Goal: Task Accomplishment & Management: Manage account settings

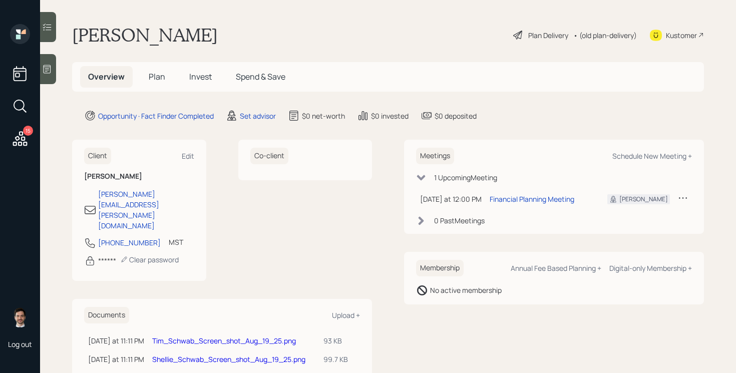
scroll to position [34, 0]
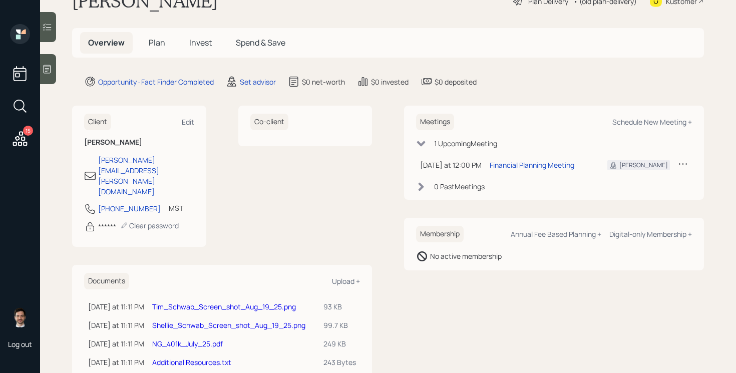
click at [237, 302] on link "Tim_Schwab_Screen_shot_Aug_19_25.png" at bounding box center [224, 307] width 144 height 10
click at [213, 302] on link "Tim_Schwab_Screen_shot_Aug_19_25.png" at bounding box center [224, 307] width 144 height 10
click at [209, 321] on link "Shellie_Schwab_Screen_shot_Aug_19_25.png" at bounding box center [228, 326] width 153 height 10
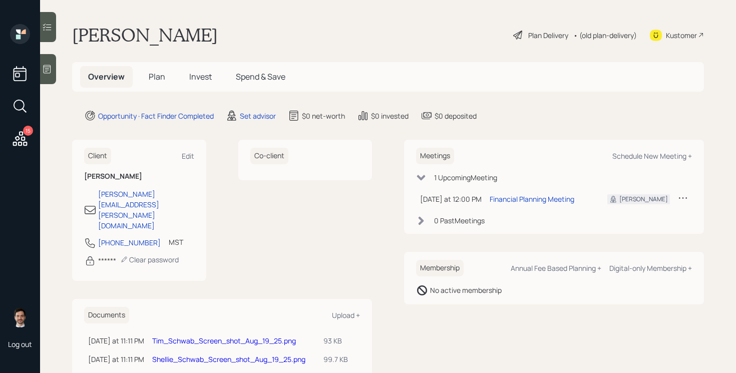
click at [156, 80] on span "Plan" at bounding box center [157, 76] width 17 height 11
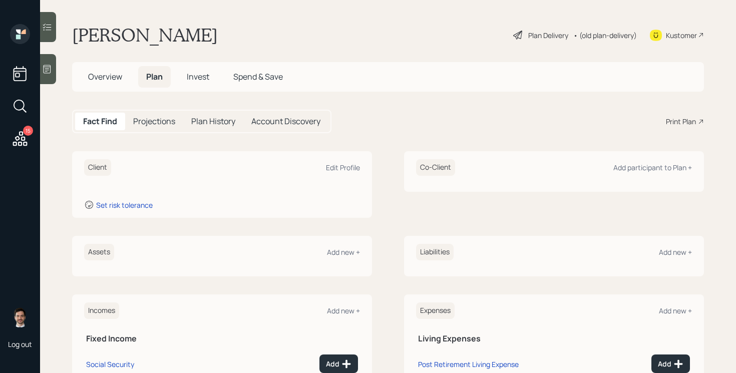
click at [339, 246] on div "Assets Add new +" at bounding box center [222, 252] width 276 height 17
click at [337, 250] on div "Add new +" at bounding box center [343, 252] width 33 height 10
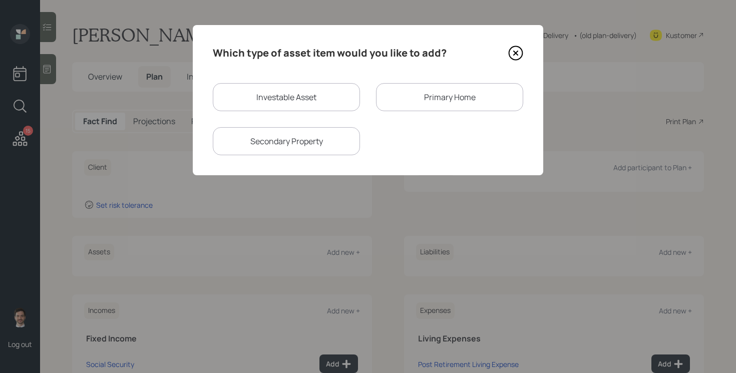
click at [293, 97] on div "Investable Asset" at bounding box center [286, 97] width 147 height 28
select select "taxable"
select select "balanced"
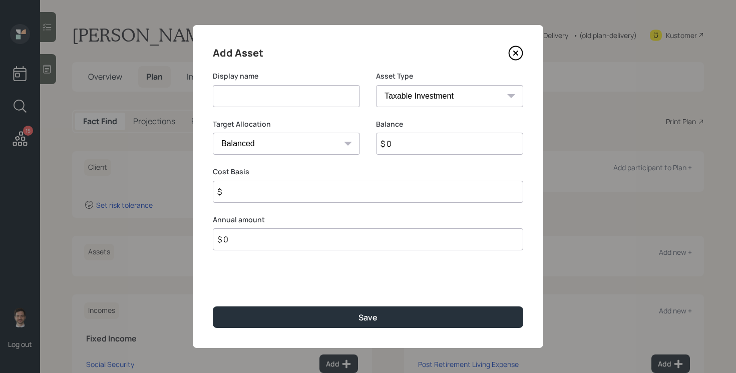
click at [287, 97] on input at bounding box center [286, 96] width 147 height 22
type input "IRA"
select select "ira"
type input "$"
type input "$ 450,000"
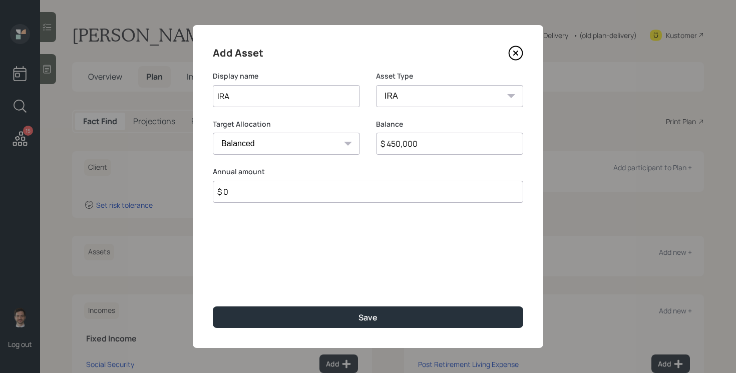
type input "$ 0"
click at [213, 307] on button "Save" at bounding box center [368, 318] width 311 height 22
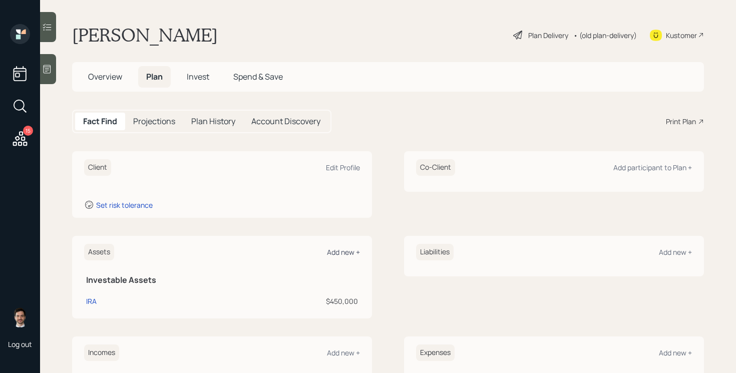
click at [342, 250] on div "Add new +" at bounding box center [343, 252] width 33 height 10
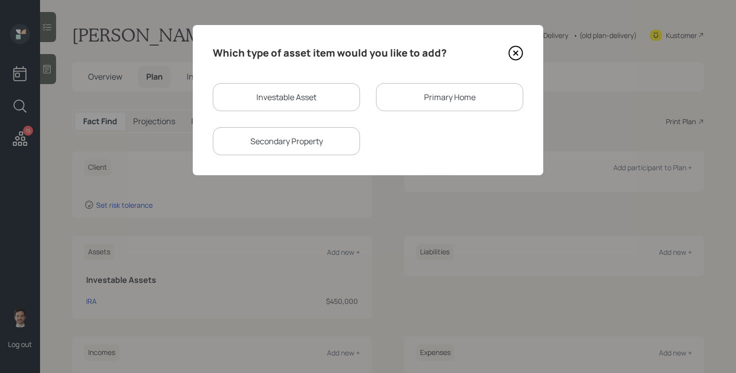
click at [318, 84] on div "Investable Asset" at bounding box center [286, 97] width 147 height 28
select select "taxable"
select select "balanced"
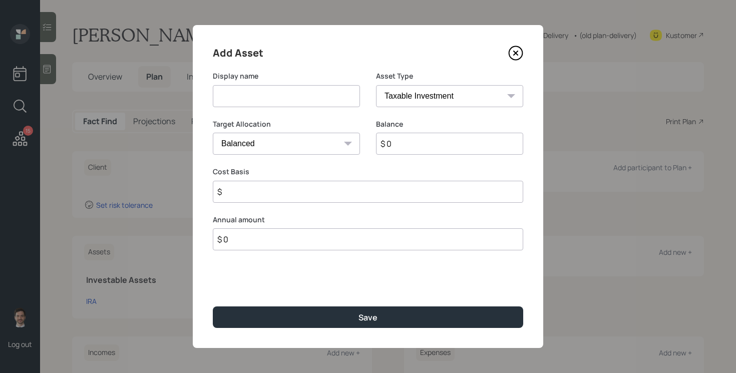
click at [305, 98] on input at bounding box center [286, 96] width 147 height 22
type input "HSA"
select select "hsa"
type input "$"
type input "$ 45,000"
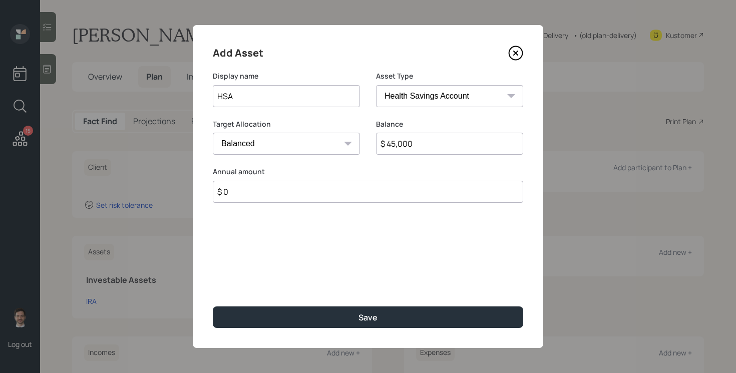
type input "$ 0"
click at [213, 307] on button "Save" at bounding box center [368, 318] width 311 height 22
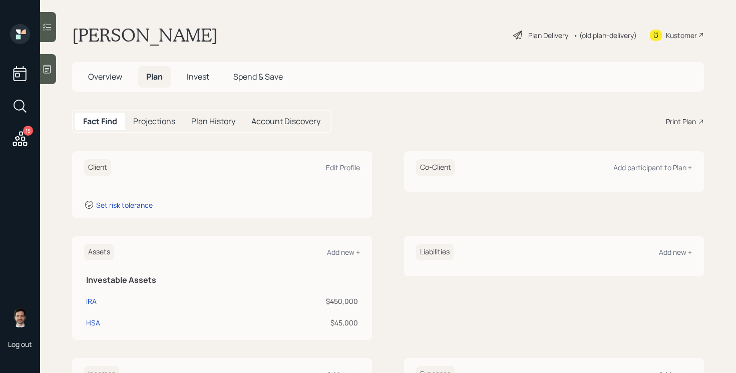
click at [347, 257] on div "Assets Add new +" at bounding box center [222, 252] width 276 height 17
click at [343, 252] on div "Add new +" at bounding box center [343, 252] width 33 height 10
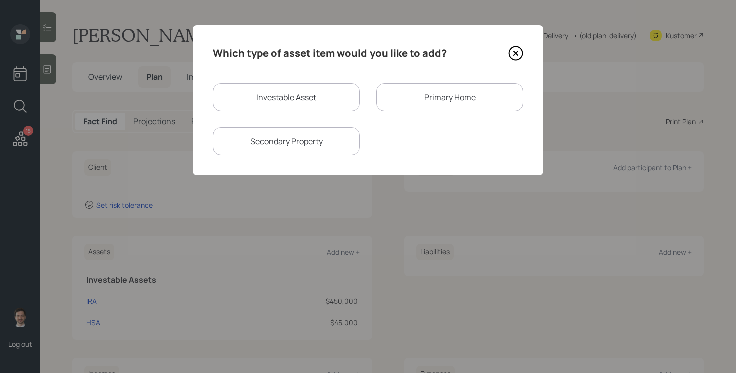
click at [305, 95] on div "Investable Asset" at bounding box center [286, 97] width 147 height 28
select select "taxable"
select select "balanced"
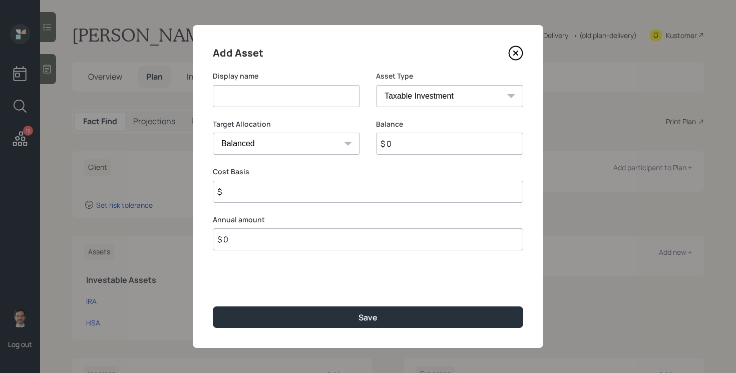
click at [297, 100] on input at bounding box center [286, 96] width 147 height 22
type input "CDs"
select select "uninvested"
type input "$ 9"
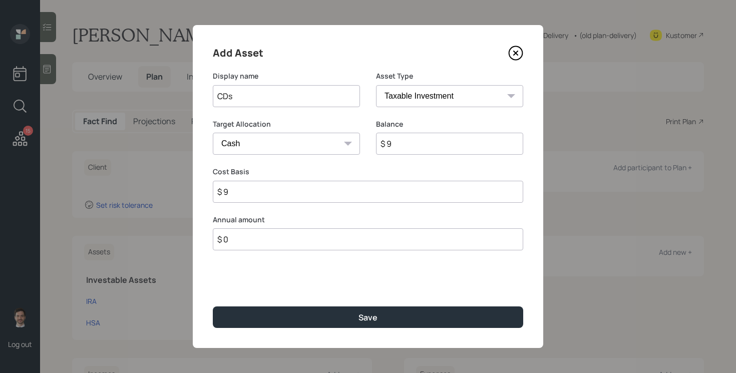
type input "$ 90"
type input "$ 900"
type input "$ 9,000"
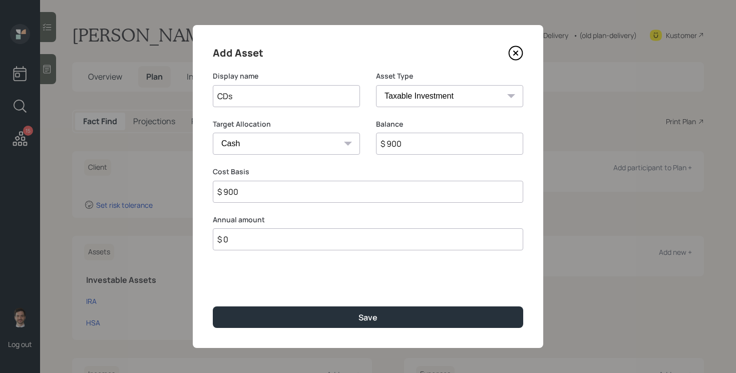
type input "$ 9,000"
type input "$ 90,000"
click at [213, 307] on button "Save" at bounding box center [368, 318] width 311 height 22
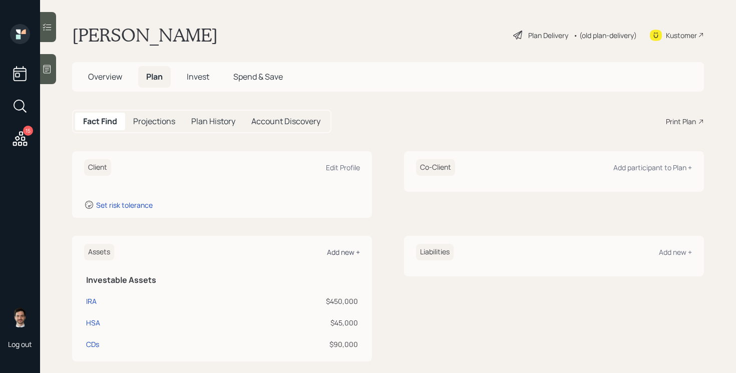
click at [340, 255] on div "Add new +" at bounding box center [343, 252] width 33 height 10
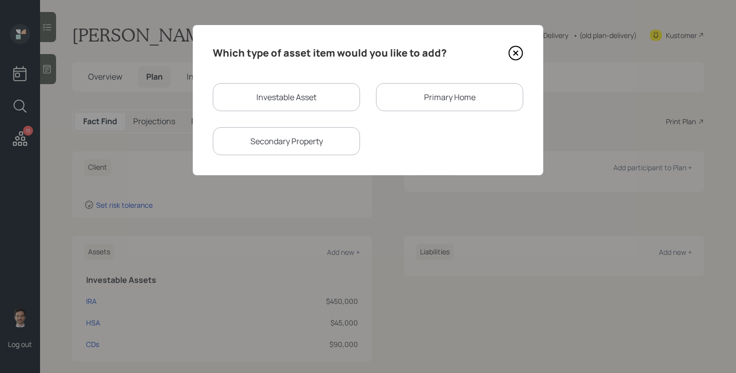
click at [300, 94] on div "Investable Asset" at bounding box center [286, 97] width 147 height 28
select select "taxable"
select select "balanced"
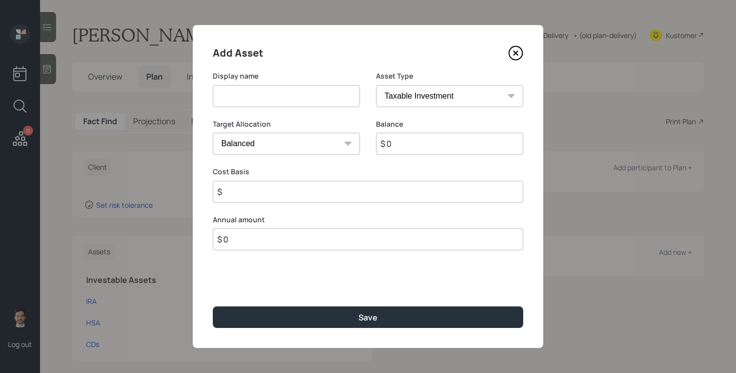
click at [288, 94] on input at bounding box center [286, 96] width 147 height 22
type input "Brokerage Account"
type input "$ 450,000"
type input "$ 400,000"
click at [213, 307] on button "Save" at bounding box center [368, 318] width 311 height 22
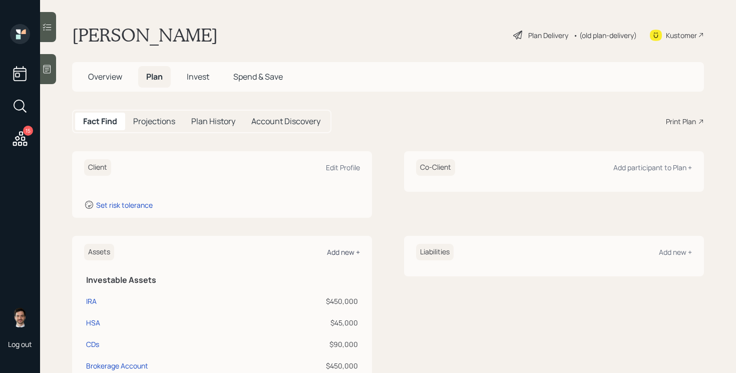
click at [335, 253] on div "Add new +" at bounding box center [343, 252] width 33 height 10
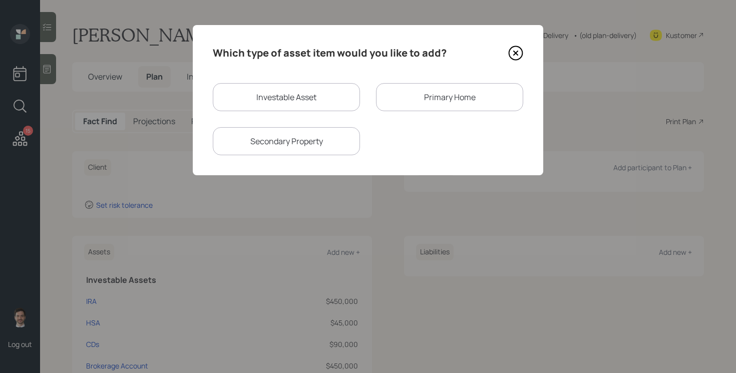
click at [299, 92] on div "Investable Asset" at bounding box center [286, 97] width 147 height 28
select select "taxable"
select select "balanced"
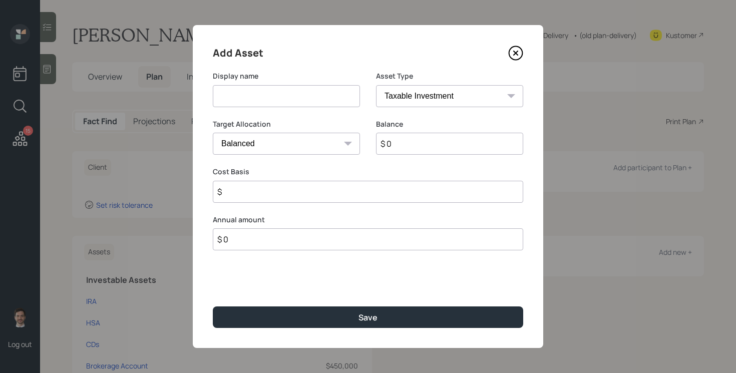
click at [290, 96] on input at bounding box center [286, 96] width 147 height 22
type input "Savings"
type input "$ 150,000"
click at [213, 307] on button "Save" at bounding box center [368, 318] width 311 height 22
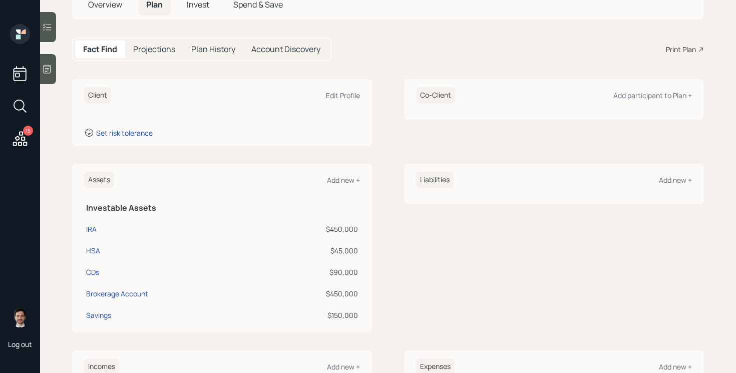
scroll to position [82, 0]
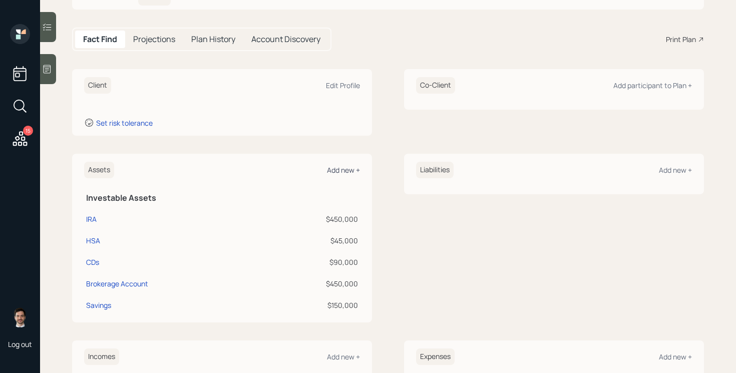
click at [344, 168] on div "Add new +" at bounding box center [343, 170] width 33 height 10
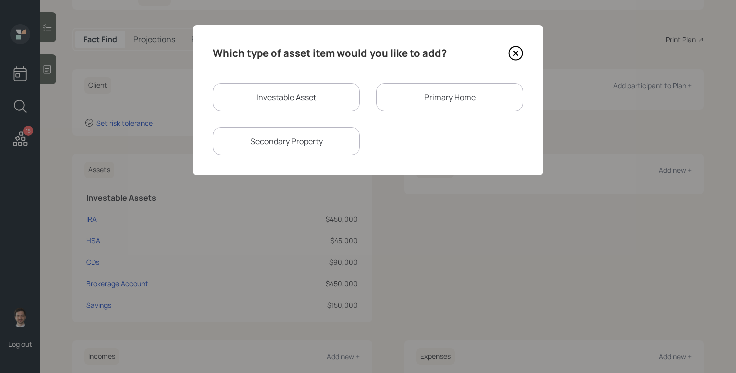
click at [413, 96] on div "Primary Home" at bounding box center [449, 97] width 147 height 28
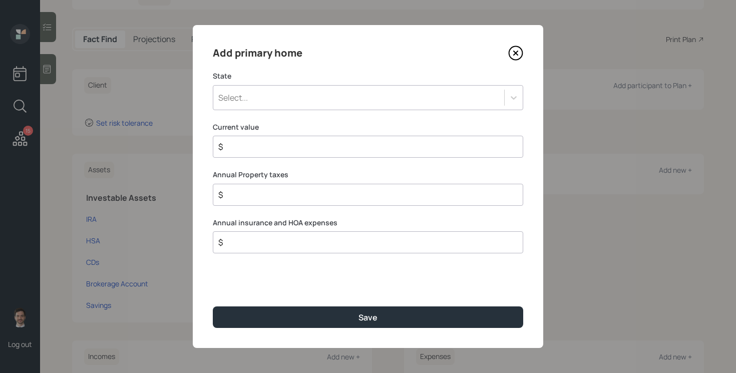
click at [342, 98] on div "Select..." at bounding box center [358, 97] width 291 height 17
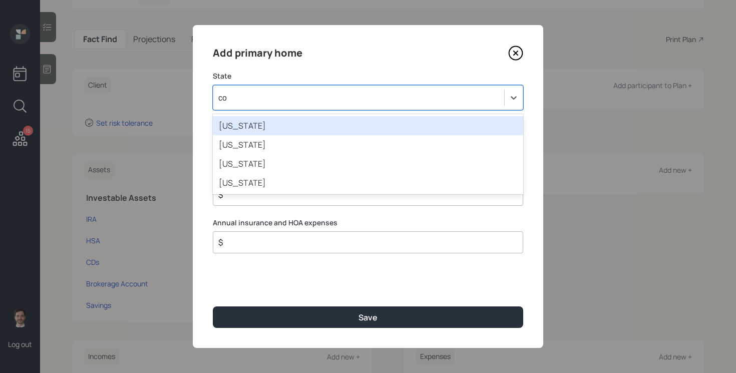
type input "col"
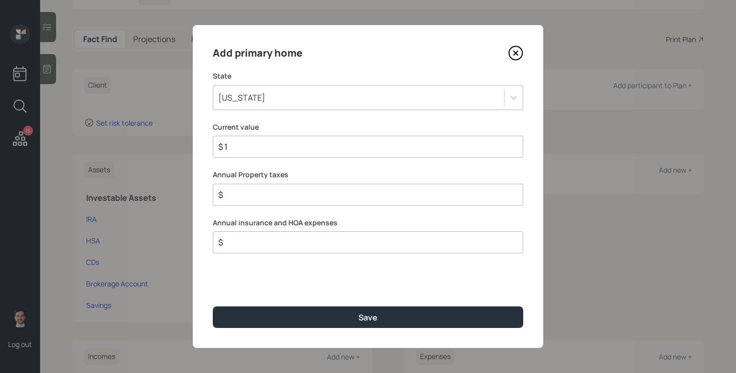
type input "$ 1"
click at [213, 307] on button "Save" at bounding box center [368, 318] width 311 height 22
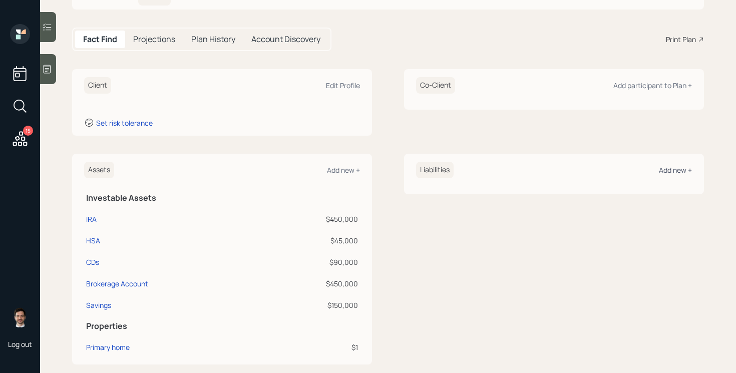
click at [675, 171] on div "Add new +" at bounding box center [675, 170] width 33 height 10
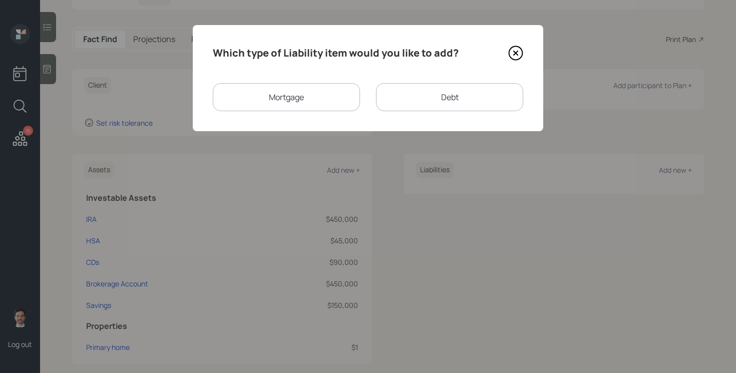
click at [517, 57] on icon at bounding box center [515, 53] width 15 height 15
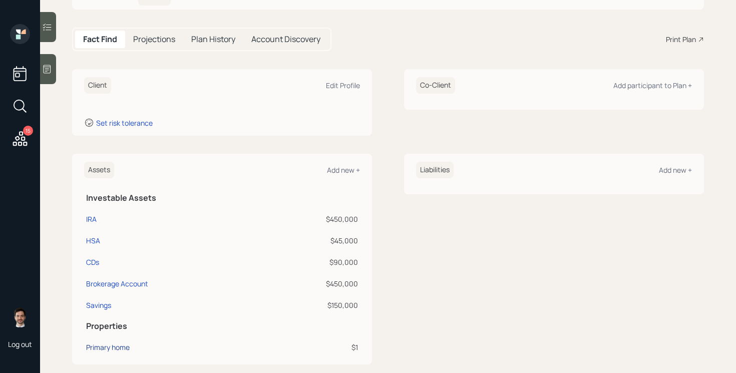
click at [96, 347] on div "Primary home" at bounding box center [108, 347] width 44 height 11
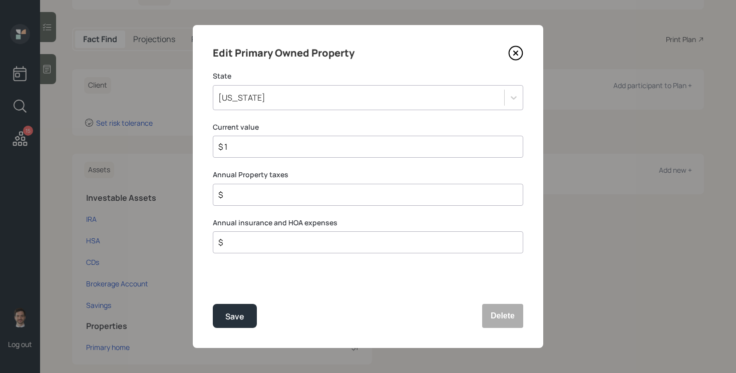
click at [357, 99] on div "Colorado" at bounding box center [358, 97] width 291 height 17
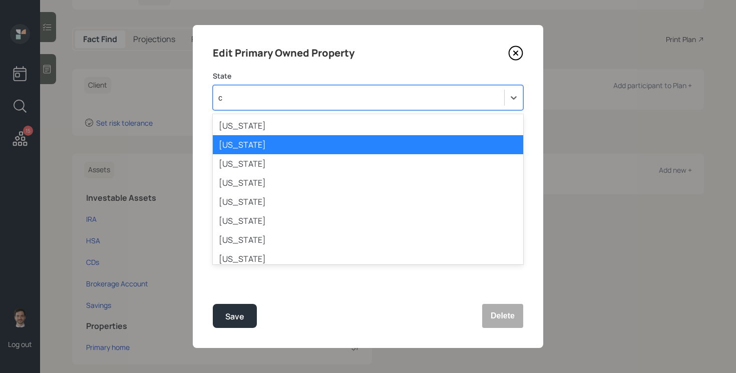
type input "ca"
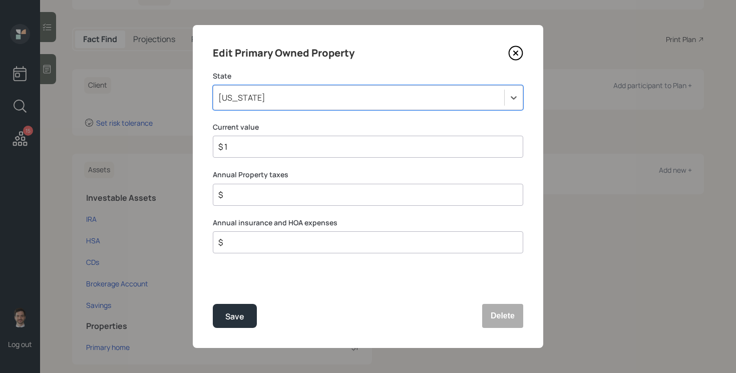
click at [213, 304] on button "Save" at bounding box center [235, 316] width 44 height 24
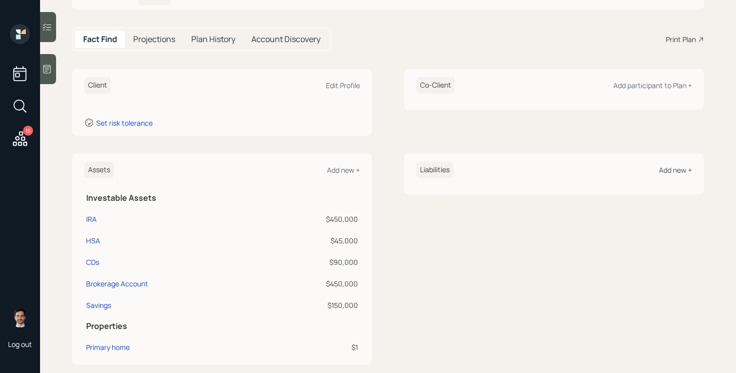
click at [672, 173] on div "Add new +" at bounding box center [675, 170] width 33 height 10
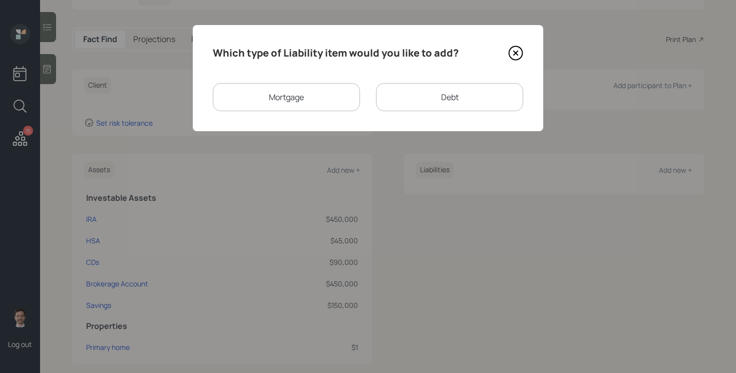
click at [301, 89] on div "Mortgage" at bounding box center [286, 97] width 147 height 28
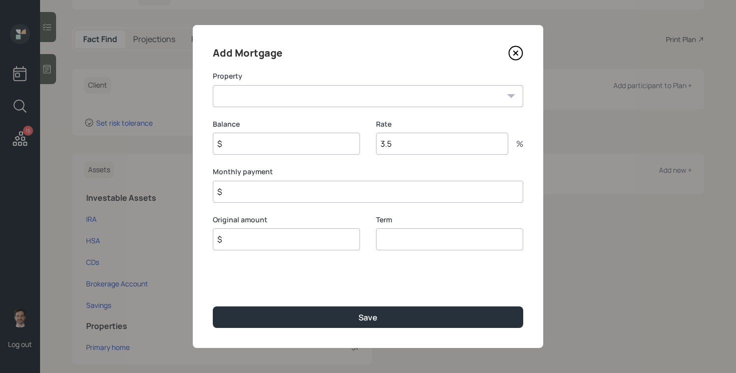
click at [318, 88] on select "CA Primary home" at bounding box center [368, 96] width 311 height 22
select select "600d0e37-6b88-495b-8b08-fad96571bf25"
click at [213, 85] on select "CA Primary home" at bounding box center [368, 96] width 311 height 22
click at [272, 137] on input "$" at bounding box center [286, 144] width 147 height 22
type input "$ 1"
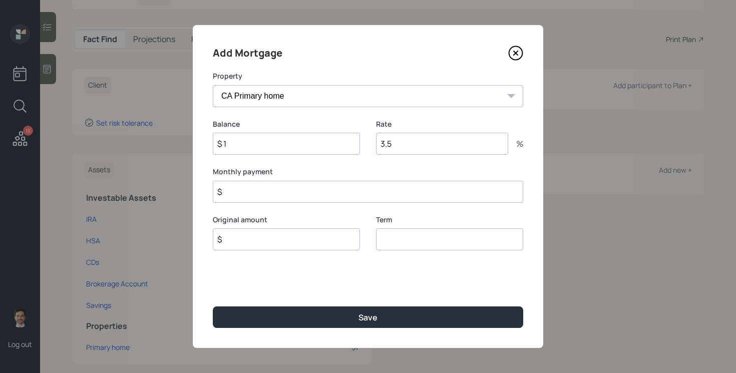
click at [254, 188] on input "$" at bounding box center [368, 192] width 311 height 22
type input "$ 990"
click at [256, 245] on input "$" at bounding box center [286, 239] width 147 height 22
type input "$ 1"
type input "30"
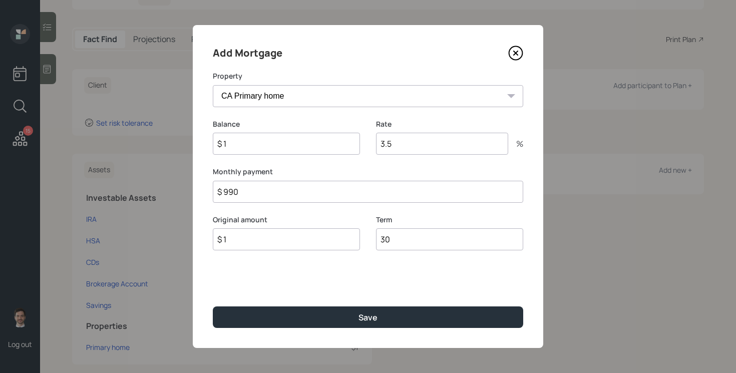
click at [213, 307] on button "Save" at bounding box center [368, 318] width 311 height 22
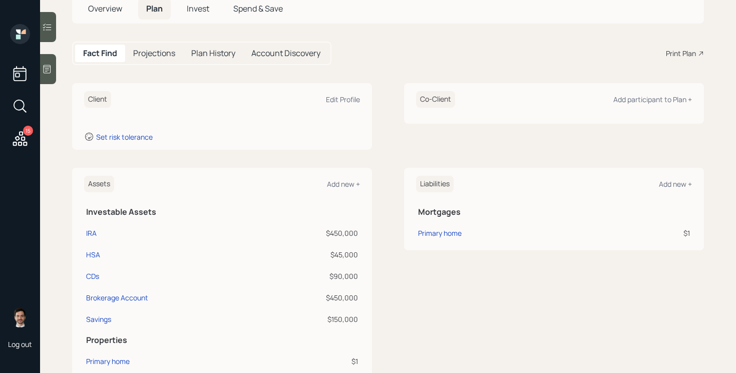
scroll to position [82, 0]
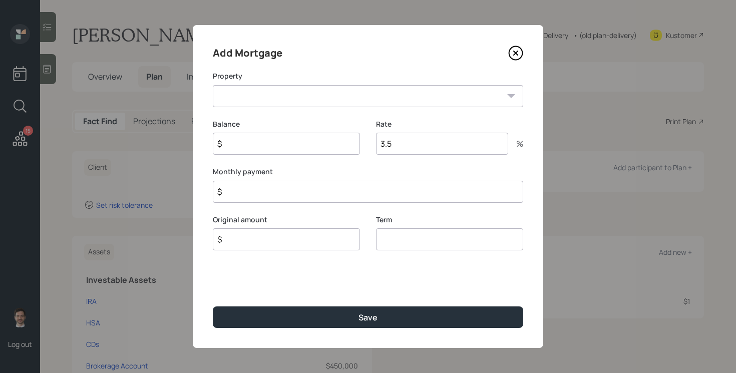
click at [519, 50] on icon at bounding box center [515, 53] width 15 height 15
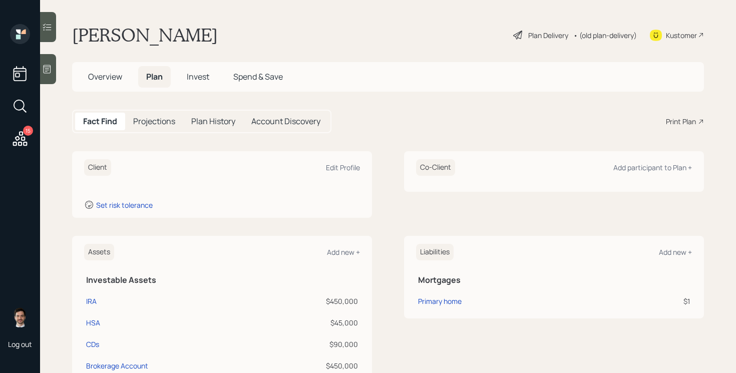
click at [110, 71] on span "Overview" at bounding box center [105, 76] width 34 height 11
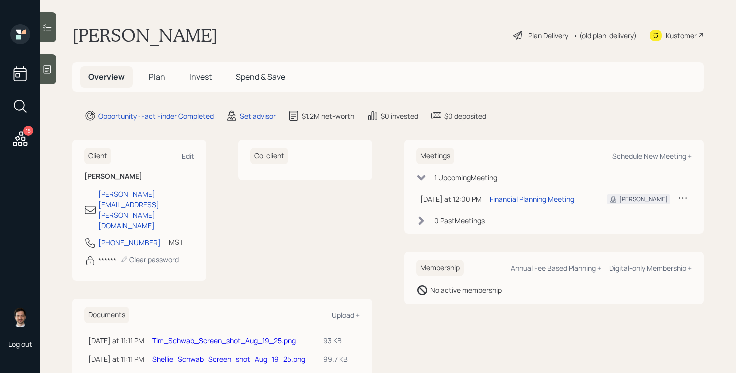
scroll to position [34, 0]
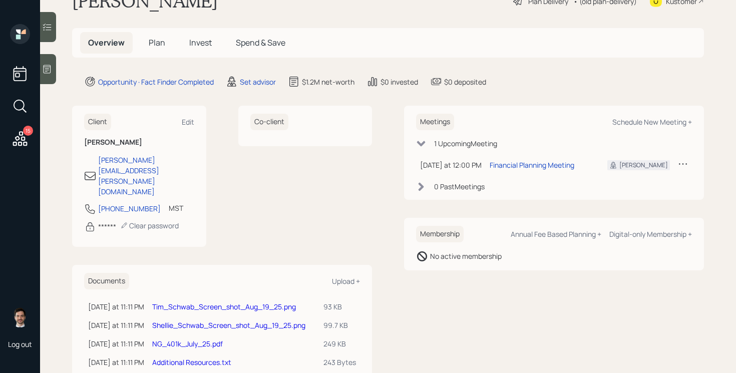
click at [200, 302] on link "Tim_Schwab_Screen_shot_Aug_19_25.png" at bounding box center [224, 307] width 144 height 10
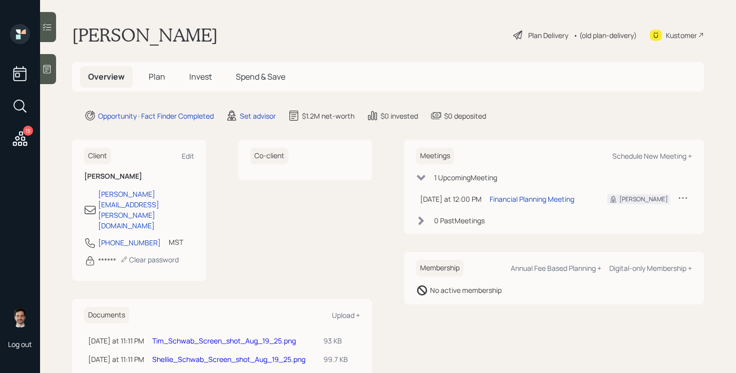
click at [195, 355] on link "Shellie_Schwab_Screen_shot_Aug_19_25.png" at bounding box center [228, 360] width 153 height 10
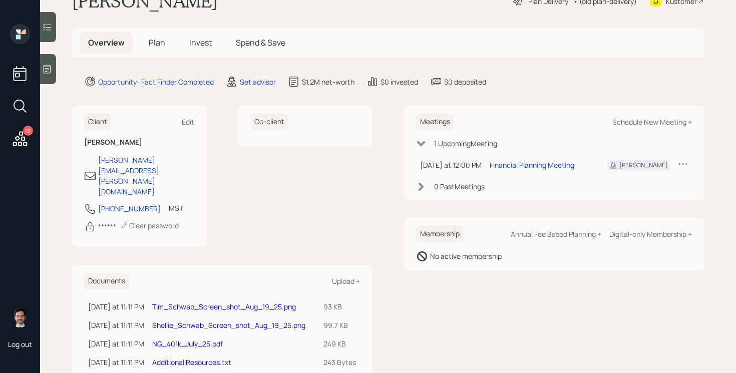
click at [185, 339] on link "NG_401k_July_25.pdf" at bounding box center [187, 344] width 71 height 10
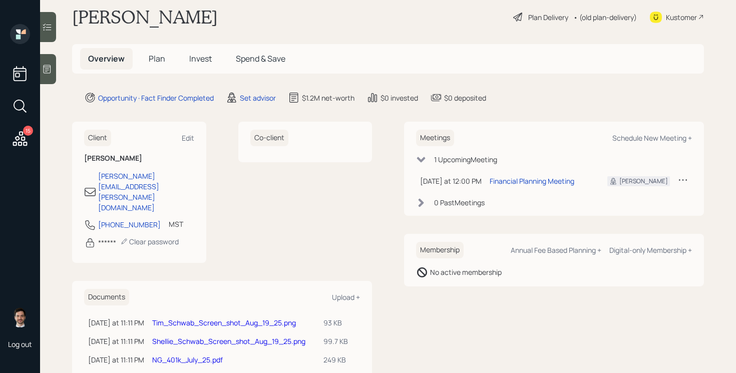
scroll to position [19, 0]
click at [197, 373] on link "Additional Resources.txt" at bounding box center [191, 378] width 79 height 10
click at [160, 59] on span "Plan" at bounding box center [157, 58] width 17 height 11
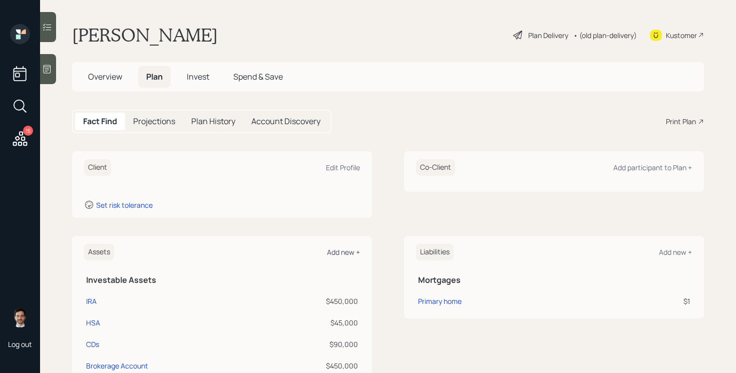
click at [345, 250] on div "Add new +" at bounding box center [343, 252] width 33 height 10
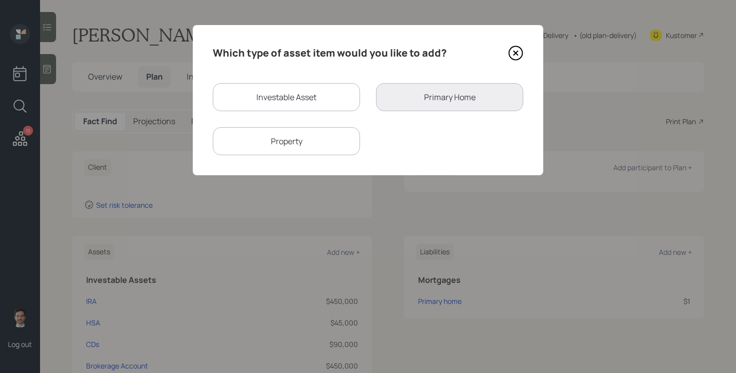
click at [298, 94] on div "Investable Asset" at bounding box center [286, 97] width 147 height 28
select select "taxable"
select select "balanced"
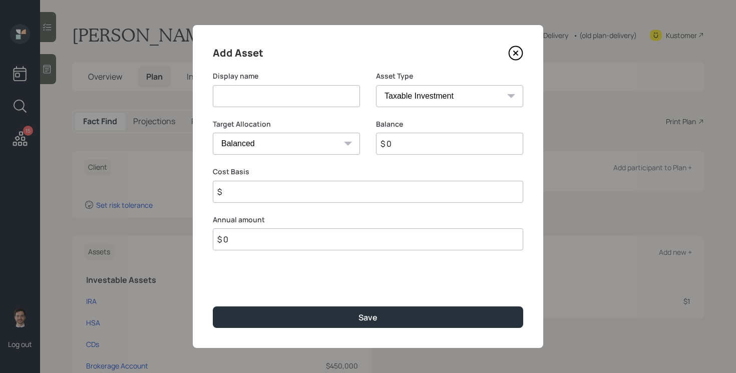
click at [280, 102] on input at bounding box center [286, 96] width 147 height 22
type input "Northrup Grunman 401k"
select select "company_sponsored"
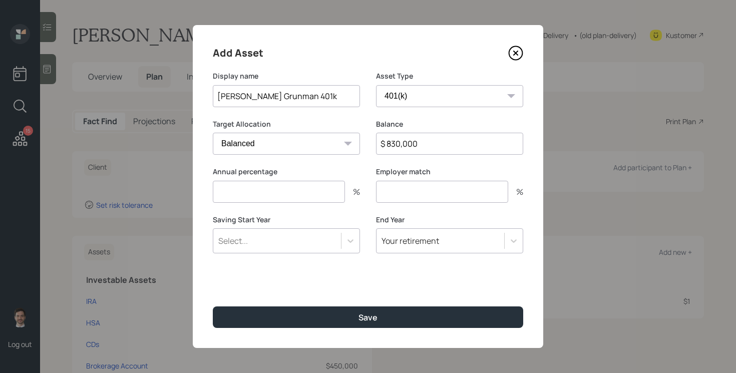
type input "$ 830,000"
type input "0"
click at [213, 307] on button "Save" at bounding box center [368, 318] width 311 height 22
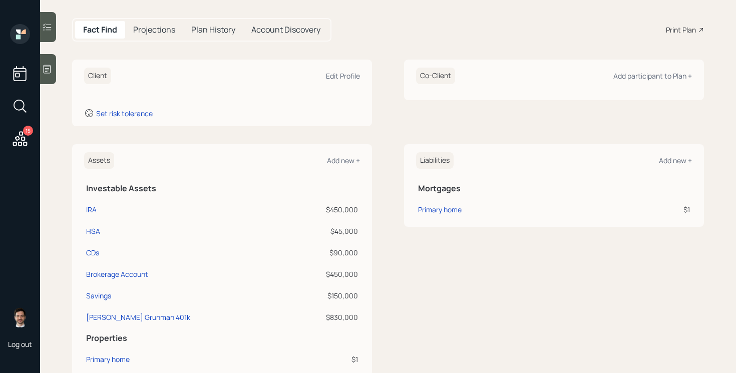
scroll to position [111, 0]
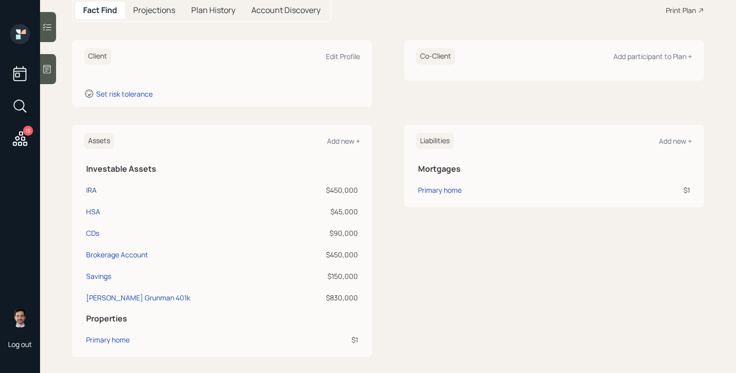
click at [95, 190] on div "IRA" at bounding box center [91, 190] width 11 height 11
select select "ira"
select select "balanced"
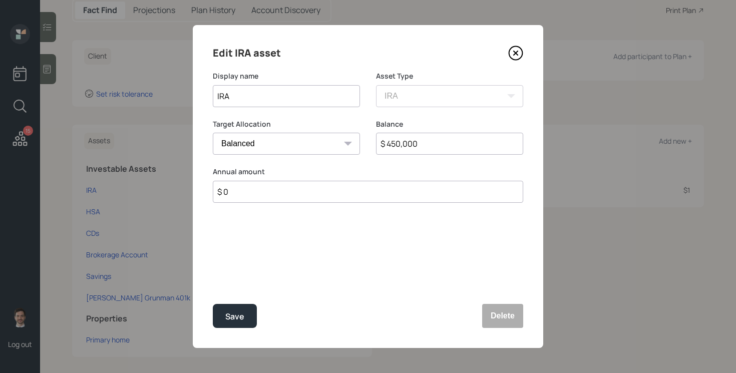
click at [487, 146] on input "$ 450,000" at bounding box center [449, 144] width 147 height 22
type input "$ 70,000"
click at [213, 304] on button "Save" at bounding box center [235, 316] width 44 height 24
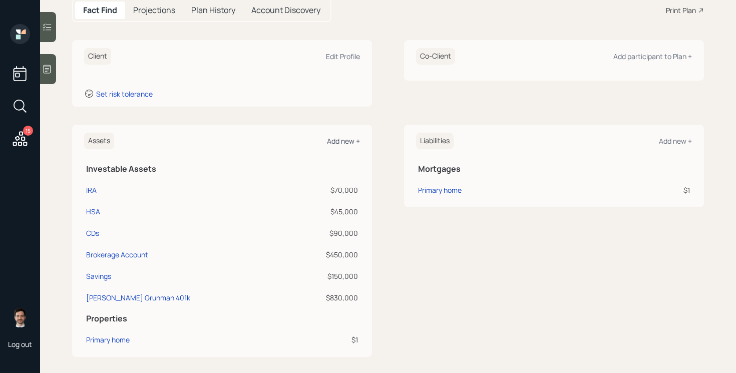
click at [342, 139] on div "Add new +" at bounding box center [343, 141] width 33 height 10
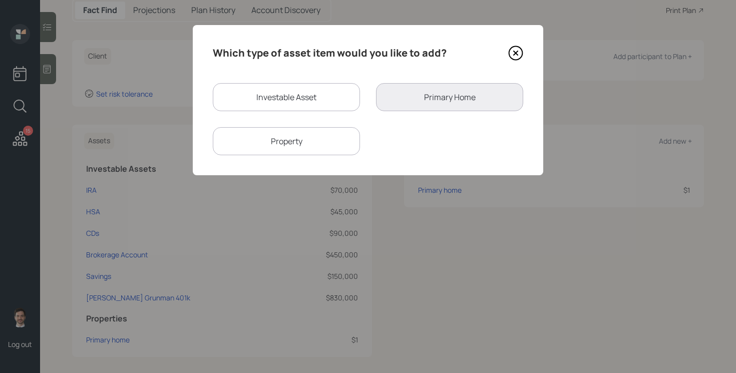
click at [315, 89] on div "Investable Asset" at bounding box center [286, 97] width 147 height 28
select select "taxable"
select select "balanced"
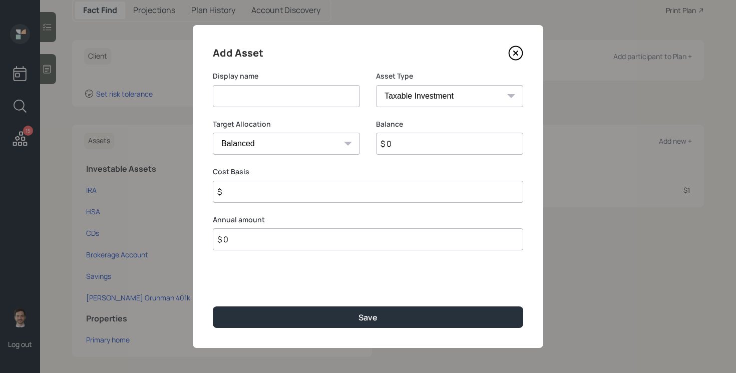
click at [295, 92] on input at bounding box center [286, 96] width 147 height 22
type input "Roth IRA"
select select "roth_ira"
type input "$"
type input "$ 15,000"
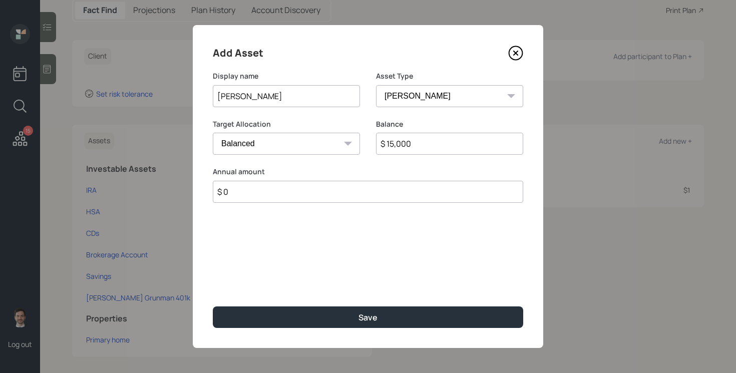
type input "$ 0"
click at [213, 307] on button "Save" at bounding box center [368, 318] width 311 height 22
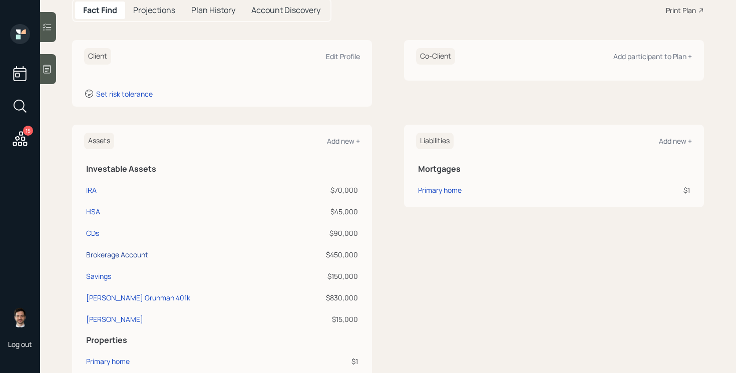
click at [118, 254] on div "Brokerage Account" at bounding box center [117, 254] width 62 height 11
select select "taxable"
select select "balanced"
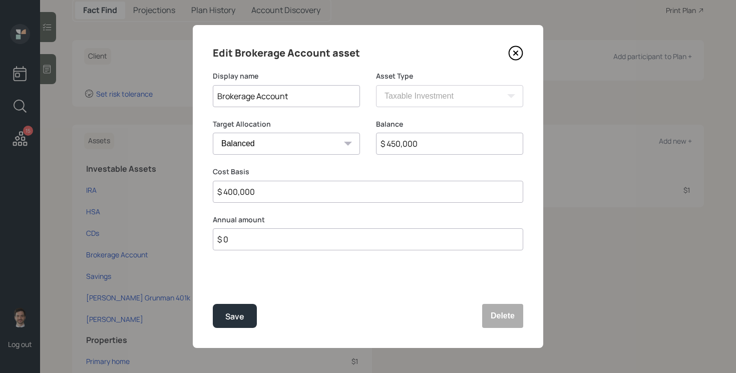
click at [407, 147] on input "$ 450,000" at bounding box center [449, 144] width 147 height 22
type input "$ 460,000"
click at [213, 304] on button "Save" at bounding box center [235, 316] width 44 height 24
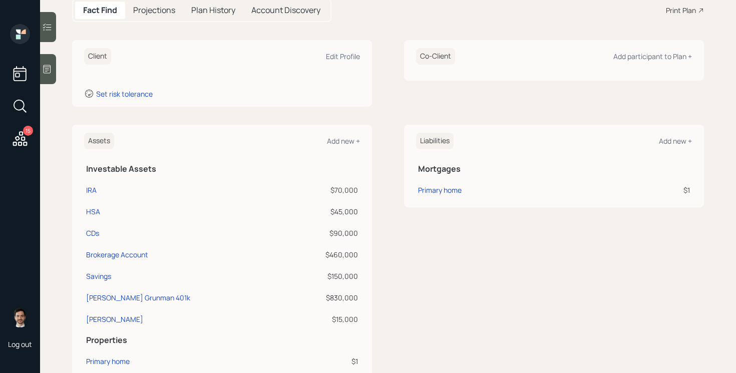
click at [389, 104] on div "Client Edit Profile Set risk tolerance Co-Client Add participant to Plan +" at bounding box center [388, 73] width 632 height 67
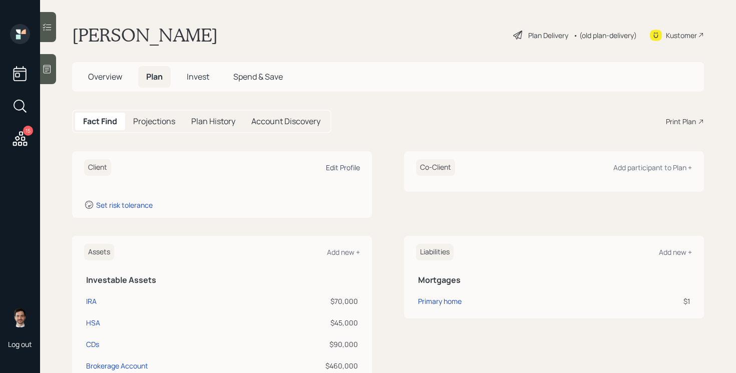
click at [344, 170] on div "Edit Profile" at bounding box center [343, 168] width 34 height 10
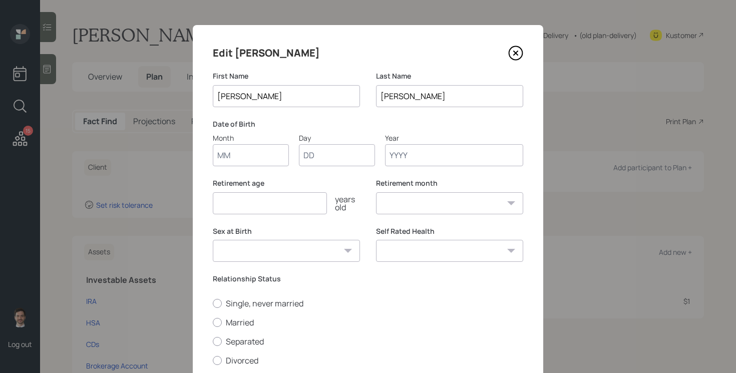
click at [250, 157] on input "Month" at bounding box center [251, 155] width 76 height 22
type input "12"
type input "01"
type input "1959"
select select "12"
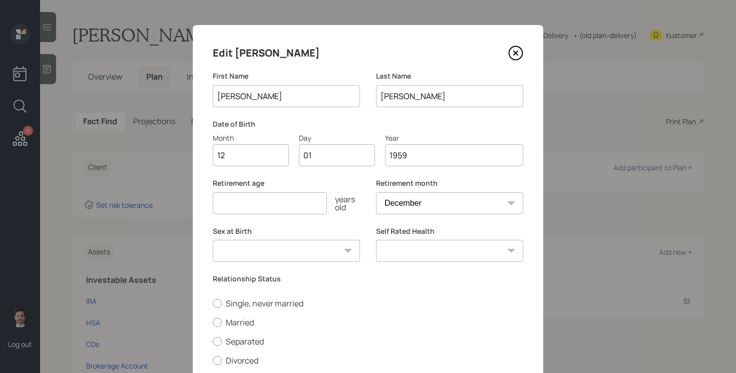
type input "1959"
click at [287, 206] on input "number" at bounding box center [270, 203] width 114 height 22
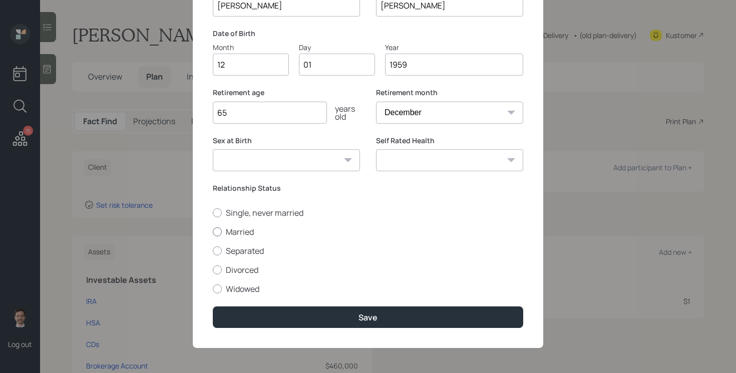
type input "65"
click at [237, 228] on label "Married" at bounding box center [368, 231] width 311 height 11
click at [213, 231] on input "Married" at bounding box center [212, 231] width 1 height 1
radio input "true"
click at [453, 156] on select "Excellent Very Good Good Fair Poor" at bounding box center [449, 160] width 147 height 22
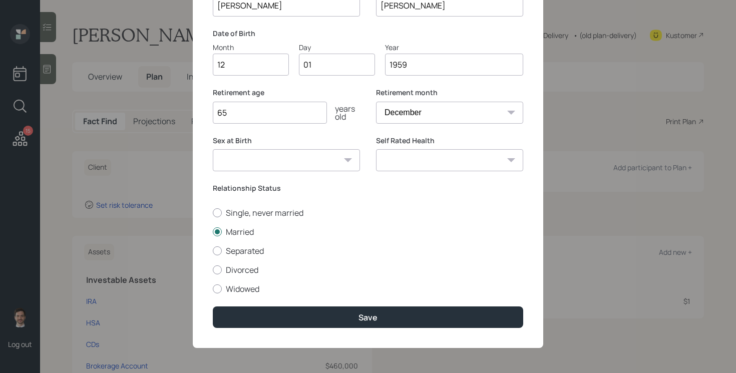
select select "very_good"
click at [376, 149] on select "Excellent Very Good Good Fair Poor" at bounding box center [449, 160] width 147 height 22
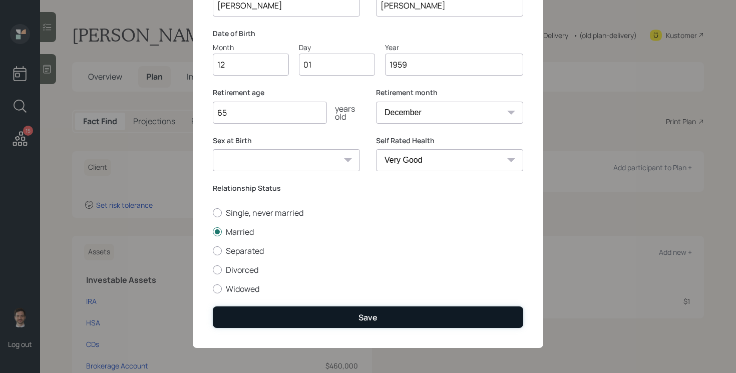
click at [339, 321] on button "Save" at bounding box center [368, 318] width 311 height 22
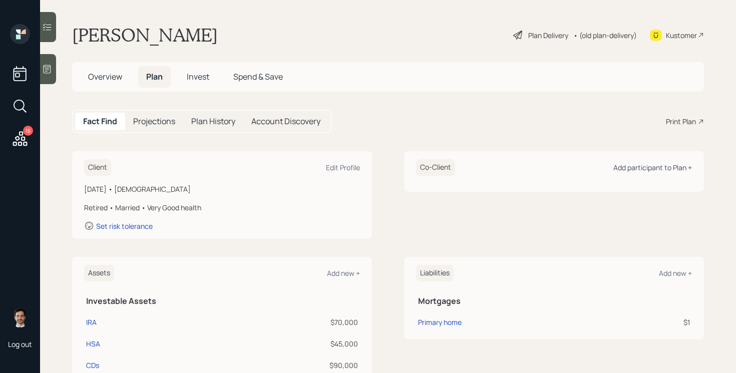
click at [653, 167] on div "Add participant to Plan +" at bounding box center [653, 168] width 79 height 10
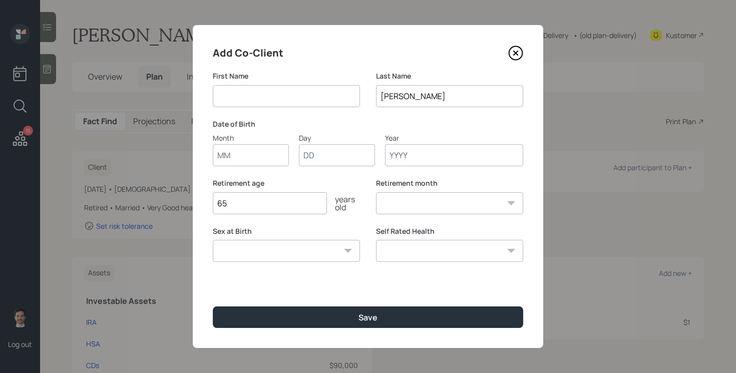
click at [292, 96] on input at bounding box center [286, 96] width 147 height 22
type input "S"
type input "Shellie"
type input "08"
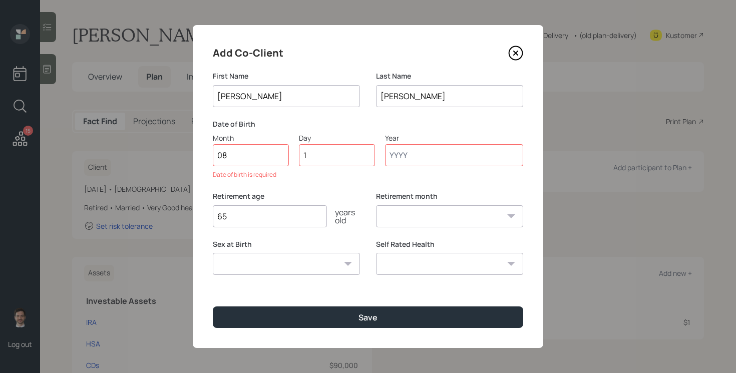
type input "14"
type input "1958"
select select "8"
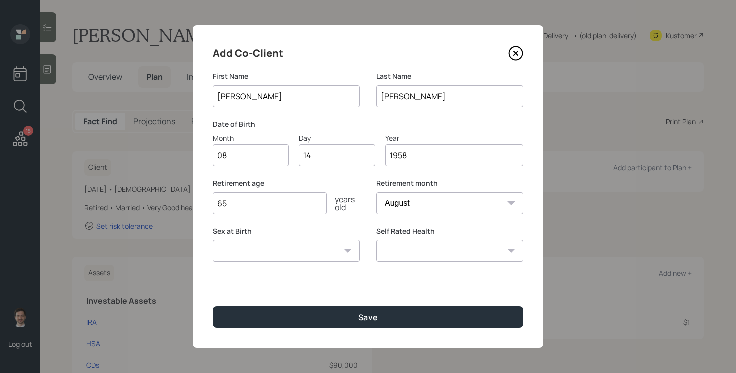
type input "1958"
click at [422, 250] on select "Excellent Very Good Good Fair Poor" at bounding box center [449, 251] width 147 height 22
click at [294, 285] on div "Add Co-Client First Name Shellie Last Name Burley Date of Birth Month 08 Day 14…" at bounding box center [368, 186] width 351 height 323
click at [427, 252] on select "Excellent Very Good Good Fair Poor" at bounding box center [449, 251] width 147 height 22
select select "excellent"
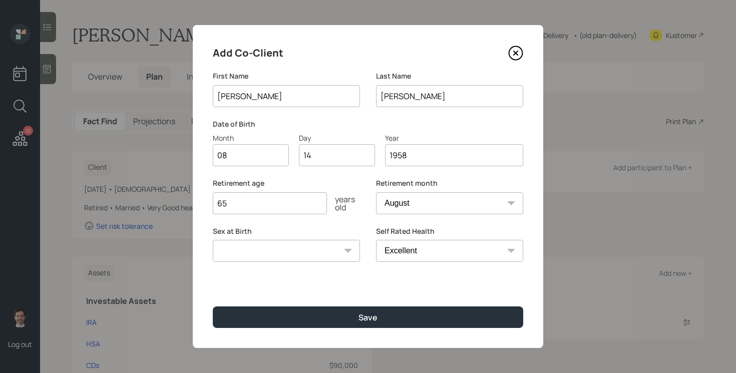
click at [376, 240] on select "Excellent Very Good Good Fair Poor" at bounding box center [449, 251] width 147 height 22
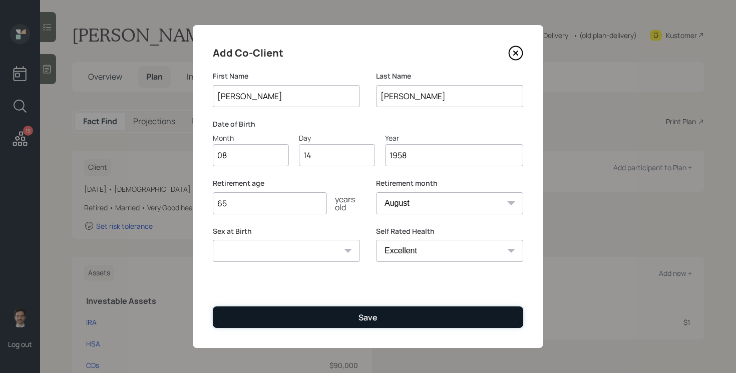
click at [347, 327] on button "Save" at bounding box center [368, 318] width 311 height 22
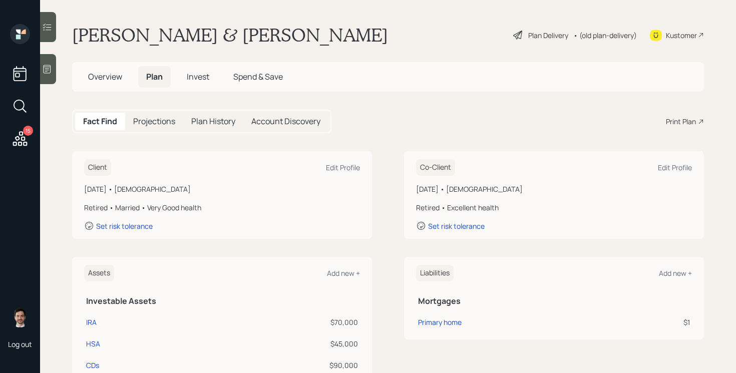
click at [546, 39] on div "Plan Delivery" at bounding box center [548, 35] width 40 height 11
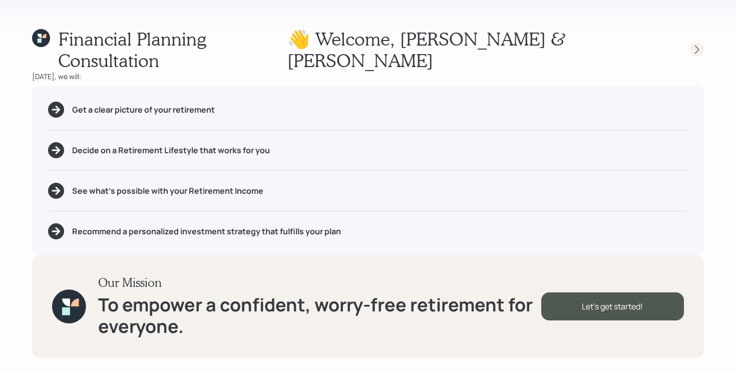
click at [694, 45] on icon at bounding box center [697, 50] width 10 height 10
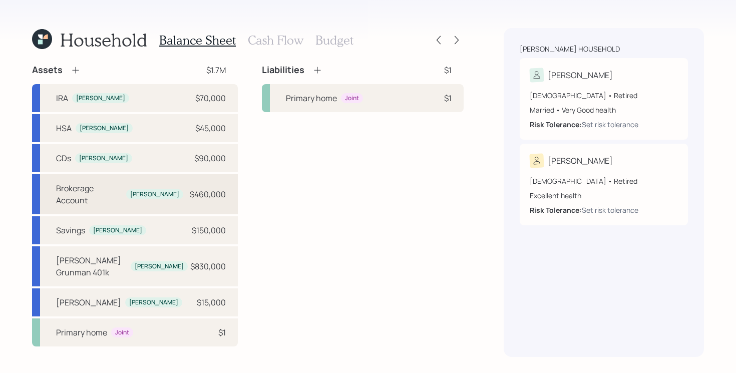
click at [157, 184] on div "Brokerage Account Tim $460,000" at bounding box center [135, 194] width 206 height 40
select select "taxable"
select select "balanced"
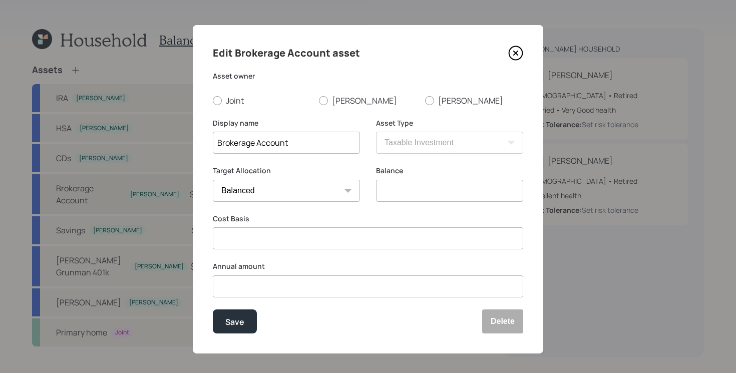
radio input "true"
type input "$ 460,000"
type input "$ 400,000"
type input "$ 0"
click at [422, 196] on input "$ 460,000" at bounding box center [449, 191] width 147 height 22
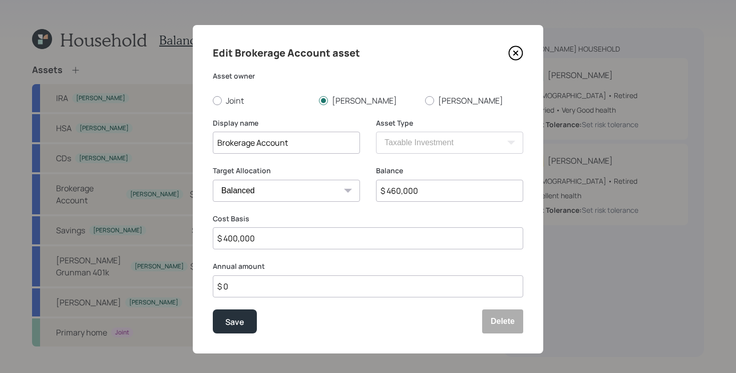
click at [422, 195] on input "$ 460,000" at bounding box center [449, 191] width 147 height 22
type input "$ 463,000"
click at [213, 310] on button "Save" at bounding box center [235, 322] width 44 height 24
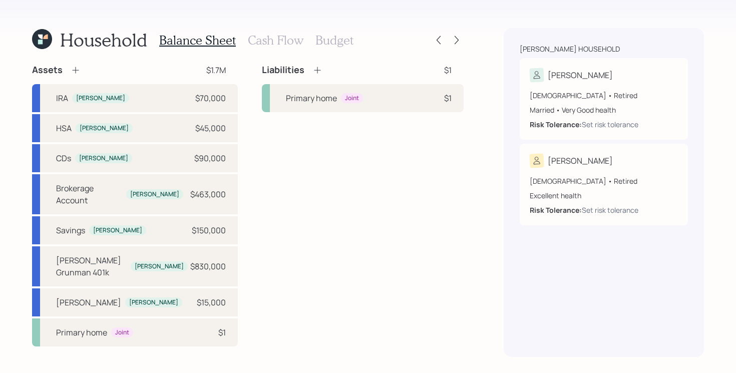
click at [76, 76] on div "Assets" at bounding box center [56, 70] width 49 height 12
click at [75, 72] on icon at bounding box center [76, 70] width 10 height 10
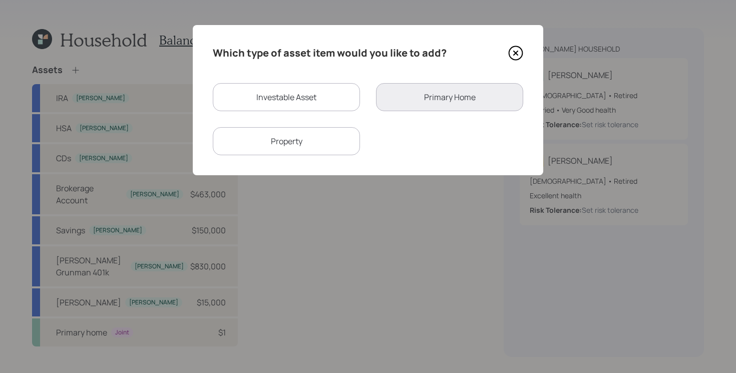
click at [516, 50] on icon at bounding box center [515, 53] width 15 height 15
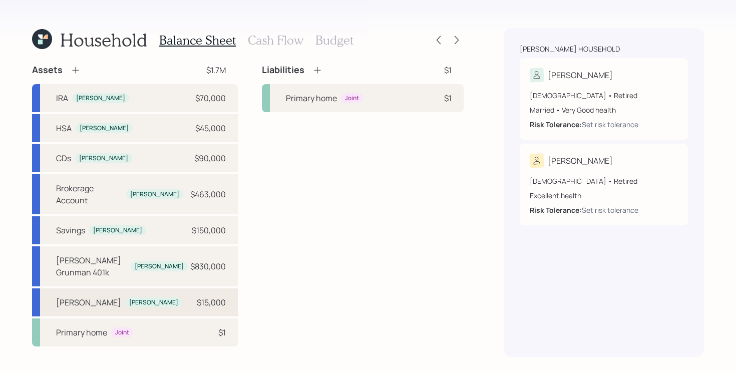
click at [141, 289] on div "Roth IRA Tim $15,000" at bounding box center [135, 303] width 206 height 28
click at [137, 289] on div "Roth IRA Tim $15,000" at bounding box center [135, 303] width 206 height 28
select select "roth_ira"
select select "balanced"
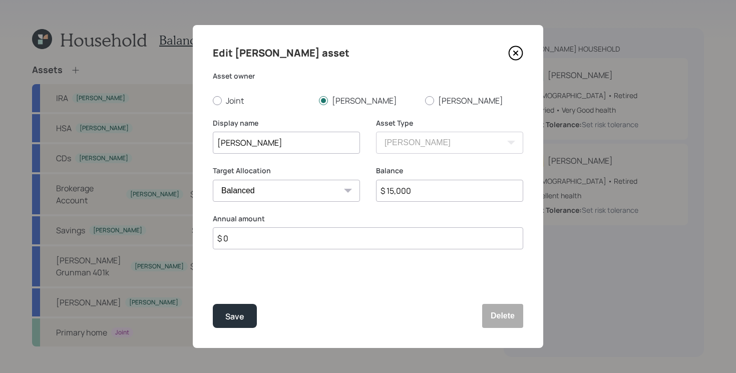
click at [435, 106] on div "Edit Roth IRA asset Asset owner Joint Tim Shellie Display name Roth IRA Asset T…" at bounding box center [368, 186] width 351 height 323
click at [433, 102] on div at bounding box center [429, 100] width 9 height 9
click at [425, 101] on input "Shellie" at bounding box center [425, 100] width 1 height 1
radio input "true"
drag, startPoint x: 270, startPoint y: 148, endPoint x: 159, endPoint y: 148, distance: 111.2
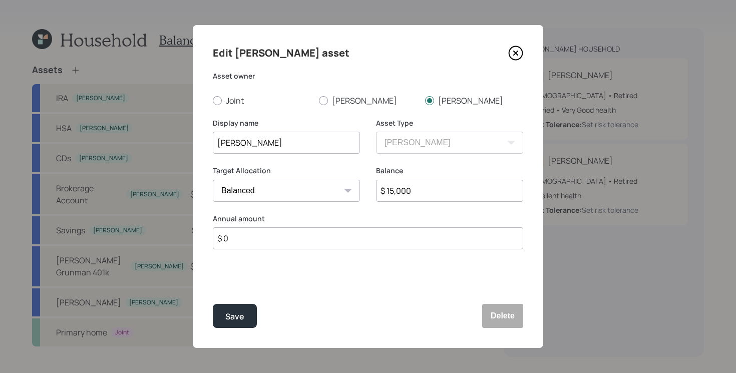
click at [159, 148] on div "Edit Roth IRA asset Asset owner Joint Tim Shellie Display name Roth IRA Asset T…" at bounding box center [368, 186] width 736 height 373
type input "Shellie's Roth IRA"
click at [213, 304] on button "Save" at bounding box center [235, 316] width 44 height 24
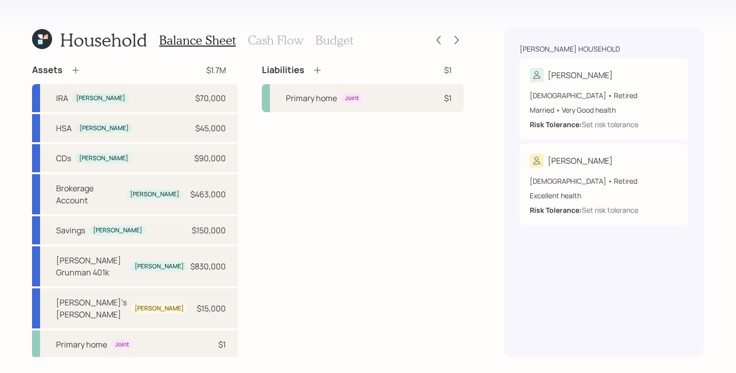
click at [73, 73] on icon at bounding box center [76, 70] width 10 height 10
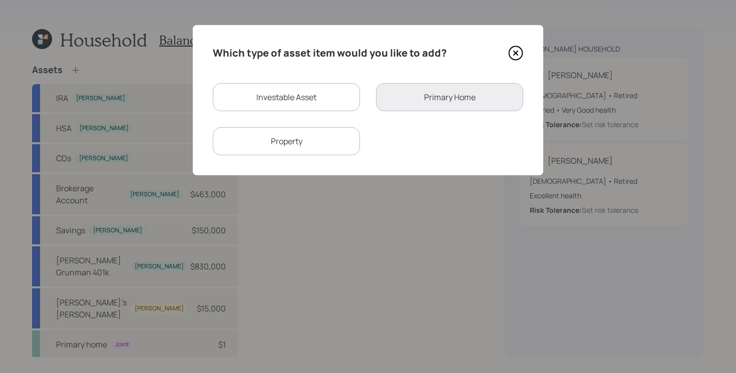
click at [283, 97] on div "Investable Asset" at bounding box center [286, 97] width 147 height 28
select select "taxable"
select select "balanced"
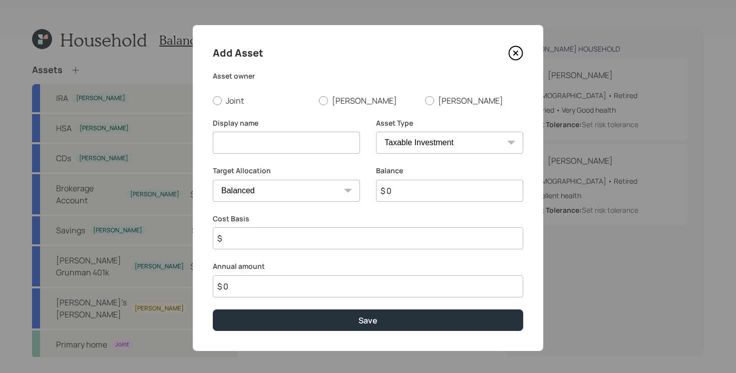
click at [316, 105] on div "Joint Tim Shellie" at bounding box center [368, 100] width 311 height 11
click at [328, 105] on label "Tim" at bounding box center [368, 100] width 98 height 11
click at [319, 101] on input "Tim" at bounding box center [319, 100] width 1 height 1
radio input "true"
click at [280, 150] on input at bounding box center [286, 143] width 147 height 22
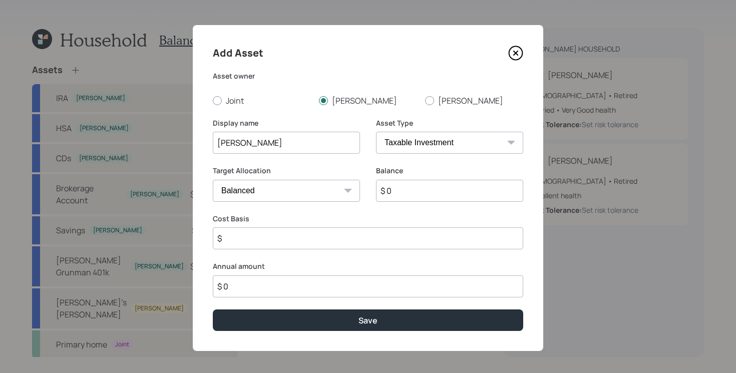
type input "Roth IRA"
select select "roth_ira"
type input "$"
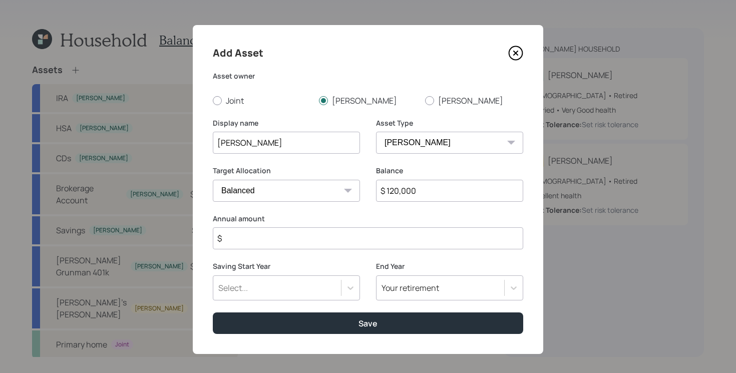
type input "$ 120,000"
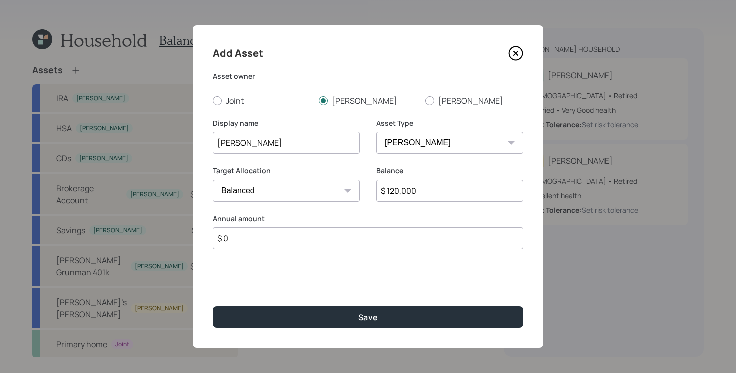
type input "$ 0"
click at [213, 307] on button "Save" at bounding box center [368, 318] width 311 height 22
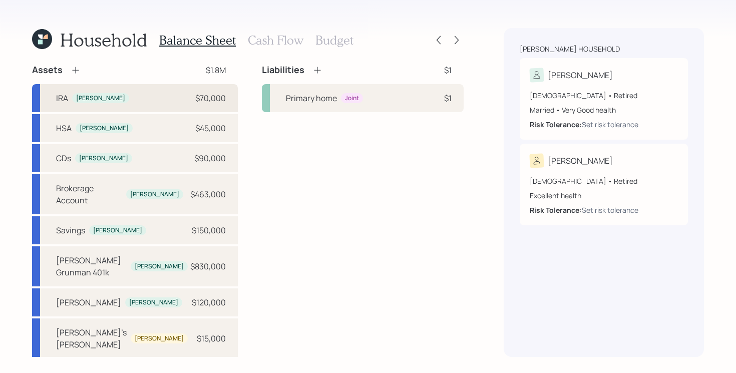
click at [148, 100] on div "IRA Tim $70,000" at bounding box center [135, 98] width 206 height 28
select select "ira"
select select "balanced"
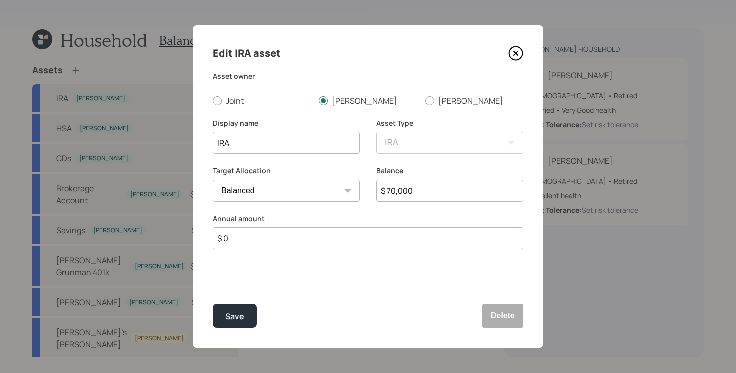
click at [423, 195] on input "$ 70,000" at bounding box center [449, 191] width 147 height 22
type input "$ 430,000"
click at [213, 304] on button "Save" at bounding box center [235, 316] width 44 height 24
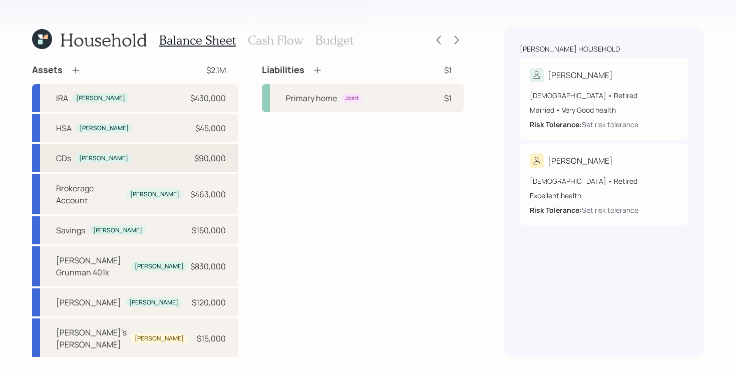
click at [160, 160] on div "CDs Tim $90,000" at bounding box center [135, 158] width 206 height 28
select select "taxable"
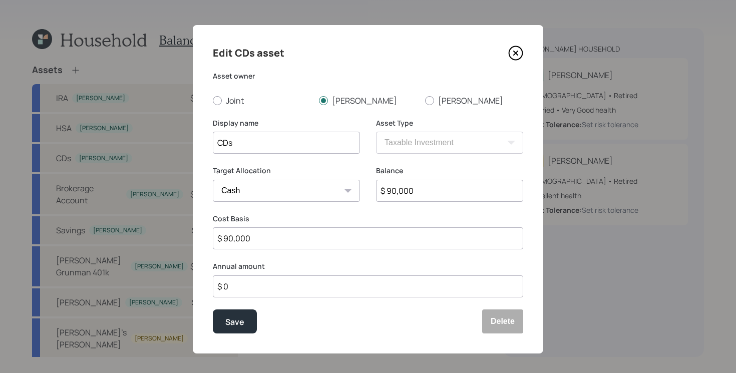
click at [518, 52] on icon at bounding box center [515, 53] width 15 height 15
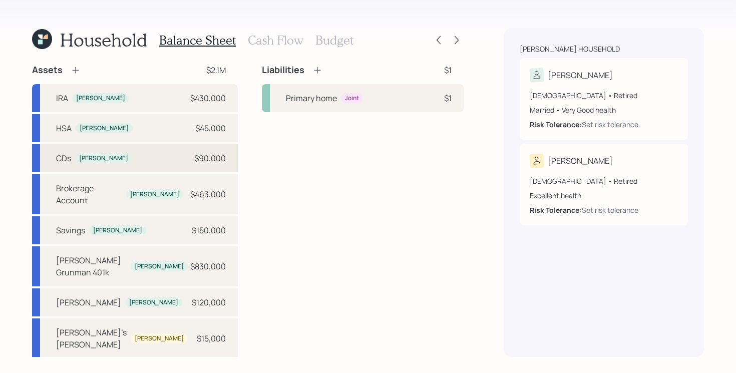
click at [158, 161] on div "CDs Tim $90,000" at bounding box center [135, 158] width 206 height 28
select select "taxable"
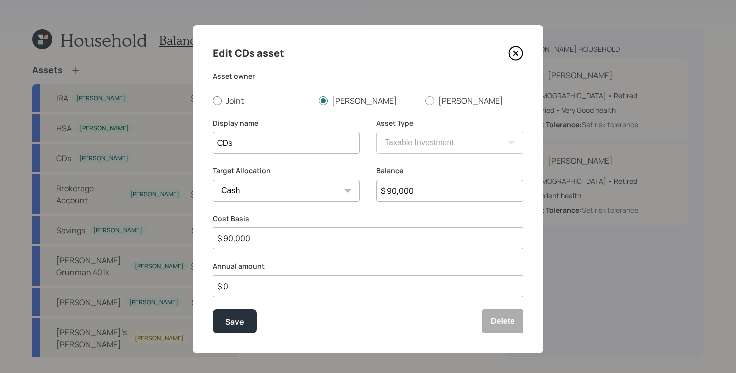
click at [244, 96] on label "Joint" at bounding box center [262, 100] width 98 height 11
click at [213, 100] on input "Joint" at bounding box center [212, 100] width 1 height 1
radio input "true"
click at [240, 322] on div "Save" at bounding box center [234, 322] width 19 height 14
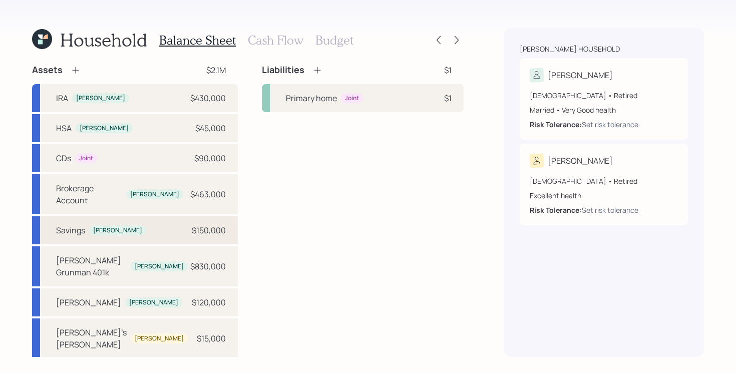
click at [125, 221] on div "Savings Tim $150,000" at bounding box center [135, 230] width 206 height 28
select select "taxable"
select select "balanced"
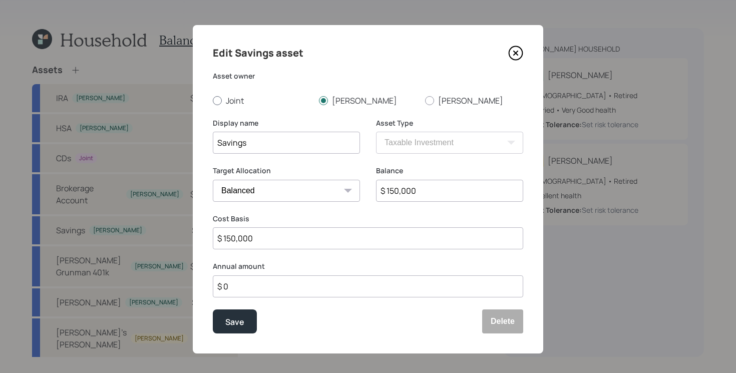
click at [245, 104] on label "Joint" at bounding box center [262, 100] width 98 height 11
click at [213, 101] on input "Joint" at bounding box center [212, 100] width 1 height 1
radio input "true"
click at [229, 324] on div "Save" at bounding box center [234, 322] width 19 height 14
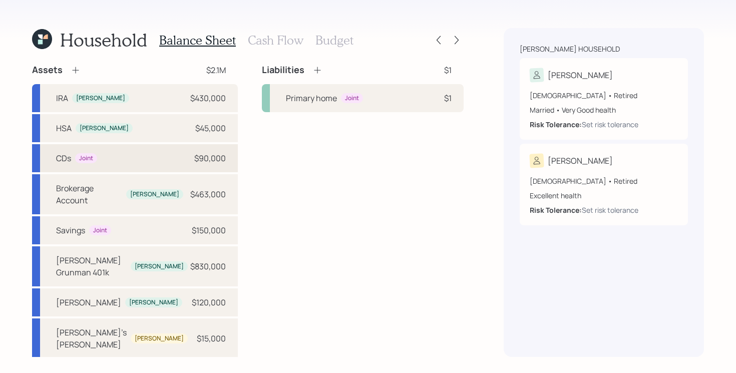
click at [146, 157] on div "CDs Joint $90,000" at bounding box center [135, 158] width 206 height 28
select select "taxable"
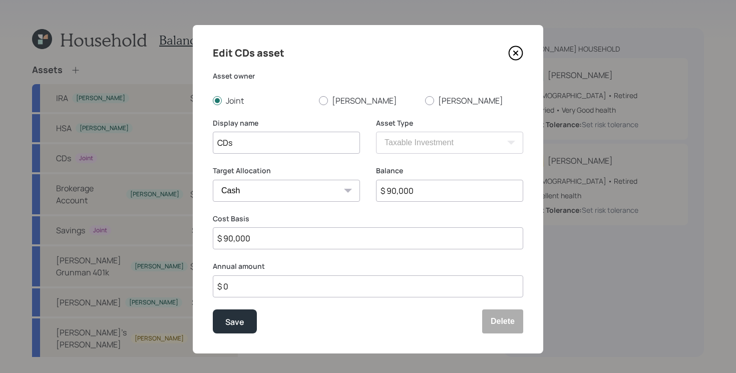
click at [417, 191] on input "$ 90,000" at bounding box center [449, 191] width 147 height 22
type input "$ 2"
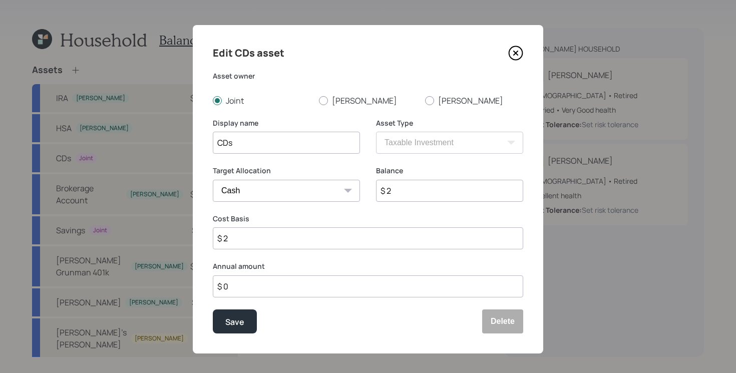
type input "$ 26"
type input "$ 260"
type input "$ 2,600"
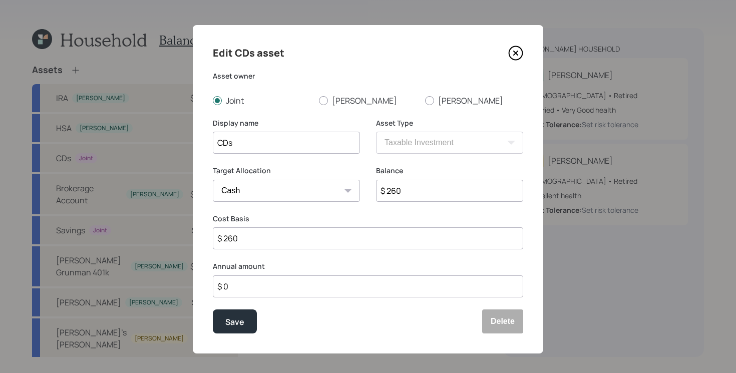
type input "$ 2,600"
type input "$ 26,000"
click at [213, 310] on button "Save" at bounding box center [235, 322] width 44 height 24
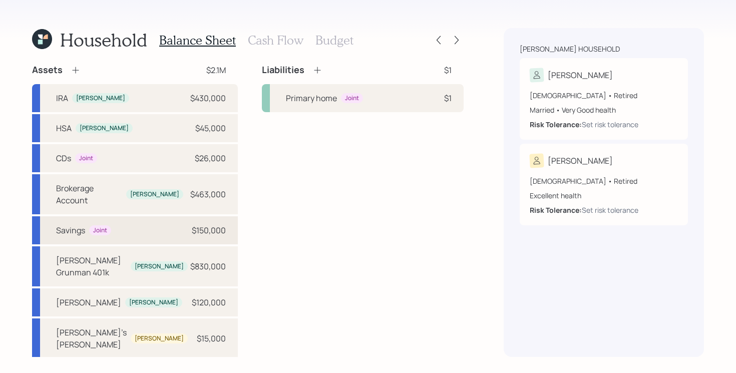
click at [142, 220] on div "Savings Joint $150,000" at bounding box center [135, 230] width 206 height 28
select select "taxable"
select select "balanced"
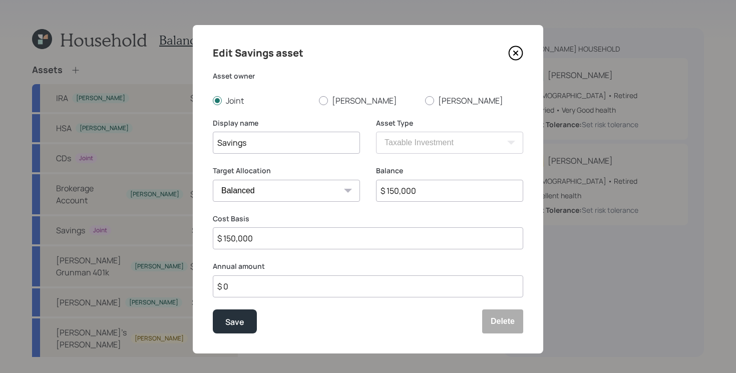
click at [424, 189] on input "$ 150,000" at bounding box center [449, 191] width 147 height 22
type input "$ 170,000"
click at [213, 310] on button "Save" at bounding box center [235, 322] width 44 height 24
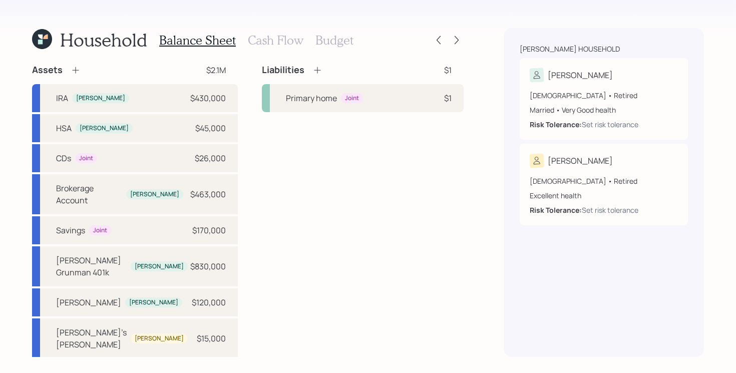
click at [77, 70] on icon at bounding box center [75, 70] width 7 height 7
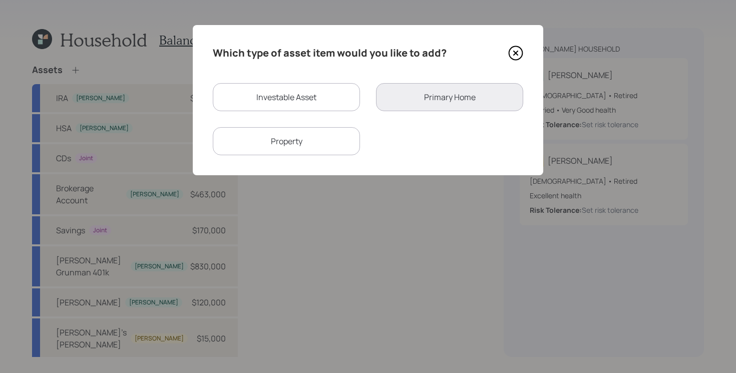
click at [285, 106] on div "Investable Asset" at bounding box center [286, 97] width 147 height 28
select select "taxable"
select select "balanced"
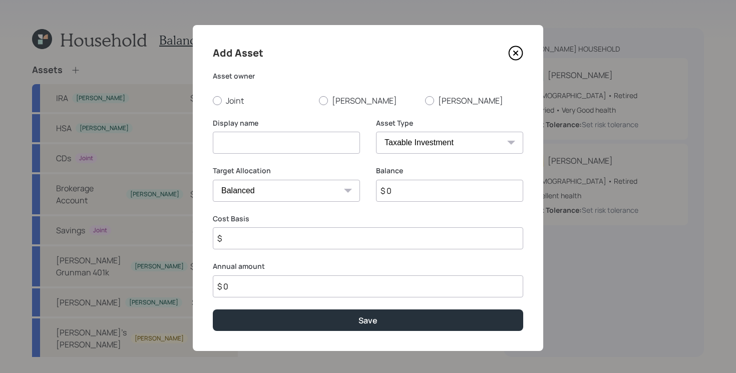
click at [298, 148] on input at bounding box center [286, 143] width 147 height 22
type input "I Bonds"
type input "$ 5,000"
click at [336, 102] on label "Tim" at bounding box center [368, 100] width 98 height 11
click at [319, 101] on input "Tim" at bounding box center [319, 100] width 1 height 1
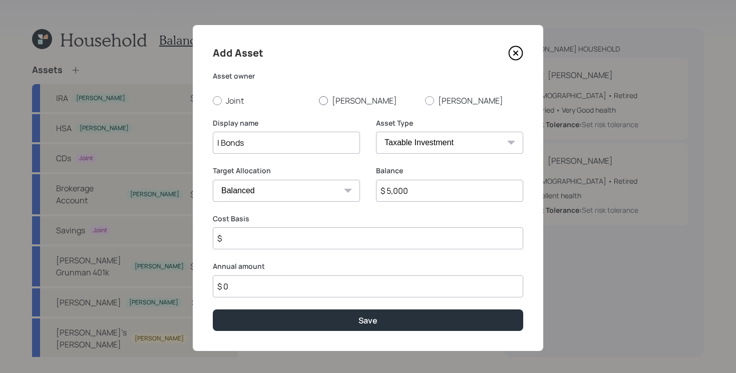
radio input "true"
click at [235, 103] on label "Joint" at bounding box center [262, 100] width 98 height 11
click at [213, 101] on input "Joint" at bounding box center [212, 100] width 1 height 1
radio input "true"
click at [327, 235] on input "$" at bounding box center [368, 238] width 311 height 22
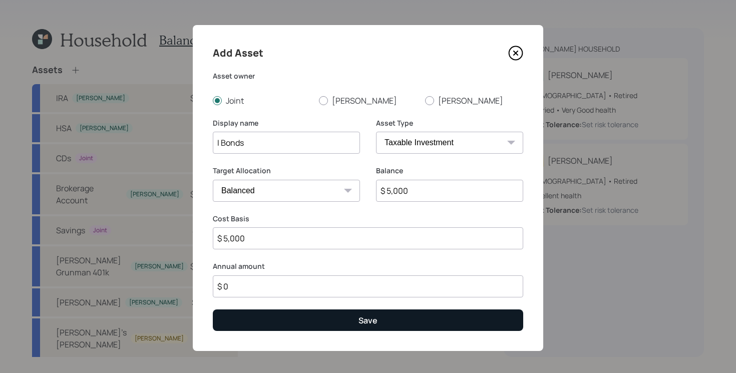
type input "$ 5,000"
click at [319, 319] on button "Save" at bounding box center [368, 321] width 311 height 22
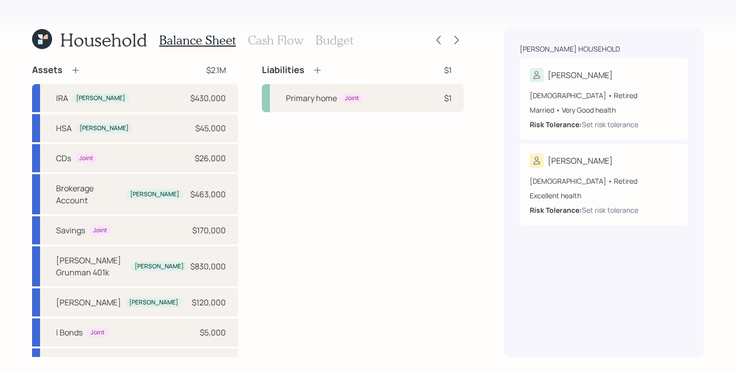
scroll to position [26, 0]
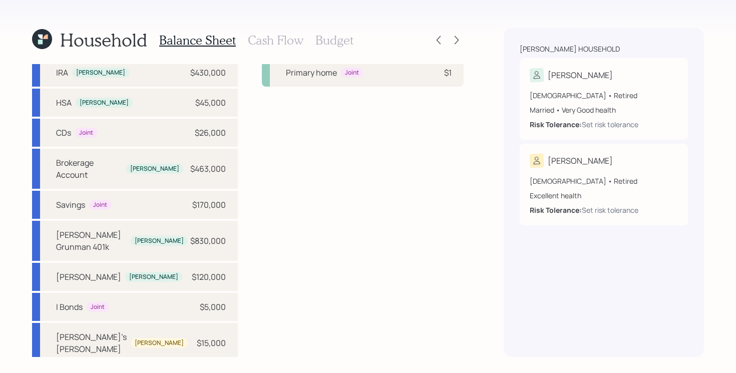
click at [158, 365] on div "Primary home Joint $1" at bounding box center [135, 379] width 206 height 28
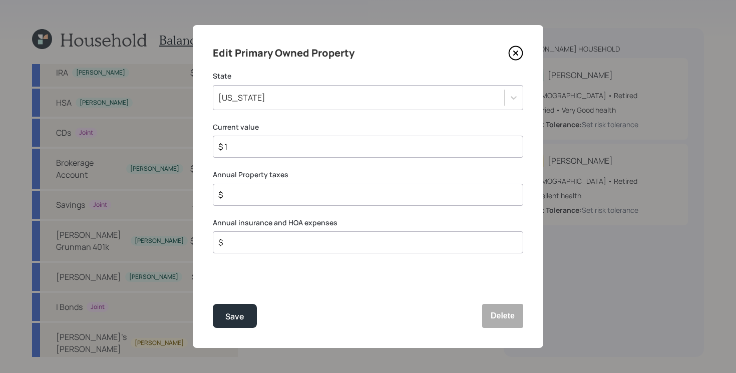
click at [325, 149] on input "$ 1" at bounding box center [364, 147] width 294 height 12
type input "$ 600,000"
type input "$ 4,400"
type input "$ 1,330"
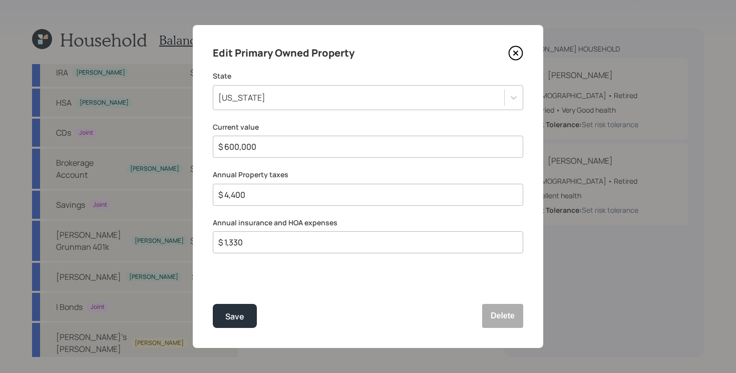
click at [213, 304] on button "Save" at bounding box center [235, 316] width 44 height 24
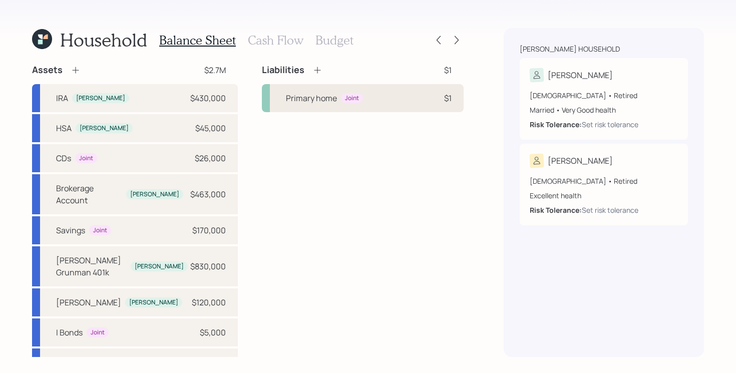
click at [385, 97] on div "Primary home Joint $1" at bounding box center [363, 98] width 202 height 28
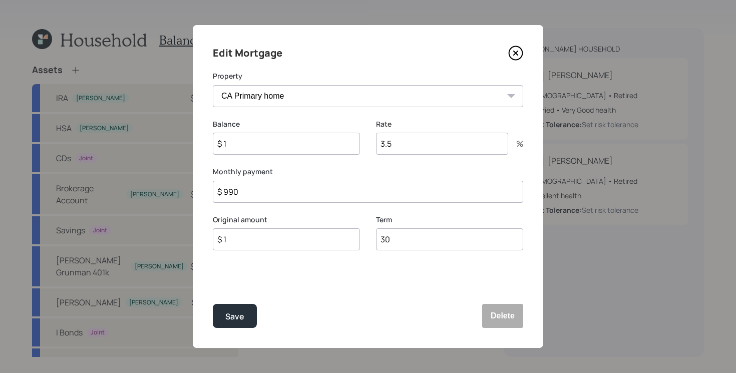
click at [287, 141] on input "$ 1" at bounding box center [286, 144] width 147 height 22
type input "$ 220,000"
type input "2.63"
click at [213, 304] on button "Save" at bounding box center [235, 316] width 44 height 24
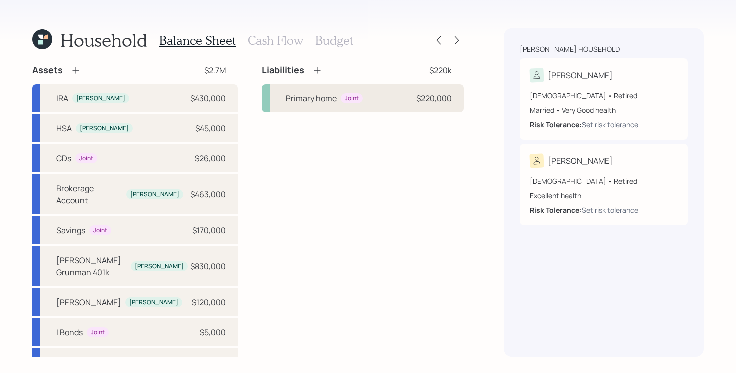
click at [398, 106] on div "Primary home Joint $220,000" at bounding box center [363, 98] width 202 height 28
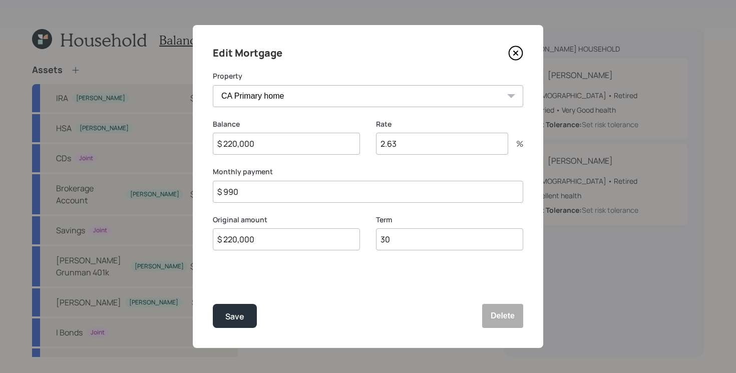
click at [514, 49] on icon at bounding box center [515, 53] width 15 height 15
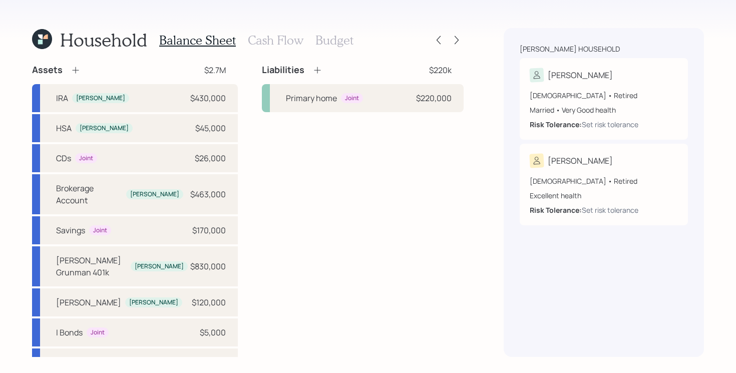
click at [397, 258] on div "Liabilities $220k Primary home Joint $220,000" at bounding box center [363, 241] width 202 height 355
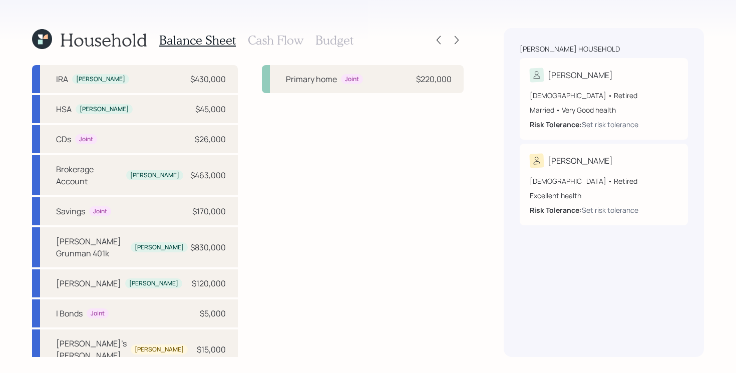
scroll to position [26, 0]
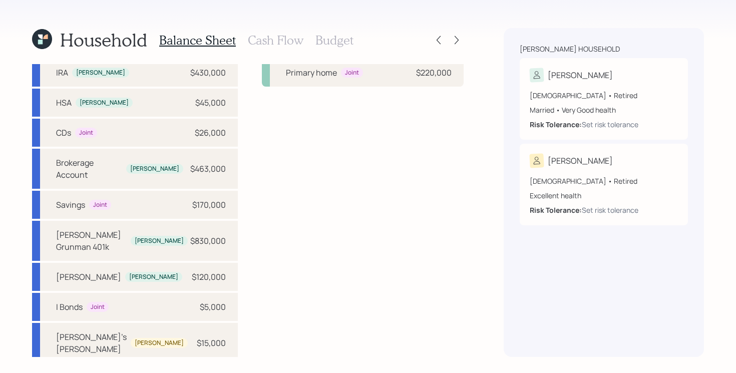
click at [147, 365] on div "Primary home Joint $600,000" at bounding box center [135, 379] width 206 height 28
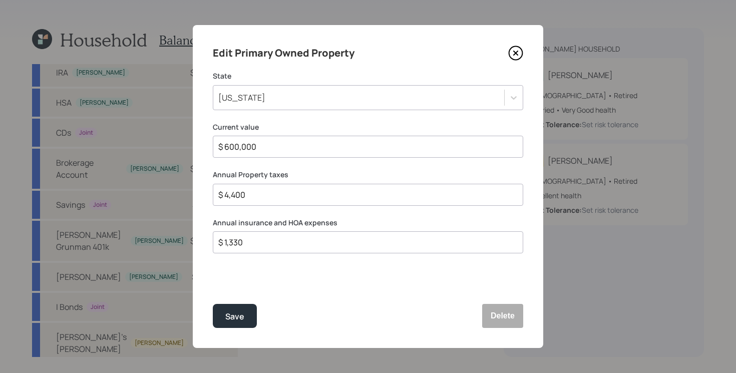
click at [276, 239] on input "$ 1,330" at bounding box center [364, 242] width 294 height 12
type input "$ 2,000"
click at [213, 304] on button "Save" at bounding box center [235, 316] width 44 height 24
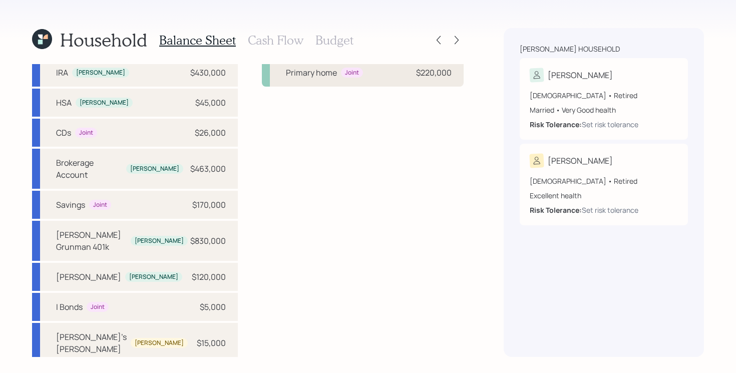
click at [373, 73] on div "Primary home Joint $220,000" at bounding box center [363, 73] width 202 height 28
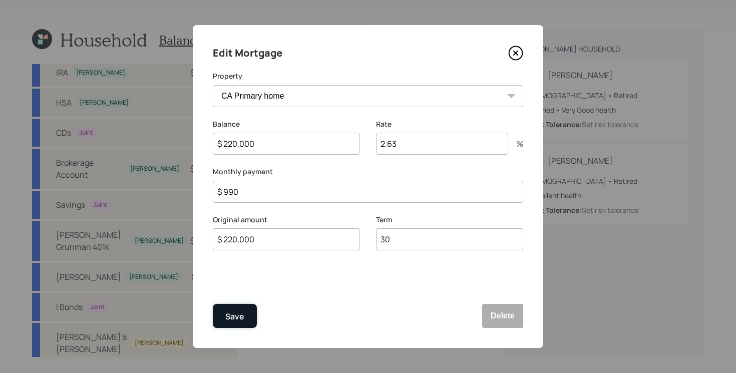
click at [243, 319] on div "Save" at bounding box center [234, 317] width 19 height 14
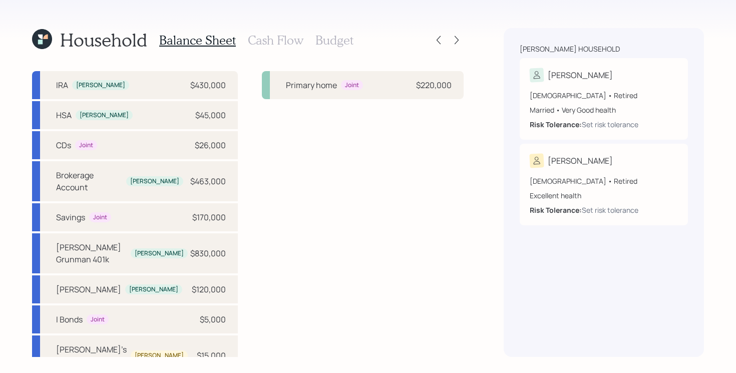
scroll to position [26, 0]
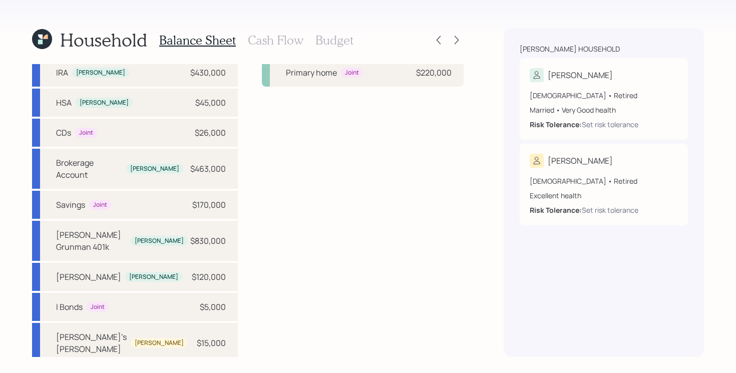
click at [262, 43] on h3 "Cash Flow" at bounding box center [276, 40] width 56 height 15
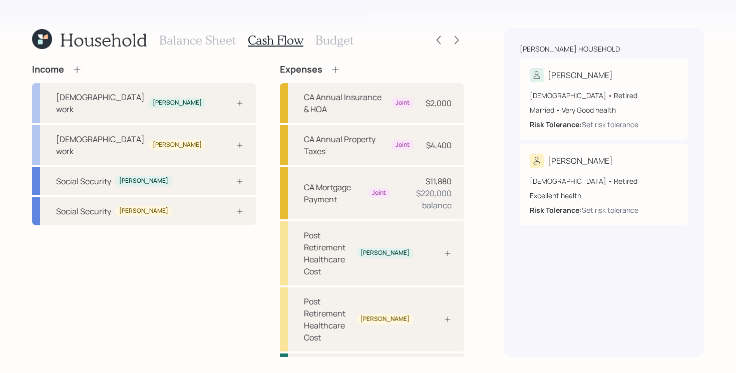
click at [182, 285] on div "Income Full-time work Tim Full-time work Shellie Social Security Tim Social Sec…" at bounding box center [144, 250] width 224 height 372
click at [180, 167] on div "Social Security Tim" at bounding box center [144, 181] width 224 height 28
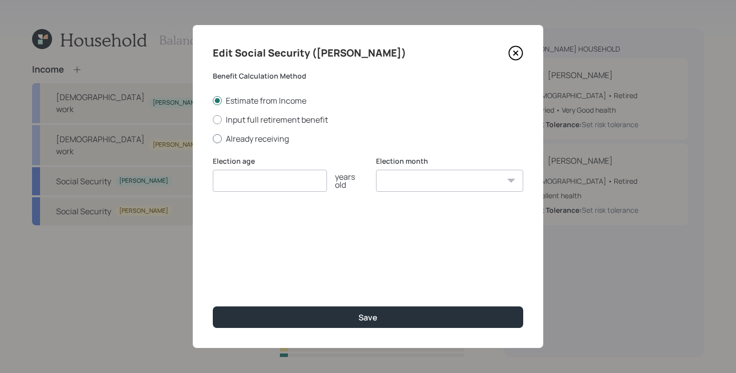
click at [284, 135] on label "Already receiving" at bounding box center [368, 138] width 311 height 11
click at [213, 138] on input "Already receiving" at bounding box center [212, 138] width 1 height 1
radio input "true"
click at [283, 180] on input "number" at bounding box center [270, 181] width 114 height 22
type input "3"
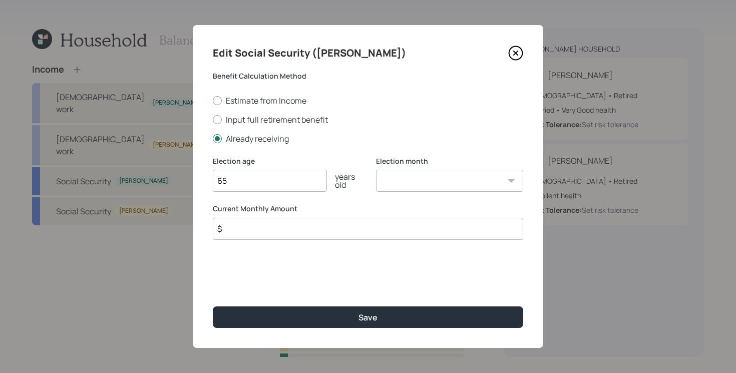
type input "65"
type input "$ 3,546"
click at [213, 307] on button "Save" at bounding box center [368, 318] width 311 height 22
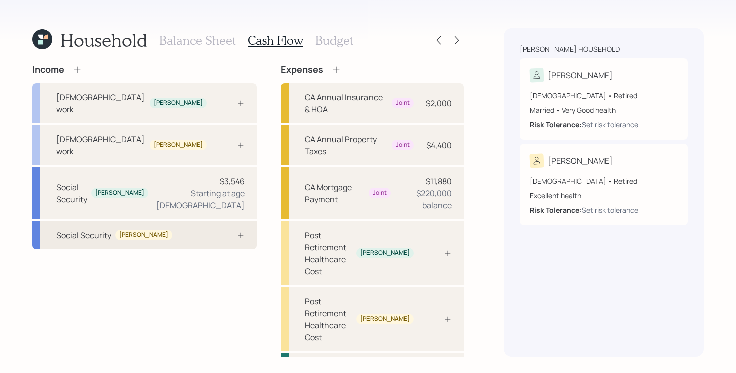
click at [198, 221] on div "Social Security Shellie" at bounding box center [144, 235] width 225 height 28
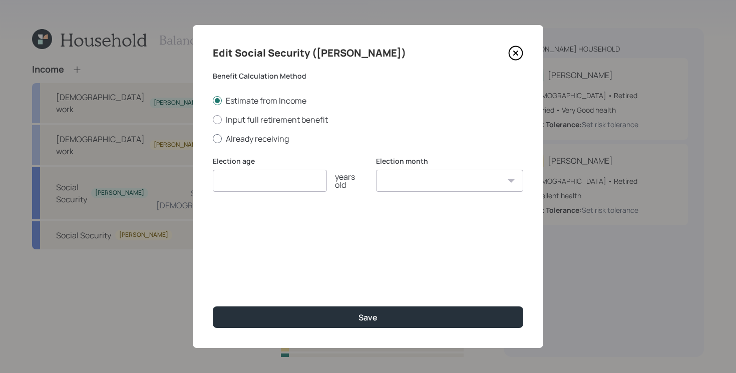
click at [262, 140] on label "Already receiving" at bounding box center [368, 138] width 311 height 11
click at [213, 139] on input "Already receiving" at bounding box center [212, 138] width 1 height 1
radio input "true"
click at [255, 182] on input "number" at bounding box center [270, 181] width 114 height 22
click at [254, 227] on input "$" at bounding box center [368, 229] width 311 height 22
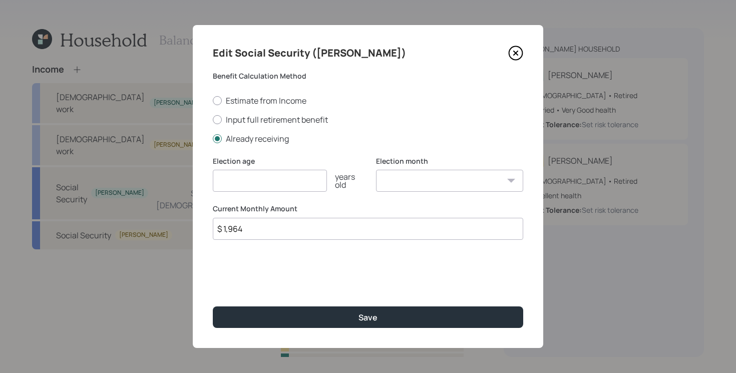
type input "$ 1,964"
click at [273, 175] on input "number" at bounding box center [270, 181] width 114 height 22
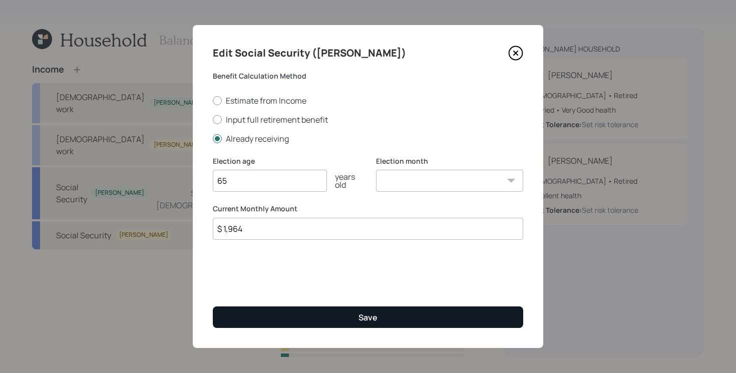
type input "65"
click at [291, 313] on button "Save" at bounding box center [368, 318] width 311 height 22
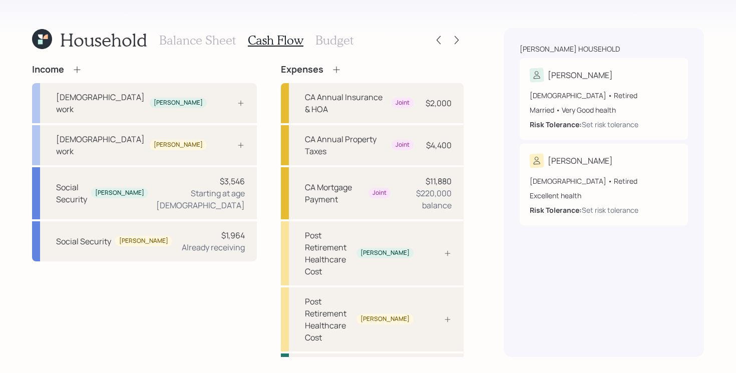
click at [76, 70] on icon at bounding box center [77, 70] width 10 height 10
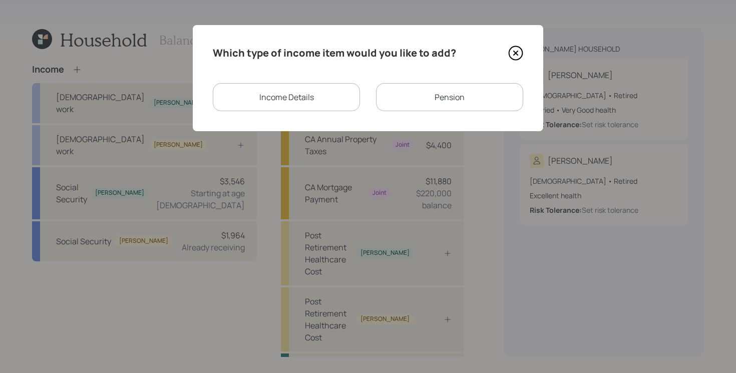
click at [406, 102] on div "Pension" at bounding box center [449, 97] width 147 height 28
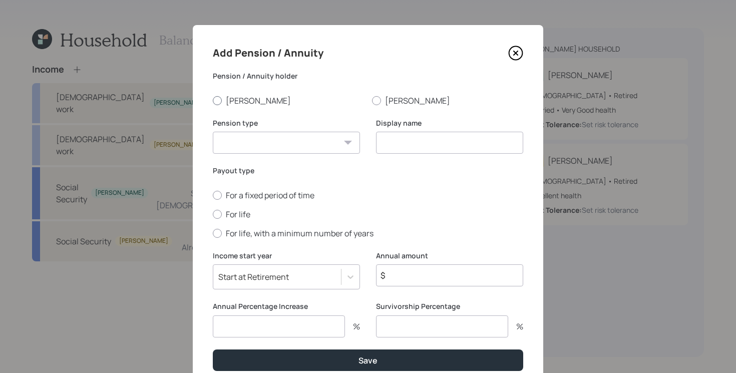
click at [229, 101] on label "Tim" at bounding box center [288, 100] width 151 height 11
click at [213, 101] on input "Tim" at bounding box center [212, 100] width 1 height 1
radio input "true"
click at [263, 138] on select "Pension Annuity" at bounding box center [286, 143] width 147 height 22
select select "pension"
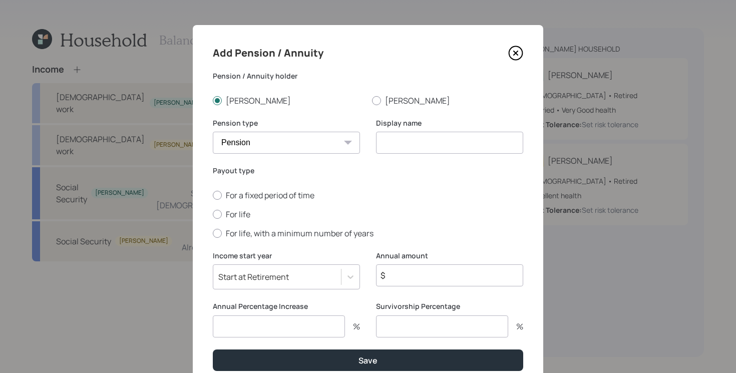
click at [213, 132] on select "Pension Annuity" at bounding box center [286, 143] width 147 height 22
click at [480, 141] on input at bounding box center [449, 143] width 147 height 22
type input "2148"
click at [236, 217] on label "For life" at bounding box center [368, 214] width 311 height 11
click at [213, 214] on input "For life" at bounding box center [212, 214] width 1 height 1
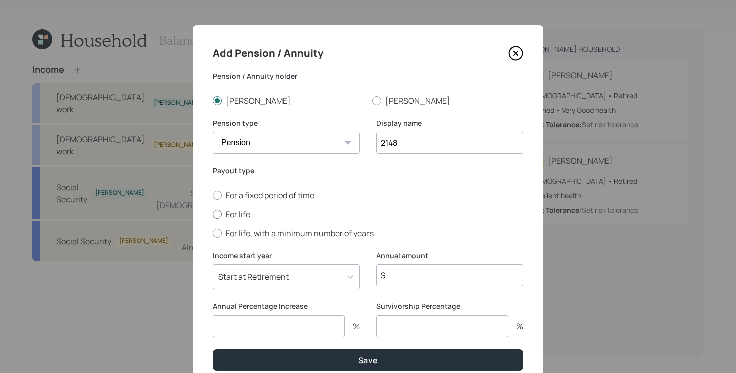
radio input "true"
click at [436, 266] on input "$" at bounding box center [449, 275] width 147 height 22
type input "$ 2,148"
type input "0"
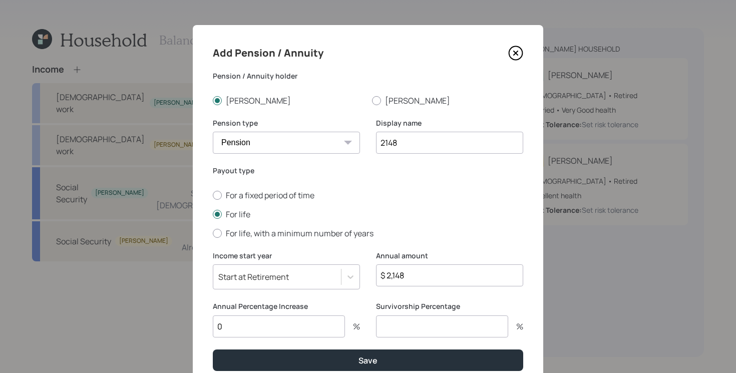
type input "0"
type input "100"
click at [213, 350] on button "Save" at bounding box center [368, 361] width 311 height 22
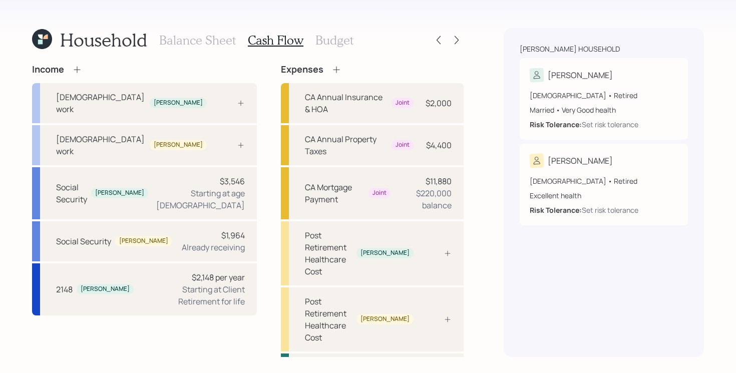
click at [80, 71] on icon at bounding box center [77, 70] width 10 height 10
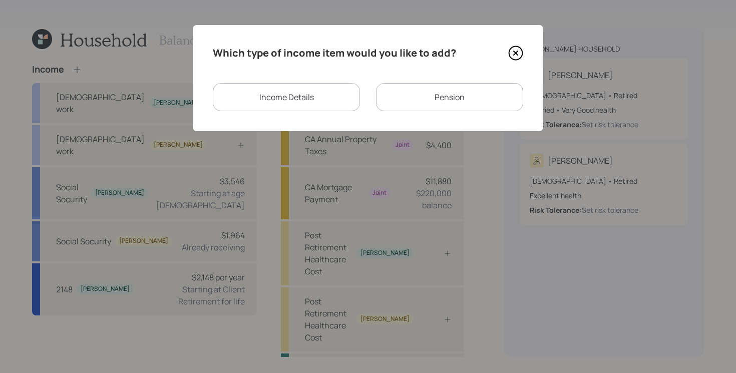
click at [431, 94] on div "Pension" at bounding box center [449, 97] width 147 height 28
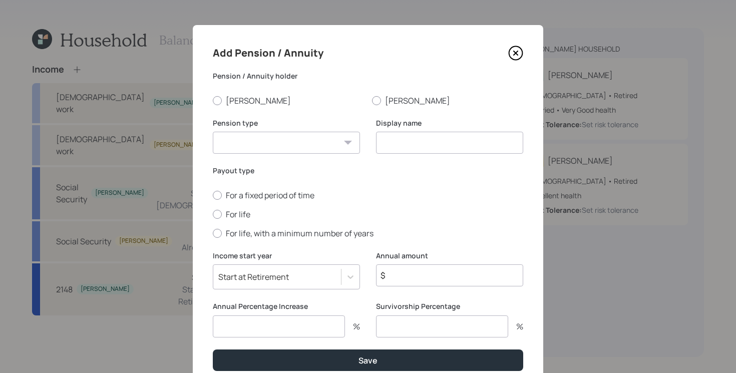
click at [290, 146] on select "Pension Annuity" at bounding box center [286, 143] width 147 height 22
select select "pension"
click at [213, 132] on select "Pension Annuity" at bounding box center [286, 143] width 147 height 22
click at [400, 101] on label "Shellie" at bounding box center [447, 100] width 151 height 11
click at [372, 101] on input "Shellie" at bounding box center [372, 100] width 1 height 1
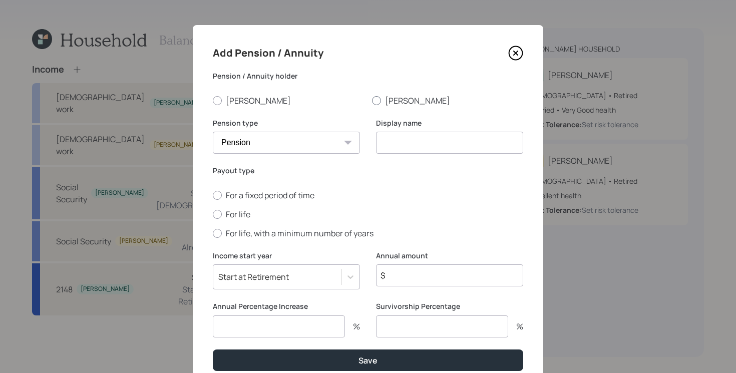
radio input "true"
click at [404, 139] on input at bounding box center [449, 143] width 147 height 22
type input "Pension"
click at [232, 211] on label "For life" at bounding box center [368, 214] width 311 height 11
click at [213, 214] on input "For life" at bounding box center [212, 214] width 1 height 1
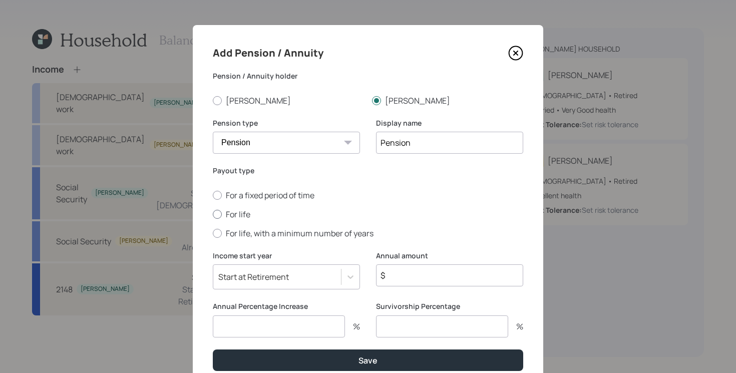
radio input "true"
click at [438, 269] on input "$" at bounding box center [449, 275] width 147 height 22
type input "$ 1,908"
click at [285, 325] on input "number" at bounding box center [279, 327] width 132 height 22
type input "3"
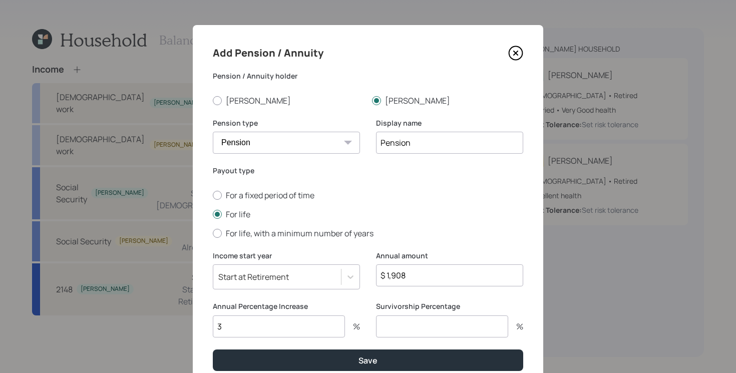
type input "1"
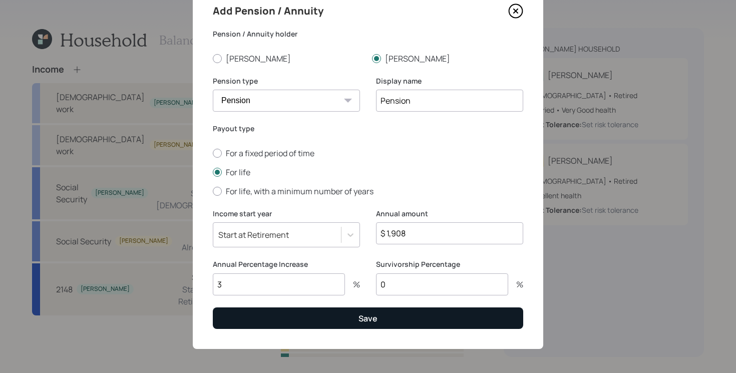
scroll to position [44, 0]
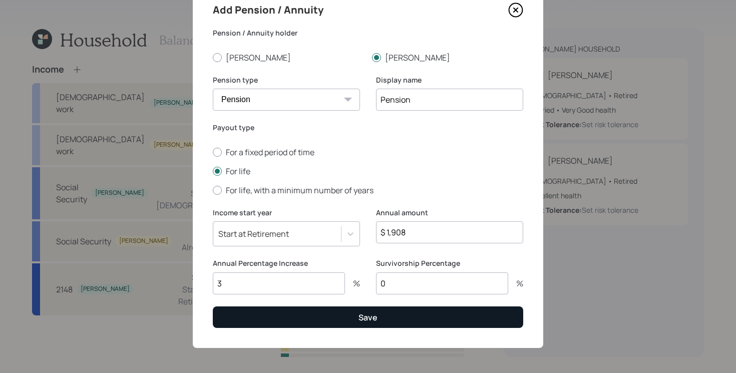
type input "0"
click at [281, 314] on button "Save" at bounding box center [368, 318] width 311 height 22
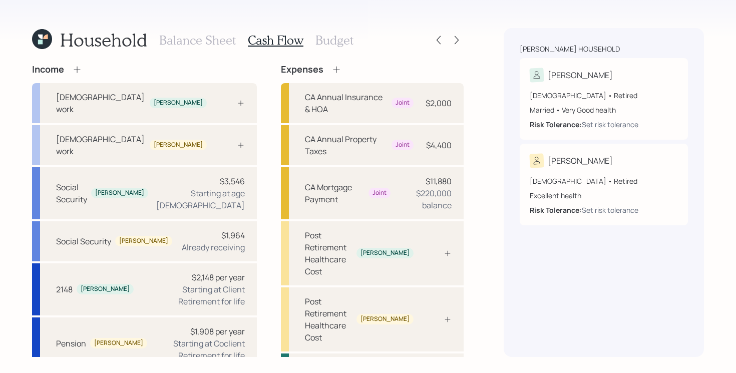
click at [250, 235] on div "Income Full-time work Tim Full-time work Shellie Social Security Tim $3,546 Sta…" at bounding box center [248, 250] width 432 height 372
click at [244, 152] on div "Income Full-time work Tim Full-time work Shellie Social Security Tim $3,546 Sta…" at bounding box center [248, 250] width 432 height 372
click at [245, 166] on div "Income Full-time work Tim Full-time work Shellie Social Security Tim $3,546 Sta…" at bounding box center [248, 250] width 432 height 372
click at [246, 199] on div "Income Full-time work Tim Full-time work Shellie Social Security Tim $3,546 Sta…" at bounding box center [248, 250] width 432 height 372
click at [348, 229] on div "Post Retirement Healthcare Cost" at bounding box center [329, 253] width 48 height 48
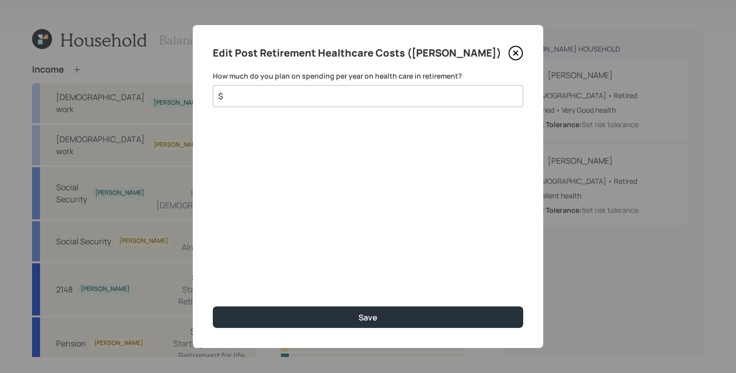
click at [338, 99] on input "$" at bounding box center [364, 96] width 294 height 12
type input "$ 3,500"
click at [213, 307] on button "Save" at bounding box center [368, 318] width 311 height 22
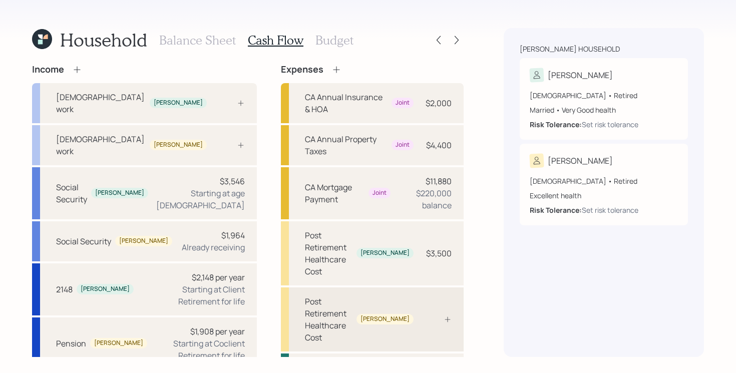
click at [346, 296] on div "Post Retirement Healthcare Cost" at bounding box center [329, 320] width 48 height 48
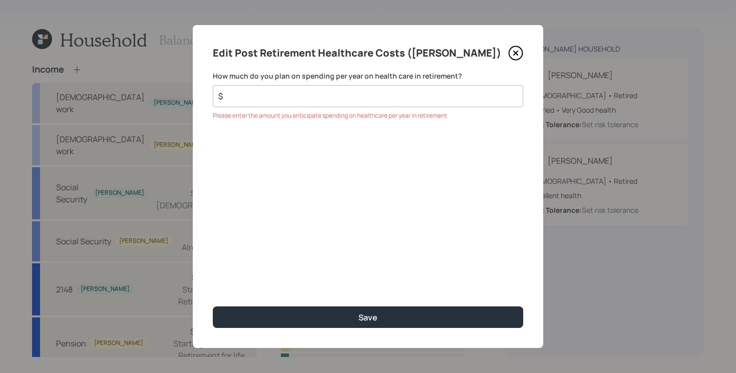
click at [324, 89] on div "$" at bounding box center [368, 96] width 311 height 22
click at [316, 92] on input "$" at bounding box center [364, 96] width 294 height 12
type input "$ 3,500"
click at [213, 307] on button "Save" at bounding box center [368, 318] width 311 height 22
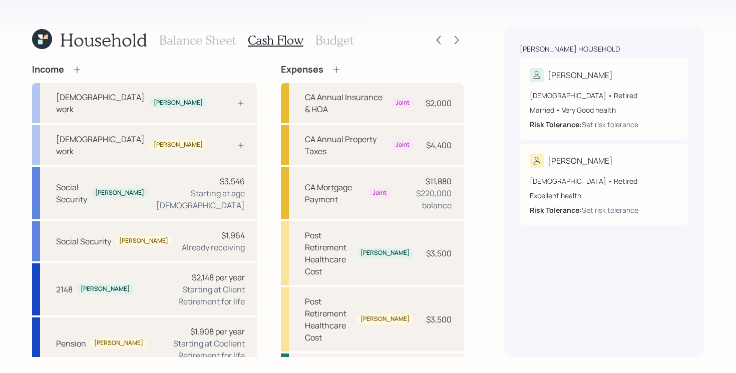
click at [344, 357] on div "Household Balance Sheet Cash Flow Budget Income Full-time work Tim Full-time wo…" at bounding box center [368, 186] width 736 height 373
click at [337, 354] on div "Income Full-time work Tim Full-time work Shellie Social Security Tim $3,546 Sta…" at bounding box center [248, 210] width 432 height 293
click at [152, 283] on div "Starting at Client Retirement for life" at bounding box center [193, 295] width 103 height 24
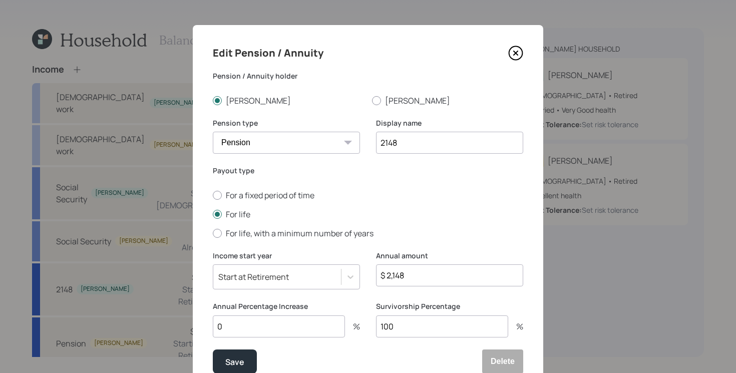
click at [431, 143] on input "2148" at bounding box center [449, 143] width 147 height 22
type input "Pension"
click at [213, 350] on button "Save" at bounding box center [235, 362] width 44 height 24
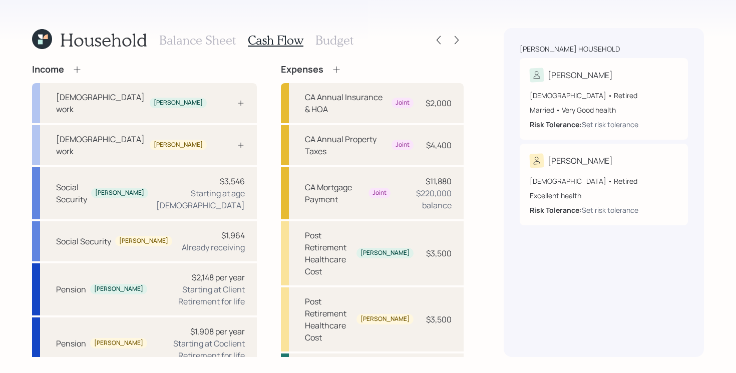
click at [477, 100] on div "Household Balance Sheet Cash Flow Budget Income Full-time work Tim Full-time wo…" at bounding box center [368, 186] width 736 height 373
click at [474, 93] on div "Household Balance Sheet Cash Flow Budget Income Full-time work Tim Full-time wo…" at bounding box center [368, 186] width 736 height 373
click at [477, 92] on div "Household Balance Sheet Cash Flow Budget Income Full-time work Tim Full-time wo…" at bounding box center [368, 186] width 736 height 373
click at [333, 38] on h3 "Budget" at bounding box center [335, 40] width 38 height 15
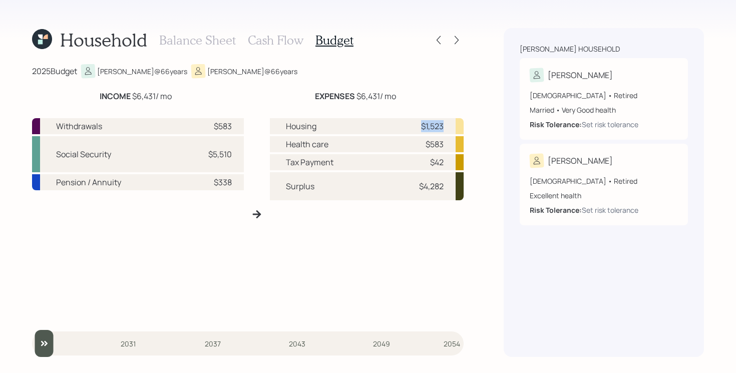
drag, startPoint x: 416, startPoint y: 127, endPoint x: 450, endPoint y: 126, distance: 33.6
click at [450, 126] on div "Housing $1,523" at bounding box center [367, 126] width 194 height 16
click at [416, 267] on div "Housing $1,523 Health care $583 Tax Payment $42 Surplus $4,282" at bounding box center [367, 218] width 194 height 200
click at [290, 252] on div "Housing $1,523 Health care $583 Tax Payment $42 Surplus $4,282" at bounding box center [367, 218] width 194 height 200
click at [273, 37] on h3 "Cash Flow" at bounding box center [276, 40] width 56 height 15
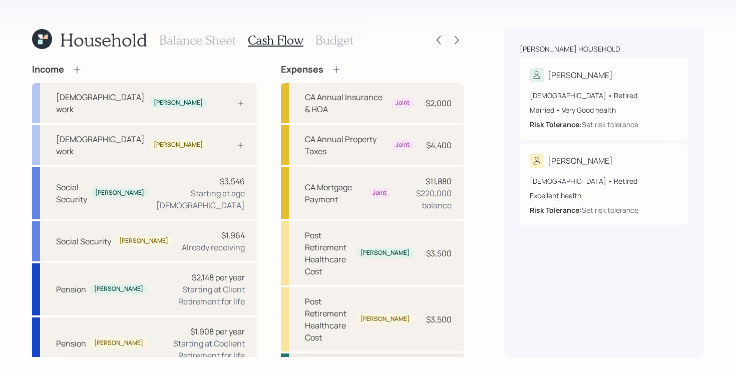
click at [404, 354] on div "Pre Retirement Living Expense" at bounding box center [372, 374] width 183 height 40
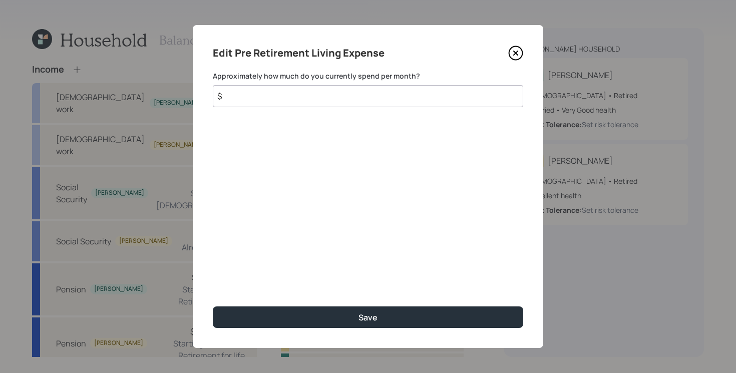
click at [342, 98] on input "$" at bounding box center [368, 96] width 311 height 22
type input "$ 5,300"
click at [213, 307] on button "Save" at bounding box center [368, 318] width 311 height 22
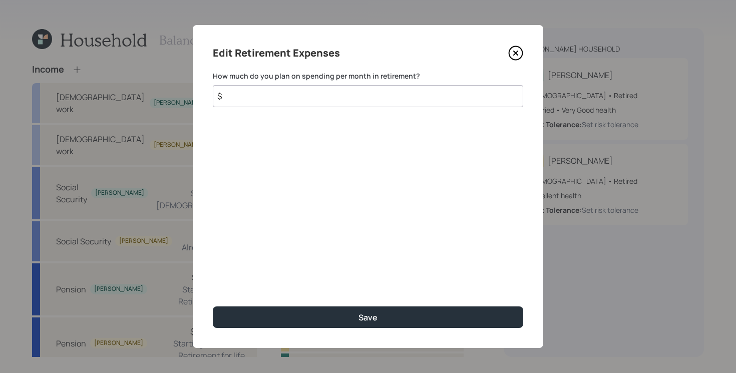
click at [344, 98] on input "$" at bounding box center [368, 96] width 311 height 22
type input "$ 5,300"
click at [213, 307] on button "Save" at bounding box center [368, 318] width 311 height 22
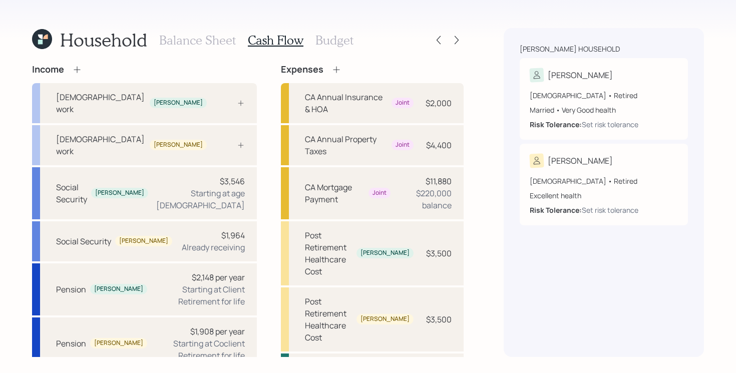
click at [340, 42] on h3 "Budget" at bounding box center [335, 40] width 38 height 15
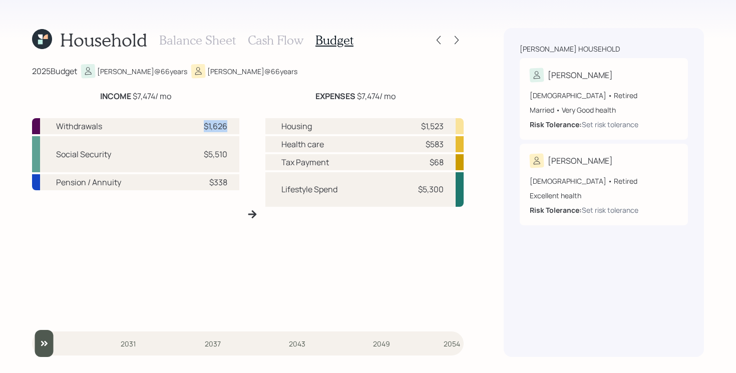
drag, startPoint x: 179, startPoint y: 124, endPoint x: 231, endPoint y: 124, distance: 51.6
click at [231, 124] on div "Withdrawals $1,626" at bounding box center [135, 126] width 207 height 16
drag, startPoint x: 409, startPoint y: 142, endPoint x: 463, endPoint y: 142, distance: 54.1
click at [463, 142] on div "Health care $583" at bounding box center [364, 144] width 198 height 16
click at [430, 79] on div "2025 Budget Tim @ 66 years Shellie @ 66 years INCOME $7,474 / mo EXPENSES $7,47…" at bounding box center [248, 210] width 432 height 293
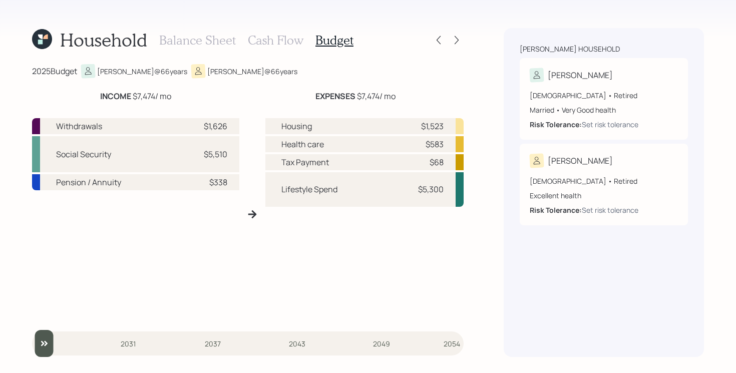
click at [290, 40] on h3 "Cash Flow" at bounding box center [276, 40] width 56 height 15
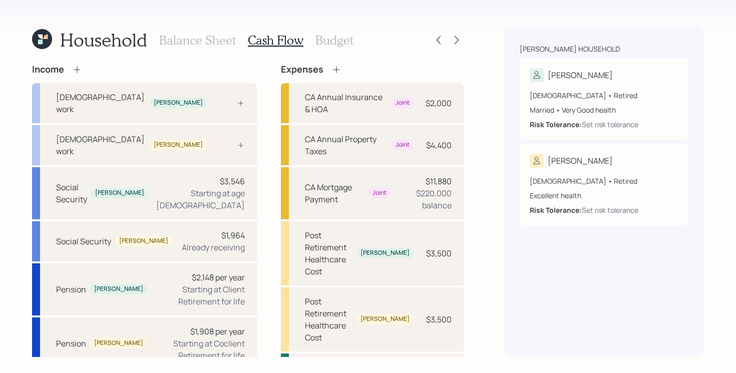
click at [472, 112] on div "Household Balance Sheet Cash Flow Budget Income Full-time work Tim Full-time wo…" at bounding box center [368, 186] width 736 height 373
click at [332, 66] on icon at bounding box center [337, 70] width 10 height 10
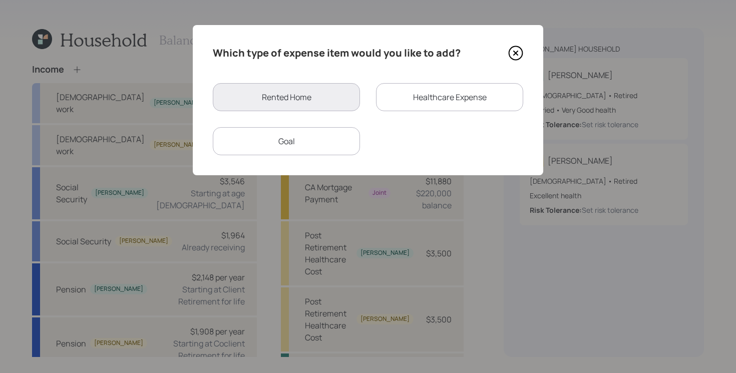
click at [309, 138] on div "Goal" at bounding box center [286, 141] width 147 height 28
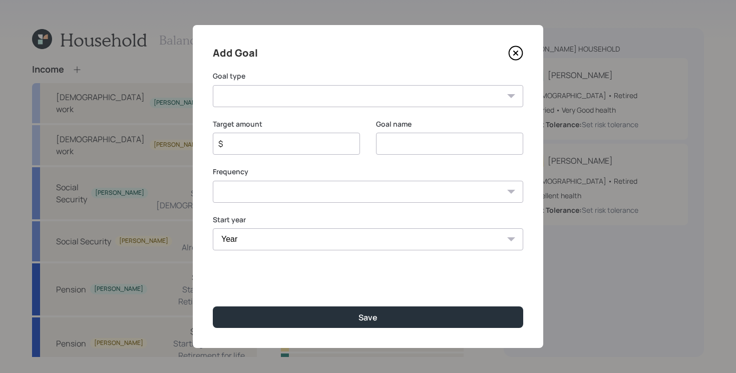
click at [352, 95] on select "Create an emergency fund Donate to charity Purchase a home Make a purchase Supp…" at bounding box center [368, 96] width 311 height 22
select select "vacation"
click at [213, 85] on select "Create an emergency fund Donate to charity Purchase a home Make a purchase Supp…" at bounding box center [368, 96] width 311 height 22
type input "Plan for travel"
click at [314, 140] on input "$" at bounding box center [282, 144] width 130 height 12
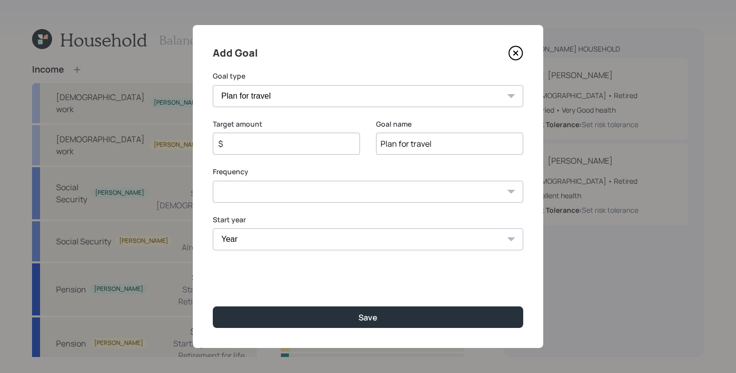
click at [299, 146] on input "$" at bounding box center [282, 144] width 130 height 12
type input "$ 18,000"
click at [305, 197] on select "One time Every 1 year Every 2 years Every 3 years Every 4 years Every 5 years E…" at bounding box center [368, 192] width 311 height 22
select select "1"
click at [213, 181] on select "One time Every 1 year Every 2 years Every 3 years Every 4 years Every 5 years E…" at bounding box center [368, 192] width 311 height 22
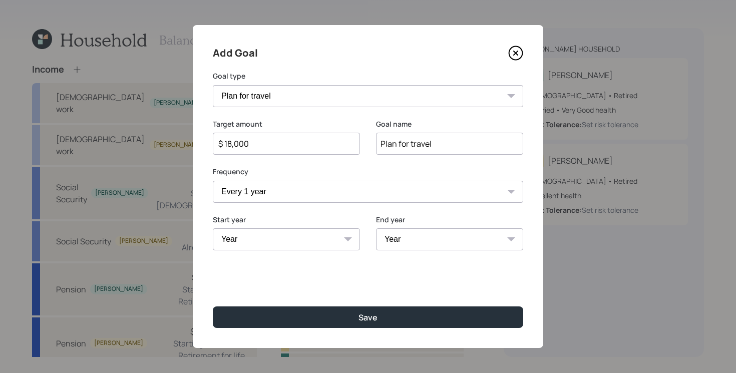
click at [277, 239] on select "Year 2025 2026 2027 2028 2029 2030 2031 2032 2033 2034 2035 2036 2037 2038 2039…" at bounding box center [286, 239] width 147 height 22
select select "2026"
click at [213, 228] on select "Year 2025 2026 2027 2028 2029 2030 2031 2032 2033 2034 2035 2036 2037 2038 2039…" at bounding box center [286, 239] width 147 height 22
click at [429, 234] on select "Year 2026 2027 2028 2029 2030 2031 2032 2033 2034 2035 2036 2037 2038 2039 2040…" at bounding box center [449, 239] width 147 height 22
select select "2040"
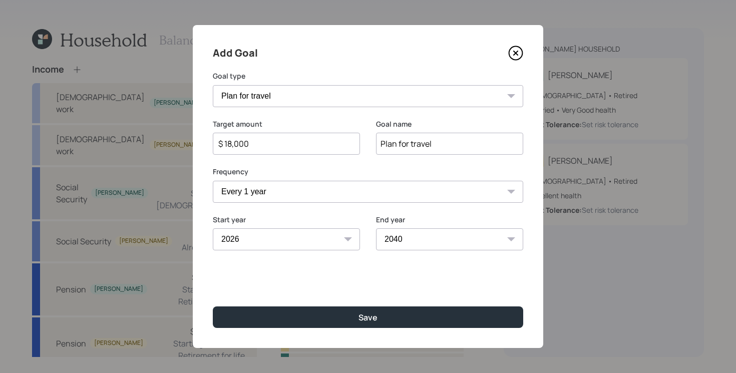
click at [376, 228] on select "Year 2026 2027 2028 2029 2030 2031 2032 2033 2034 2035 2036 2037 2038 2039 2040…" at bounding box center [449, 239] width 147 height 22
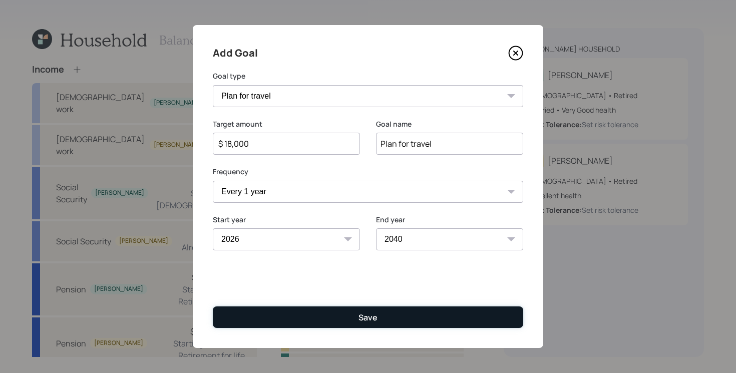
click at [339, 316] on button "Save" at bounding box center [368, 318] width 311 height 22
type input "$"
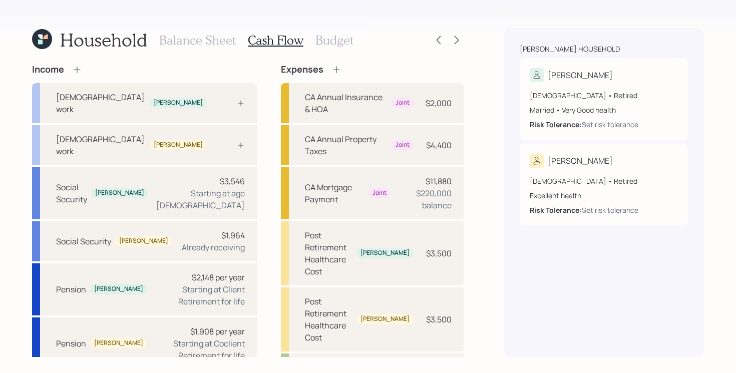
click at [332, 69] on icon at bounding box center [337, 70] width 10 height 10
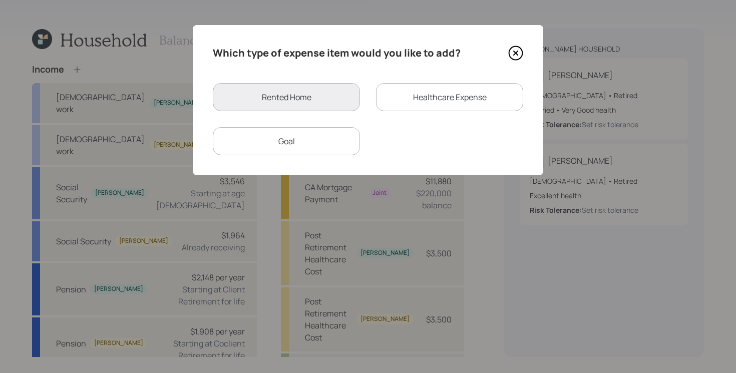
click at [345, 147] on div "Goal" at bounding box center [286, 141] width 147 height 28
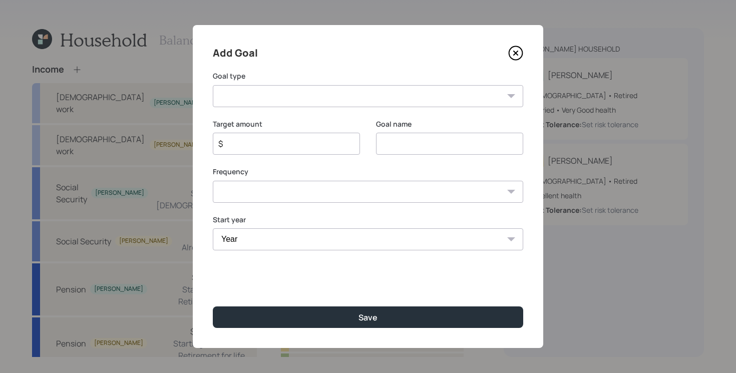
click at [434, 144] on input at bounding box center [449, 144] width 147 height 22
click at [411, 146] on input "Home Imrovement" at bounding box center [449, 144] width 147 height 22
type input "Home Improvement"
click at [372, 97] on select "Create an emergency fund Donate to charity Purchase a home Make a purchase Supp…" at bounding box center [368, 96] width 311 height 22
select select "other"
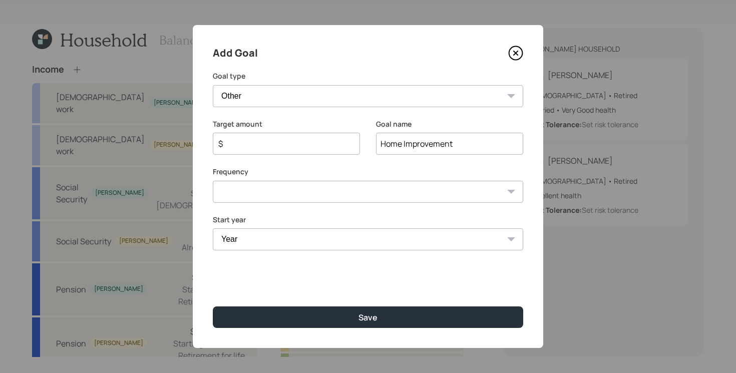
click at [213, 85] on select "Create an emergency fund Donate to charity Purchase a home Make a purchase Supp…" at bounding box center [368, 96] width 311 height 22
click at [305, 143] on input "$" at bounding box center [282, 144] width 130 height 12
type input "$ 6,000"
click at [272, 191] on select "One time Every 1 year Every 2 years Every 3 years Every 4 years Every 5 years E…" at bounding box center [368, 192] width 311 height 22
select select "1"
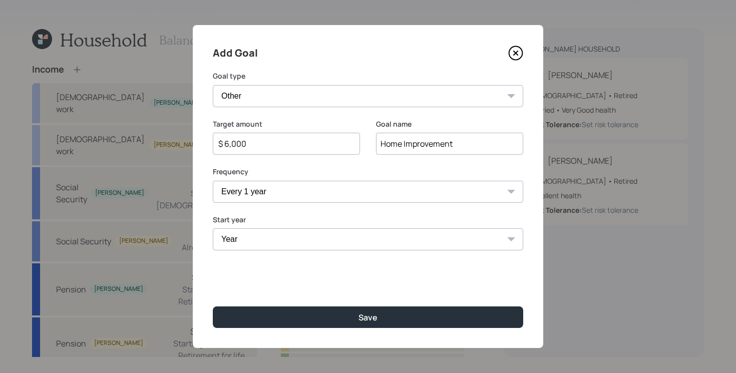
click at [213, 181] on select "One time Every 1 year Every 2 years Every 3 years Every 4 years Every 5 years E…" at bounding box center [368, 192] width 311 height 22
click at [266, 241] on select "Year 2025 2026 2027 2028 2029 2030 2031 2032 2033 2034 2035 2036 2037 2038 2039…" at bounding box center [286, 239] width 147 height 22
select select "2026"
click at [213, 228] on select "Year 2025 2026 2027 2028 2029 2030 2031 2032 2033 2034 2035 2036 2037 2038 2039…" at bounding box center [286, 239] width 147 height 22
click at [436, 233] on select "Year 2026 2027 2028 2029 2030 2031 2032 2033 2034 2035 2036 2037 2038 2039 2040…" at bounding box center [449, 239] width 147 height 22
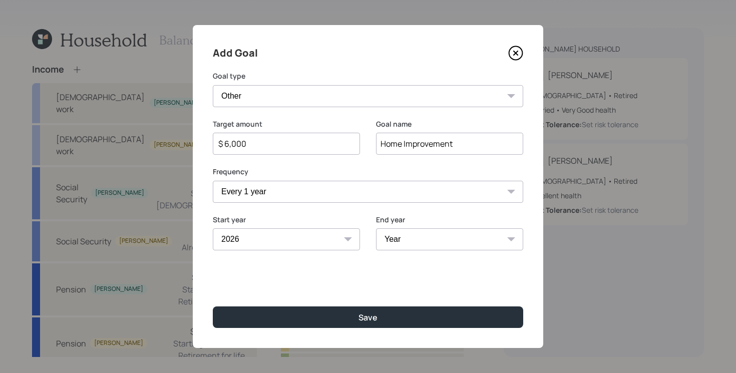
select select "2027"
click at [376, 228] on select "Year 2026 2027 2028 2029 2030 2031 2032 2033 2034 2035 2036 2037 2038 2039 2040…" at bounding box center [449, 239] width 147 height 22
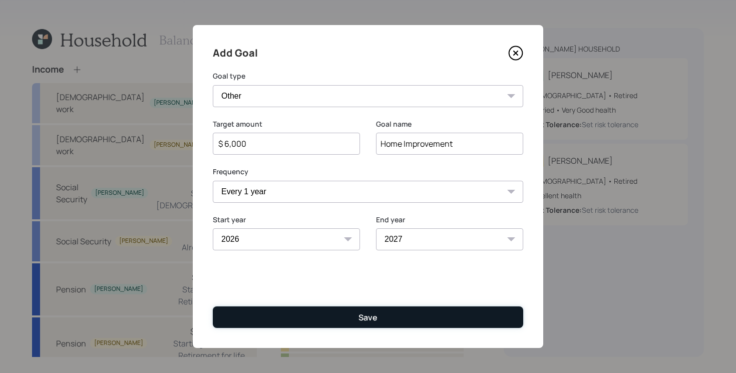
click at [371, 317] on div "Save" at bounding box center [368, 317] width 19 height 11
type input "$"
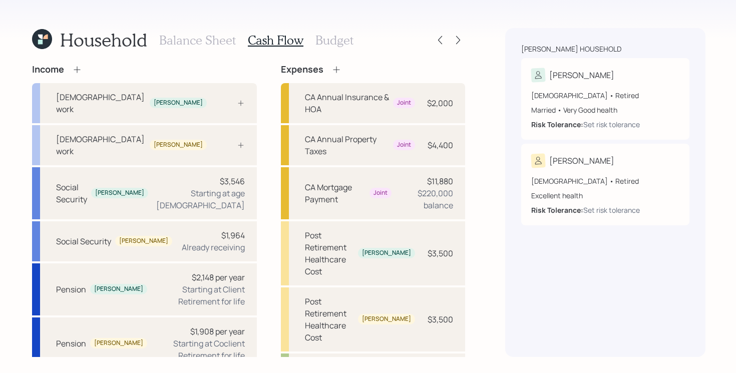
click at [480, 213] on div "Household Balance Sheet Cash Flow Budget Income Full-time work Tim Full-time wo…" at bounding box center [368, 186] width 736 height 373
click at [248, 96] on div "Income Full-time work Tim Full-time work Shellie Social Security Tim $3,546 Sta…" at bounding box center [248, 340] width 433 height 552
click at [377, 59] on div "Household Balance Sheet Cash Flow Budget Income Full-time work Tim Full-time wo…" at bounding box center [248, 192] width 433 height 329
click at [458, 36] on icon at bounding box center [458, 40] width 10 height 10
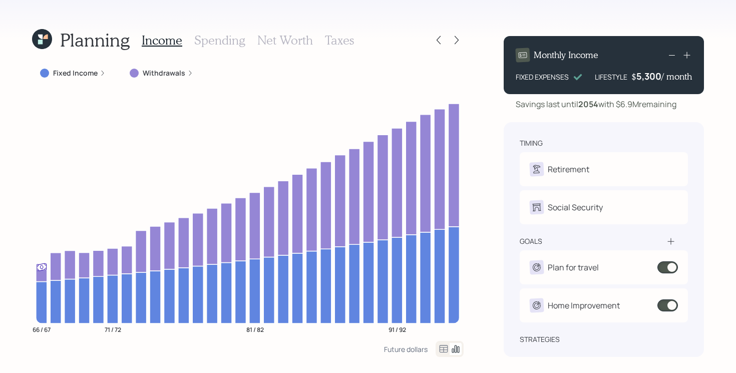
click at [484, 208] on div "Planning Income Spending Net Worth Taxes Fixed Income Withdrawals 66 / 67 71 / …" at bounding box center [368, 186] width 736 height 373
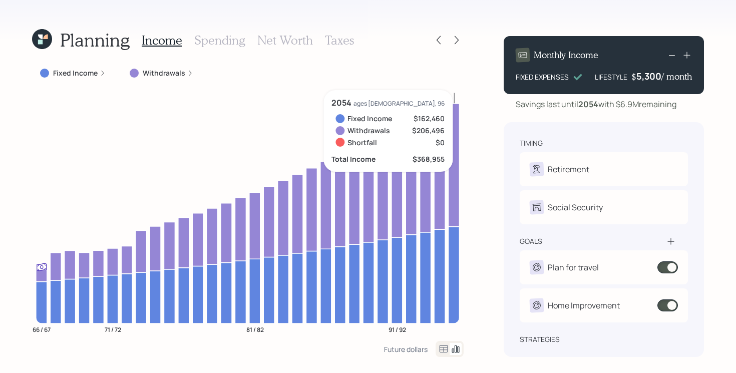
drag, startPoint x: 625, startPoint y: 104, endPoint x: 681, endPoint y: 107, distance: 56.2
click at [681, 107] on div "Savings last until 2054 with $6.9M remaining" at bounding box center [604, 104] width 200 height 12
click at [709, 111] on div "Planning Income Spending Net Worth Taxes Fixed Income Withdrawals 66 / 67 71 / …" at bounding box center [368, 186] width 736 height 373
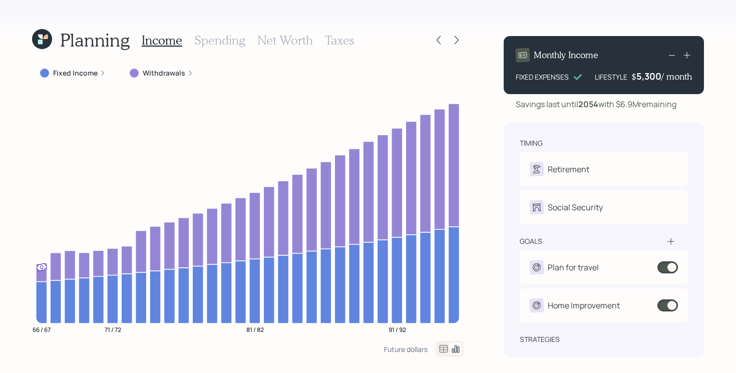
click at [654, 76] on div "5,300" at bounding box center [649, 76] width 25 height 12
click at [654, 76] on div "5300" at bounding box center [649, 76] width 25 height 12
click at [468, 83] on div "Planning Income Spending Net Worth Taxes Fixed Income Withdrawals 66 / 67 71 / …" at bounding box center [368, 186] width 736 height 373
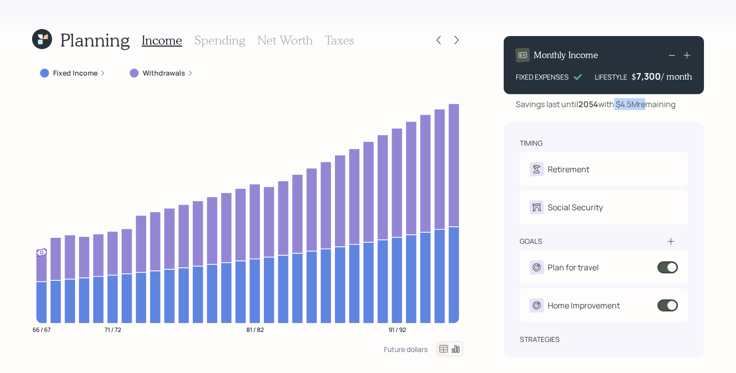
drag, startPoint x: 618, startPoint y: 106, endPoint x: 645, endPoint y: 105, distance: 27.6
click at [646, 106] on div "Savings last until 2054 with $4.5M remaining" at bounding box center [596, 104] width 160 height 12
click at [486, 83] on div "Planning Income Spending Net Worth Taxes Fixed Income Withdrawals 66 / 67 71 / …" at bounding box center [368, 186] width 736 height 373
click at [637, 76] on div "7,300" at bounding box center [649, 76] width 25 height 12
click at [657, 75] on div "7300" at bounding box center [649, 76] width 25 height 12
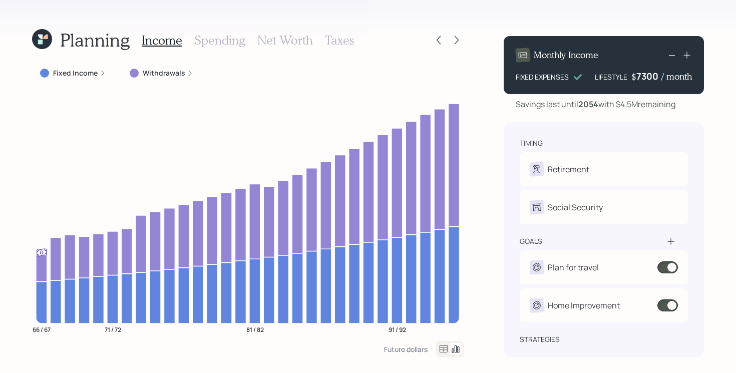
click at [657, 76] on div "7300" at bounding box center [649, 76] width 25 height 12
click at [722, 80] on div "Planning Income Spending Net Worth Taxes Fixed Income Withdrawals 66 / 67 71 / …" at bounding box center [368, 186] width 736 height 373
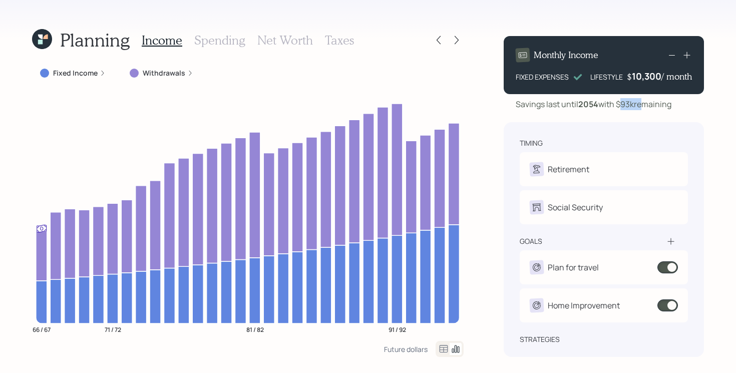
drag, startPoint x: 622, startPoint y: 104, endPoint x: 640, endPoint y: 104, distance: 17.5
click at [640, 104] on div "Savings last until 2054 with $93k remaining" at bounding box center [594, 104] width 156 height 12
click at [701, 104] on div "Savings last until 2054 with $93k remaining" at bounding box center [604, 104] width 200 height 12
click at [641, 79] on div "10,300" at bounding box center [647, 76] width 30 height 12
click at [718, 110] on div "Planning Income Spending Net Worth Taxes Fixed Income Withdrawals 66 / 67 71 / …" at bounding box center [368, 186] width 736 height 373
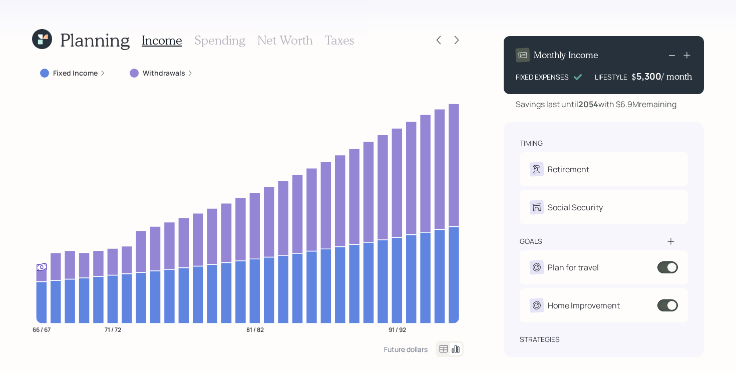
click at [487, 125] on div "Planning Income Spending Net Worth Taxes Fixed Income Withdrawals 66 / 67 71 / …" at bounding box center [368, 186] width 736 height 373
click at [496, 169] on div "Planning Income Spending Net Worth Taxes Fixed Income Withdrawals 66 / 67 71 / …" at bounding box center [368, 186] width 736 height 373
click at [457, 39] on icon at bounding box center [457, 40] width 10 height 10
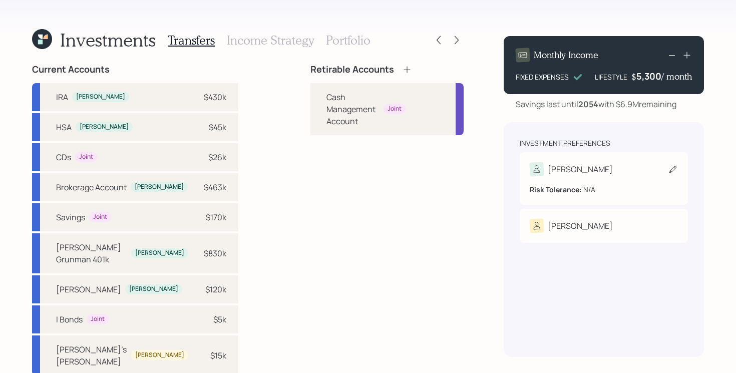
click at [620, 172] on div "Tim" at bounding box center [604, 169] width 148 height 14
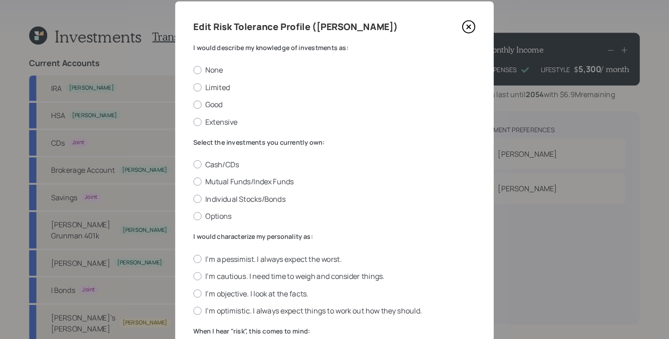
scroll to position [27, 0]
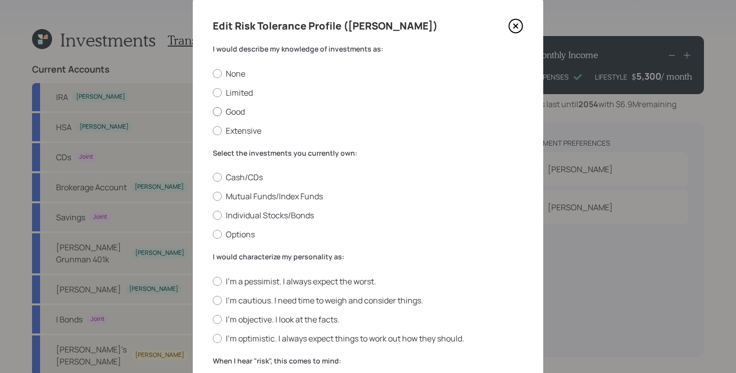
click at [248, 110] on label "Good" at bounding box center [368, 111] width 311 height 11
click at [213, 111] on input "Good" at bounding box center [212, 111] width 1 height 1
radio input "true"
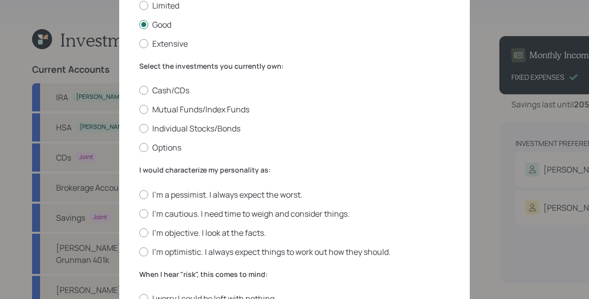
scroll to position [114, 0]
click at [190, 108] on label "Mutual Funds/Index Funds" at bounding box center [294, 109] width 311 height 11
click at [139, 110] on input "Mutual Funds/Index Funds" at bounding box center [139, 110] width 1 height 1
radio input "true"
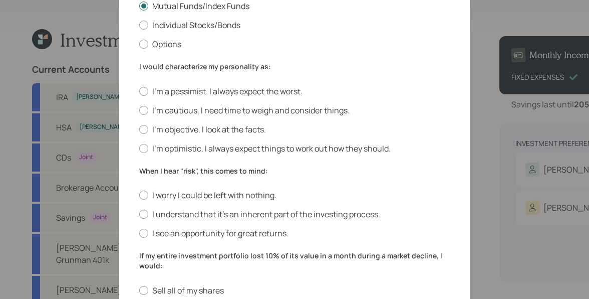
scroll to position [220, 0]
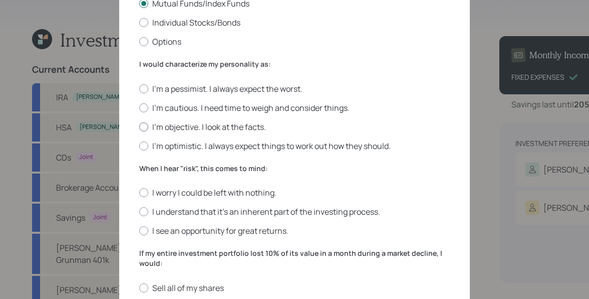
click at [232, 127] on label "I'm objective. I look at the facts." at bounding box center [294, 126] width 311 height 11
click at [139, 127] on input "I'm objective. I look at the facts." at bounding box center [139, 126] width 1 height 1
radio input "true"
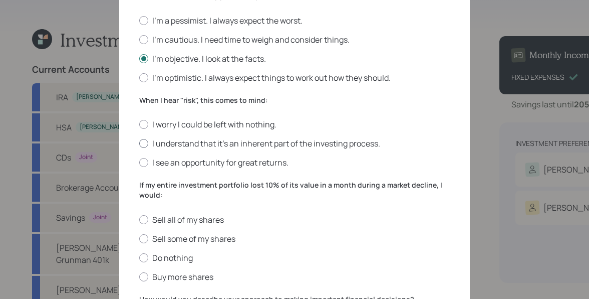
scroll to position [289, 0]
click at [304, 143] on label "I understand that it’s an inherent part of the investing process." at bounding box center [294, 142] width 311 height 11
click at [139, 143] on input "I understand that it’s an inherent part of the investing process." at bounding box center [139, 143] width 1 height 1
radio input "true"
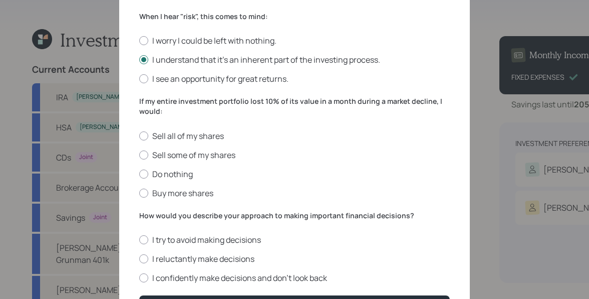
scroll to position [377, 0]
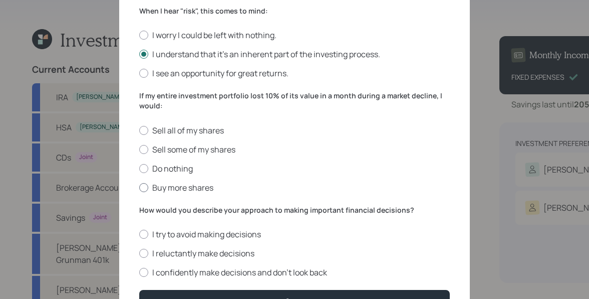
click at [440, 188] on label "Buy more shares" at bounding box center [294, 187] width 311 height 11
click at [139, 187] on input "Buy more shares" at bounding box center [139, 187] width 1 height 1
radio input "true"
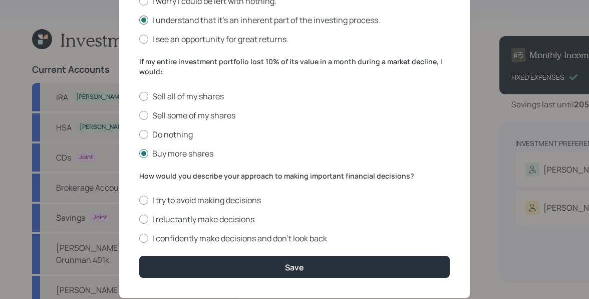
scroll to position [412, 0]
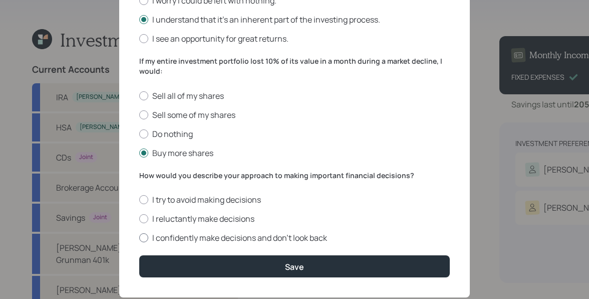
click at [210, 239] on label "I confidently make decisions and don’t look back" at bounding box center [294, 237] width 311 height 11
click at [139, 238] on input "I confidently make decisions and don’t look back" at bounding box center [139, 237] width 1 height 1
radio input "true"
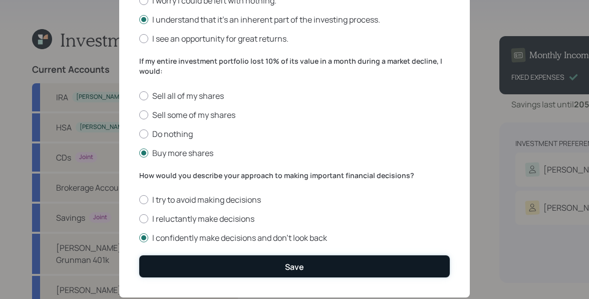
click at [221, 261] on button "Save" at bounding box center [294, 266] width 311 height 22
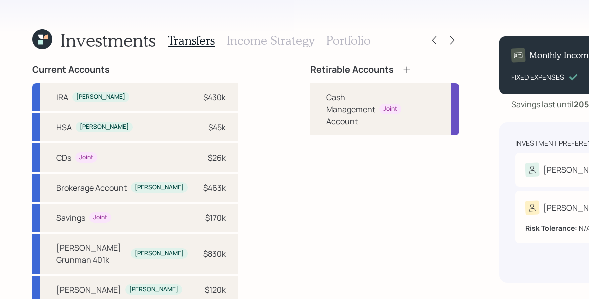
click at [540, 217] on div "Risk Tolerance: N/A" at bounding box center [599, 223] width 148 height 19
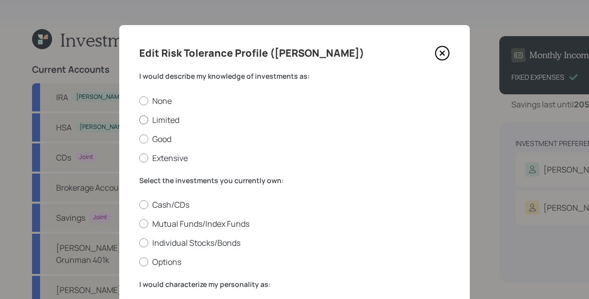
click at [162, 114] on label "Limited" at bounding box center [294, 119] width 311 height 11
click at [139, 119] on input "Limited" at bounding box center [139, 119] width 1 height 1
radio input "true"
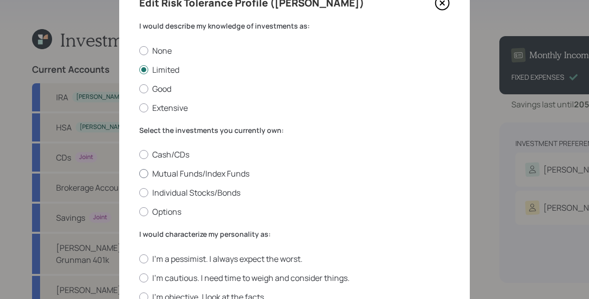
click at [282, 171] on label "Mutual Funds/Index Funds" at bounding box center [294, 173] width 311 height 11
click at [139, 173] on input "Mutual Funds/Index Funds" at bounding box center [139, 173] width 1 height 1
radio input "true"
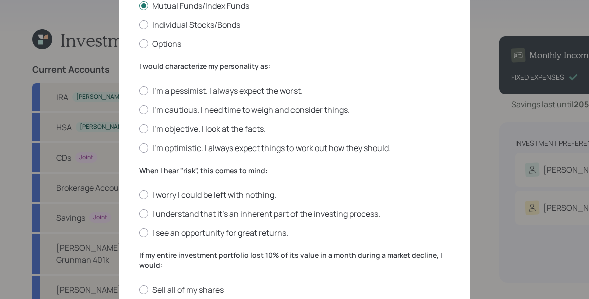
scroll to position [219, 0]
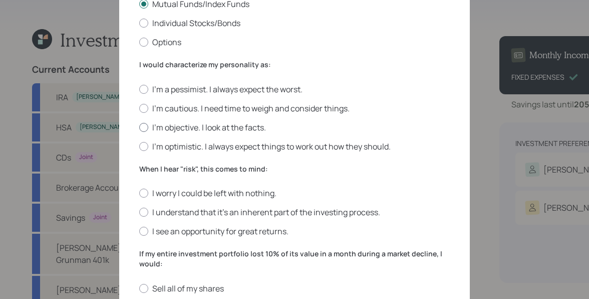
click at [271, 128] on label "I'm objective. I look at the facts." at bounding box center [294, 127] width 311 height 11
click at [139, 127] on input "I'm objective. I look at the facts." at bounding box center [139, 127] width 1 height 1
radio input "true"
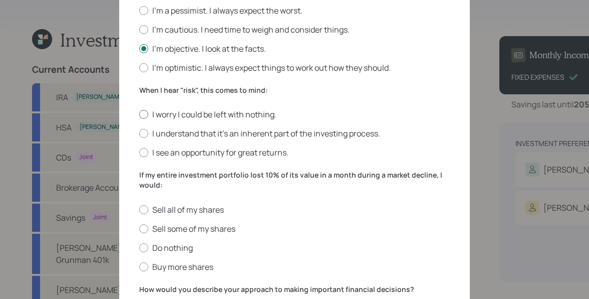
scroll to position [300, 0]
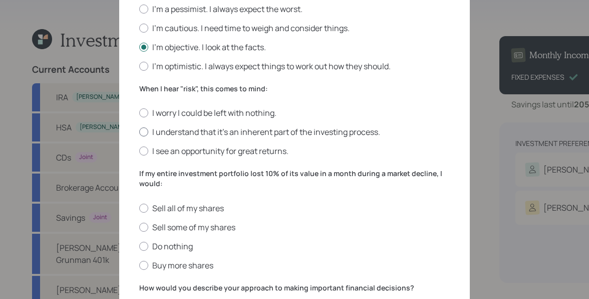
click at [296, 134] on label "I understand that it’s an inherent part of the investing process." at bounding box center [294, 131] width 311 height 11
click at [139, 132] on input "I understand that it’s an inherent part of the investing process." at bounding box center [139, 132] width 1 height 1
radio input "true"
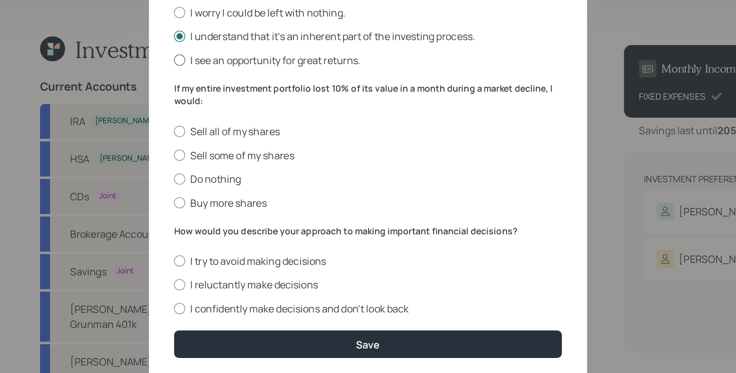
scroll to position [407, 0]
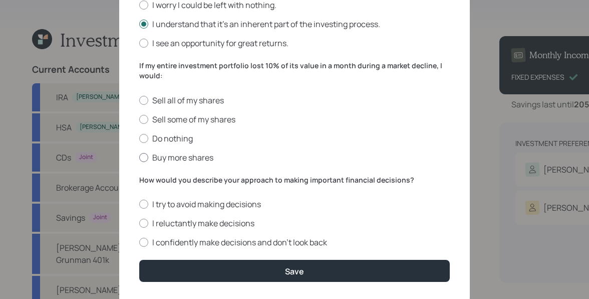
click at [215, 155] on label "Buy more shares" at bounding box center [294, 157] width 311 height 11
click at [139, 157] on input "Buy more shares" at bounding box center [139, 157] width 1 height 1
radio input "true"
click at [314, 242] on label "I confidently make decisions and don’t look back" at bounding box center [294, 241] width 311 height 11
click at [139, 242] on input "I confidently make decisions and don’t look back" at bounding box center [139, 242] width 1 height 1
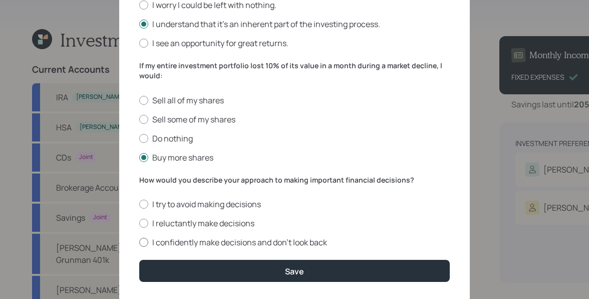
radio input "true"
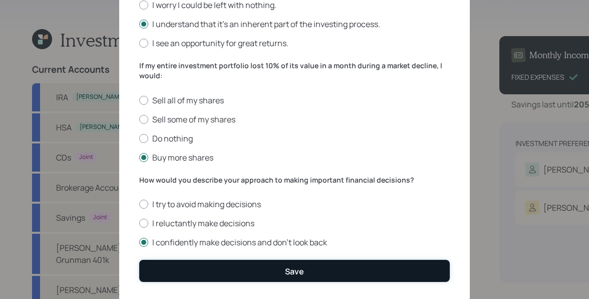
click at [326, 276] on button "Save" at bounding box center [294, 270] width 311 height 22
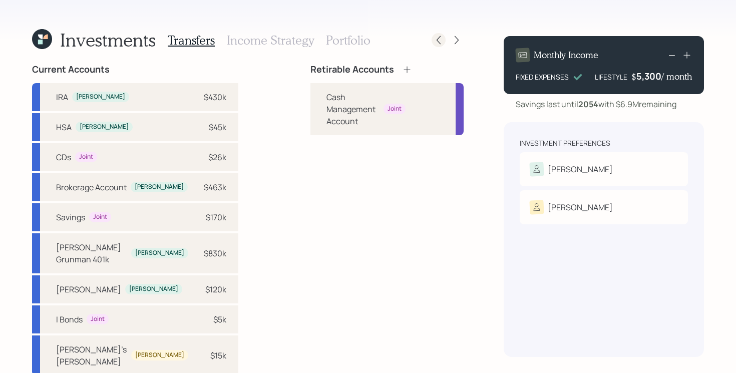
click at [439, 43] on icon at bounding box center [439, 40] width 10 height 10
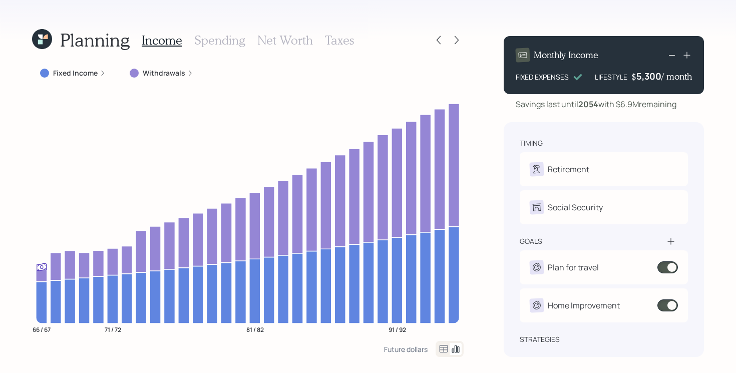
click at [439, 43] on icon at bounding box center [439, 40] width 10 height 10
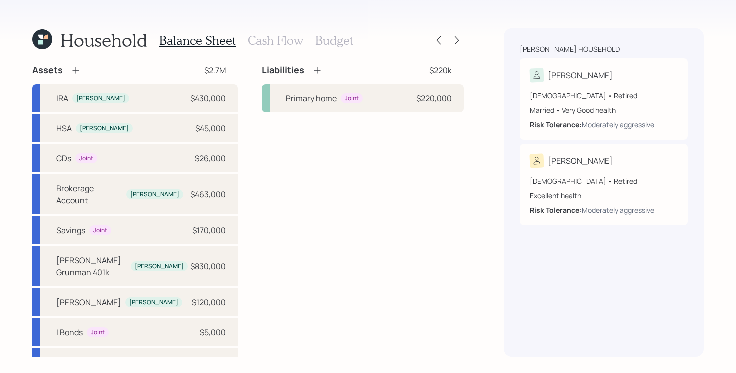
click at [277, 176] on div "Liabilities $220k Primary home Joint $220,000" at bounding box center [363, 241] width 202 height 355
click at [459, 39] on icon at bounding box center [457, 40] width 10 height 10
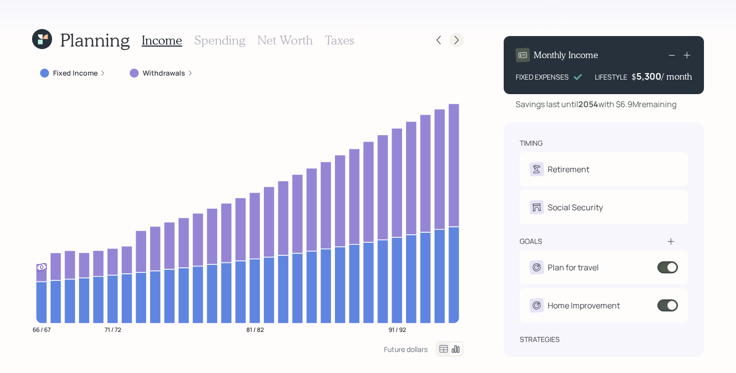
click at [457, 39] on icon at bounding box center [457, 40] width 4 height 9
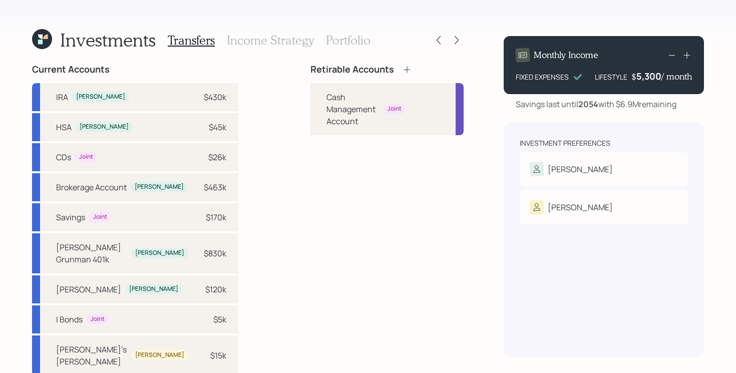
click at [404, 68] on icon at bounding box center [407, 69] width 7 height 7
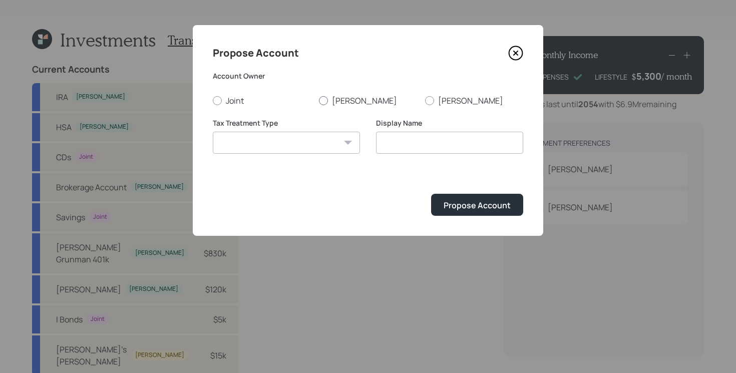
click at [333, 100] on label "Tim" at bounding box center [368, 100] width 98 height 11
click at [319, 100] on input "Tim" at bounding box center [319, 100] width 1 height 1
radio input "true"
click at [302, 141] on select "Roth Taxable Traditional" at bounding box center [286, 143] width 147 height 22
select select "traditional"
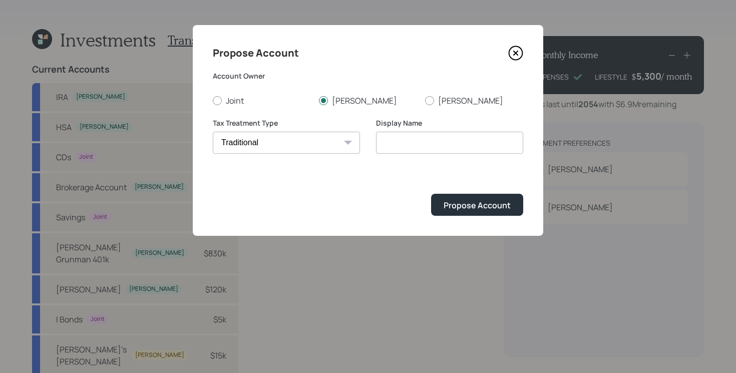
click at [213, 132] on select "Roth Taxable Traditional" at bounding box center [286, 143] width 147 height 22
type input "Traditional"
click at [449, 202] on div "Propose Account" at bounding box center [477, 205] width 67 height 11
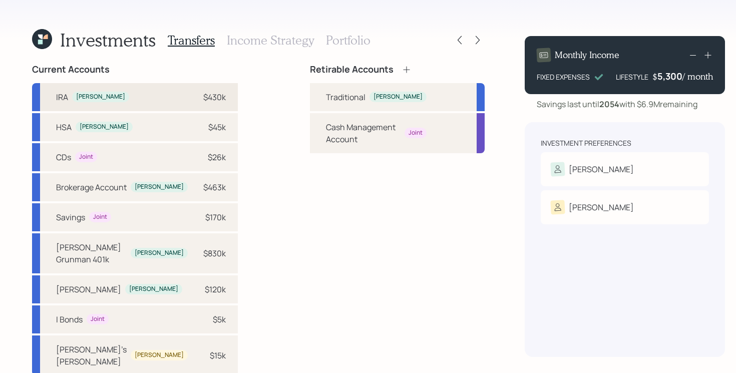
click at [139, 100] on div "IRA Tim $430k" at bounding box center [135, 97] width 206 height 28
click at [326, 98] on div "Traditional" at bounding box center [346, 97] width 40 height 12
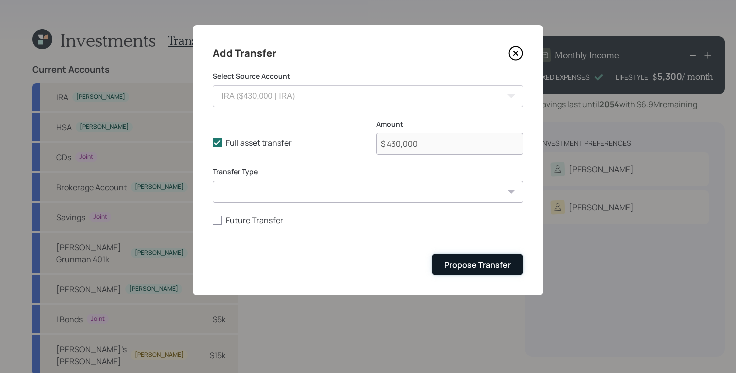
click at [483, 268] on div "Propose Transfer" at bounding box center [477, 264] width 67 height 11
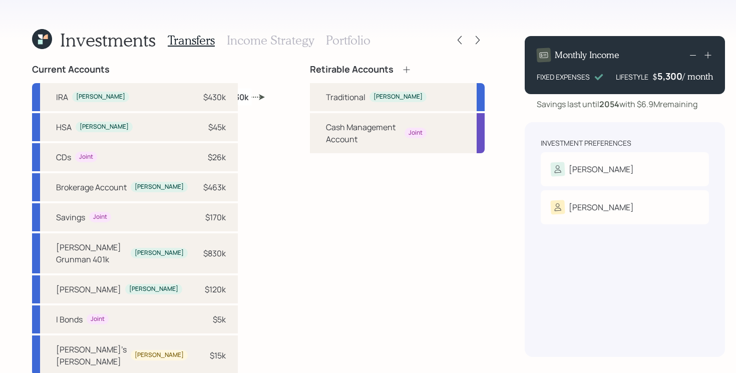
click at [402, 66] on icon at bounding box center [407, 70] width 10 height 10
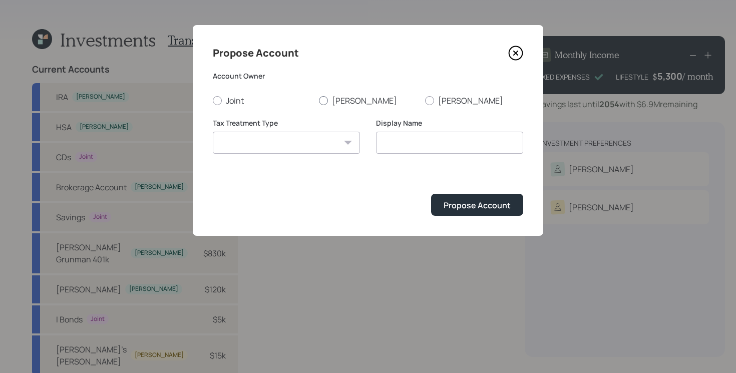
click at [332, 104] on label "Tim" at bounding box center [368, 100] width 98 height 11
click at [319, 101] on input "Tim" at bounding box center [319, 100] width 1 height 1
radio input "true"
click at [310, 139] on select "Roth Taxable Traditional" at bounding box center [286, 143] width 147 height 22
select select "roth"
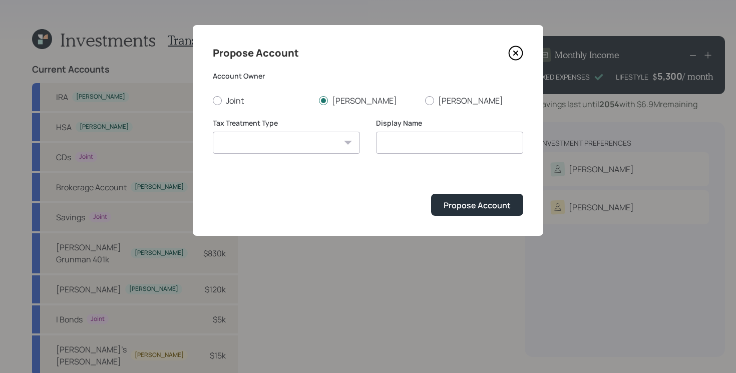
click at [213, 132] on select "Roth Taxable Traditional" at bounding box center [286, 143] width 147 height 22
type input "Roth"
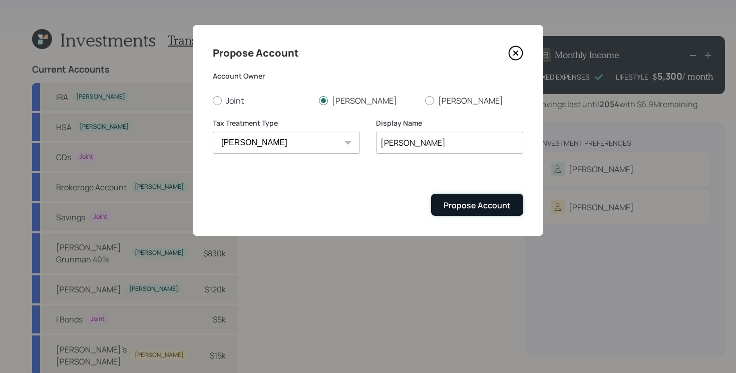
click at [455, 203] on div "Propose Account" at bounding box center [477, 205] width 67 height 11
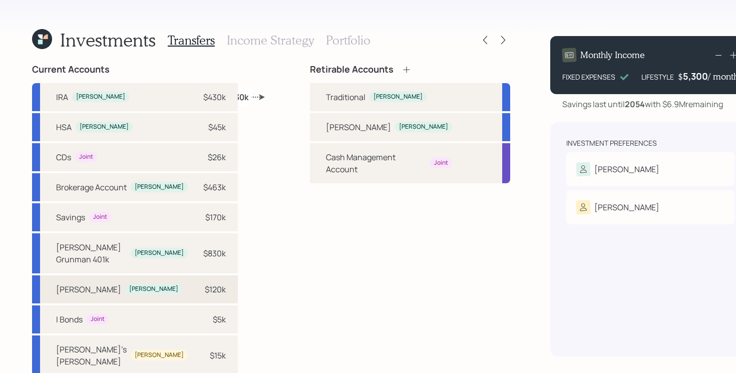
click at [134, 297] on div "Roth IRA Tim $120k" at bounding box center [135, 289] width 206 height 28
click at [326, 132] on div "Roth" at bounding box center [358, 127] width 65 height 12
select select "e2563568-ca17-49ec-8983-9f798768241b"
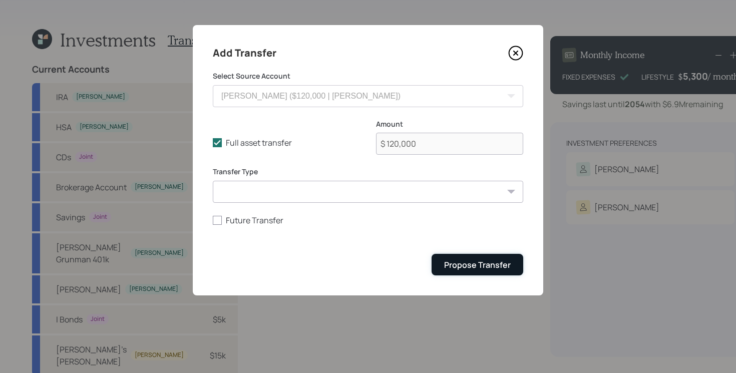
click at [472, 263] on div "Propose Transfer" at bounding box center [477, 264] width 67 height 11
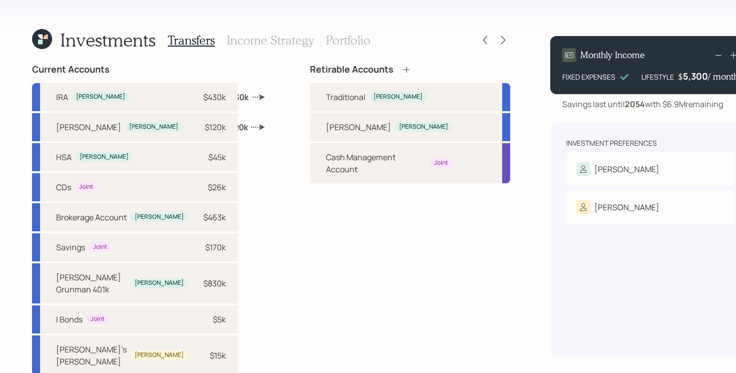
click at [377, 69] on div "Retirable Accounts" at bounding box center [410, 69] width 200 height 11
click at [402, 69] on icon at bounding box center [407, 70] width 10 height 10
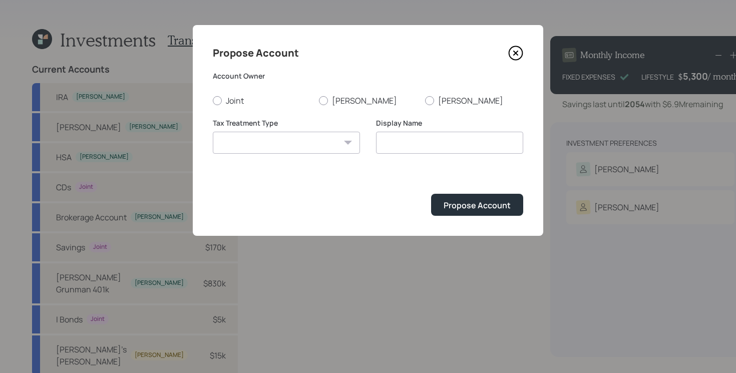
click at [457, 108] on form "Account Owner Joint Tim Shellie Tax Treatment Type Roth Taxable Traditional Dis…" at bounding box center [368, 143] width 311 height 145
click at [448, 102] on label "Shellie" at bounding box center [474, 100] width 98 height 11
click at [425, 101] on input "Shellie" at bounding box center [425, 100] width 1 height 1
radio input "true"
click at [322, 145] on select "Roth Taxable Traditional" at bounding box center [286, 143] width 147 height 22
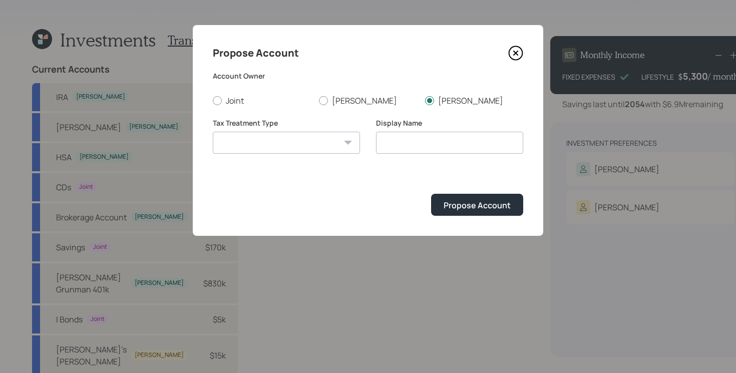
select select "roth"
click at [213, 132] on select "Roth Taxable Traditional" at bounding box center [286, 143] width 147 height 22
drag, startPoint x: 435, startPoint y: 143, endPoint x: 295, endPoint y: 144, distance: 140.7
click at [295, 144] on div "Tax Treatment Type Roth Taxable Traditional Display Name Roth" at bounding box center [368, 142] width 311 height 48
type input "Shellie's Roth"
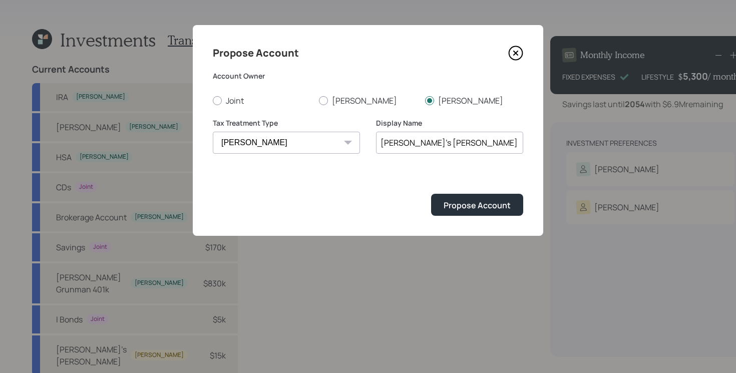
click at [431, 194] on button "Propose Account" at bounding box center [477, 205] width 92 height 22
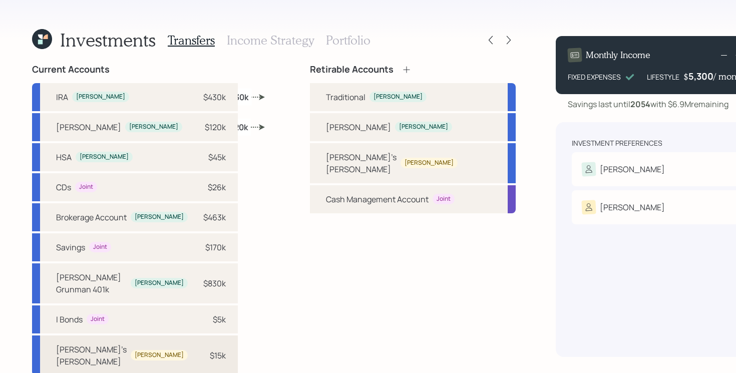
click at [108, 355] on div "Shellie's Roth IRA" at bounding box center [91, 356] width 71 height 24
click at [326, 162] on div "Shellie's Roth" at bounding box center [361, 163] width 71 height 24
select select "991919af-2e6e-4942-8c07-57c5ac024aa6"
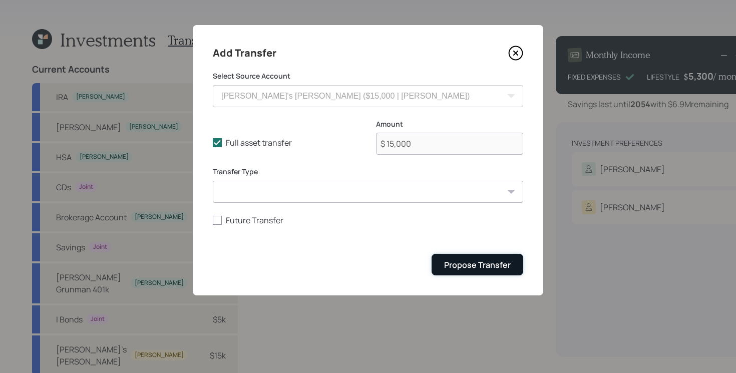
click at [497, 273] on button "Propose Transfer" at bounding box center [478, 265] width 92 height 22
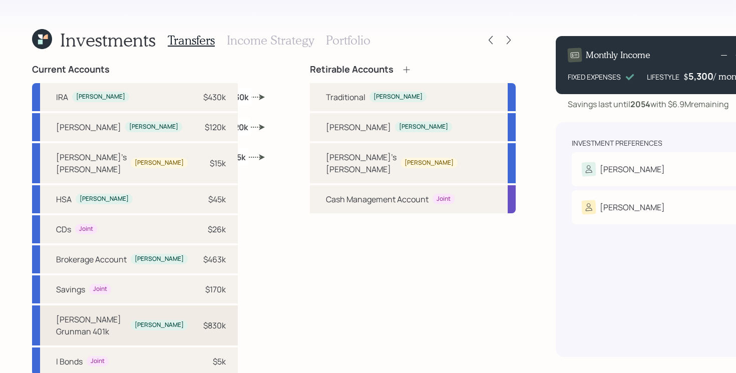
click at [127, 314] on div "Northrup Grunman 401k" at bounding box center [91, 326] width 71 height 24
click at [326, 103] on div "Traditional" at bounding box center [346, 97] width 40 height 12
select select "47fee8ca-3ad0-4c60-b5a3-1a74423b49a4"
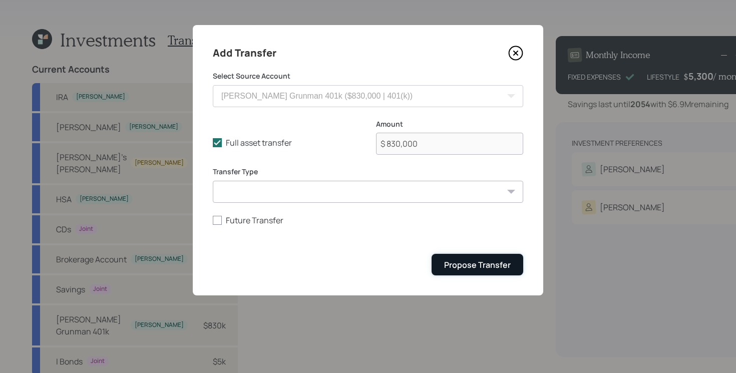
click at [486, 264] on div "Propose Transfer" at bounding box center [477, 264] width 67 height 11
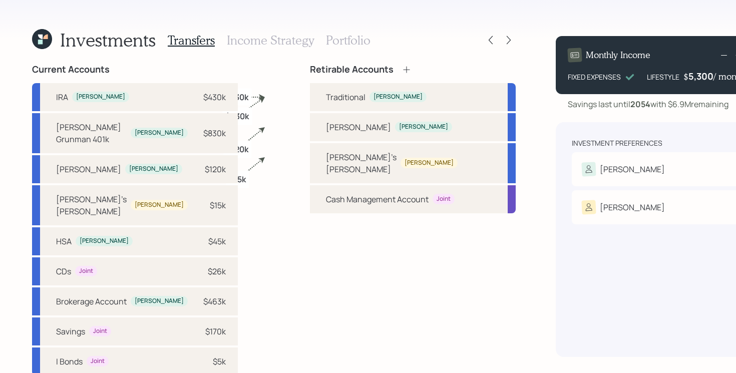
click at [402, 67] on icon at bounding box center [407, 70] width 10 height 10
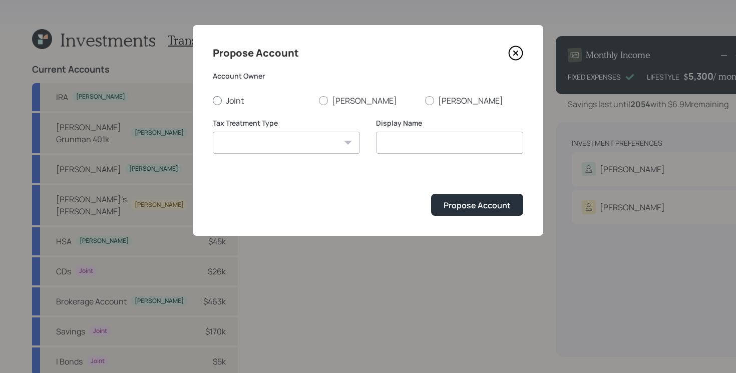
click at [226, 101] on label "Joint" at bounding box center [262, 100] width 98 height 11
click at [213, 101] on input "Joint" at bounding box center [212, 100] width 1 height 1
radio input "true"
click at [259, 137] on select "Roth Taxable Traditional" at bounding box center [286, 143] width 147 height 22
select select "taxable"
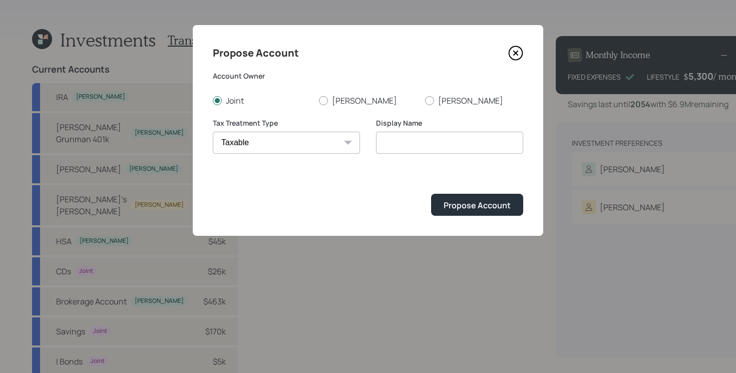
click at [213, 132] on select "Roth Taxable Traditional" at bounding box center [286, 143] width 147 height 22
type input "Taxable"
click at [459, 199] on button "Propose Account" at bounding box center [477, 205] width 92 height 22
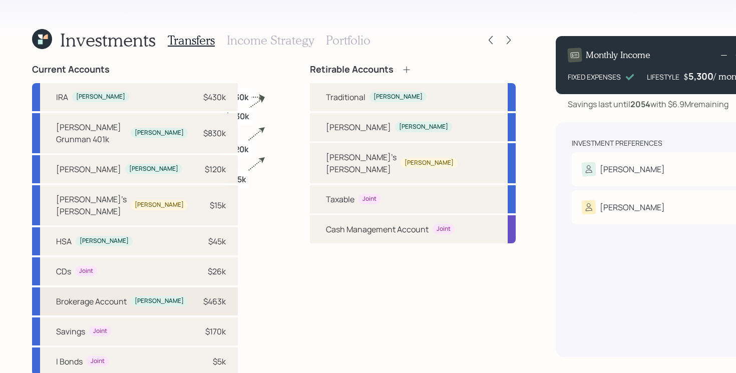
click at [135, 297] on div "Tim" at bounding box center [159, 301] width 49 height 9
click at [310, 195] on div "Taxable Joint" at bounding box center [413, 199] width 206 height 28
select select "59d2d6d4-07f0-4c05-8421-c4c620985df2"
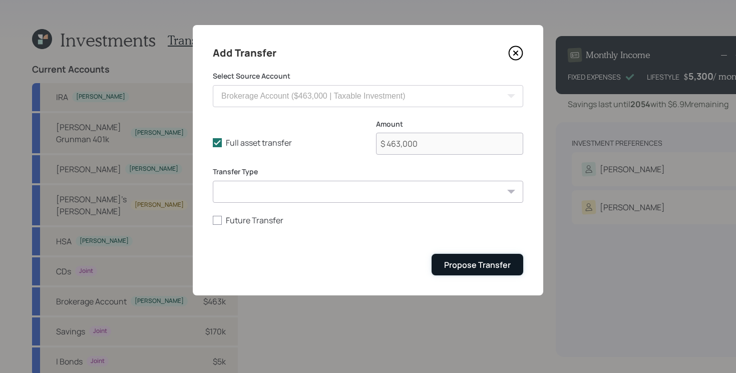
click at [478, 268] on div "Propose Transfer" at bounding box center [477, 264] width 67 height 11
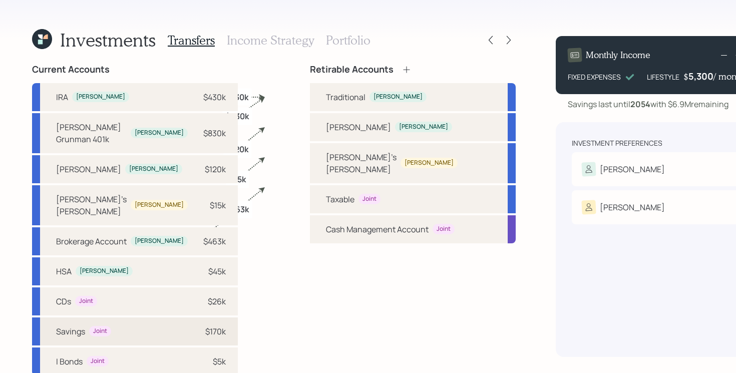
click at [138, 326] on div "Savings Joint $170k" at bounding box center [135, 332] width 206 height 28
click at [326, 193] on div "Taxable" at bounding box center [340, 199] width 29 height 12
select select "bba8b765-9ade-4678-894f-cf6970d44678"
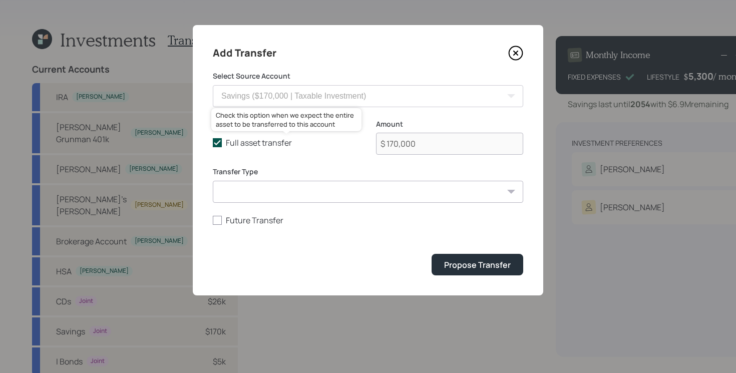
click at [220, 143] on icon at bounding box center [217, 142] width 9 height 9
click at [213, 143] on input "Full asset transfer" at bounding box center [212, 143] width 1 height 1
checkbox input "false"
click at [417, 141] on input "$ 170,000" at bounding box center [449, 144] width 147 height 22
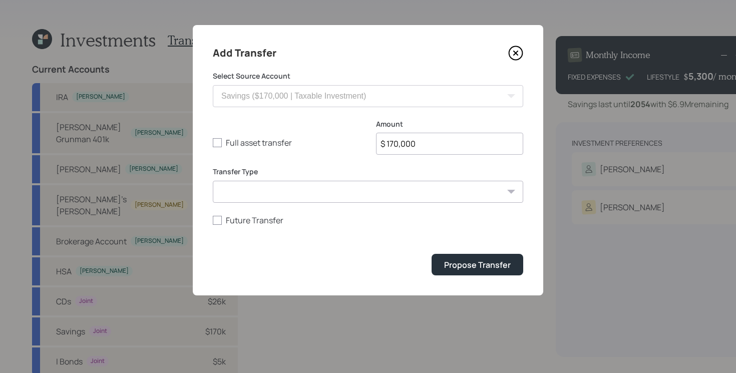
click at [417, 141] on input "$ 170,000" at bounding box center [449, 144] width 147 height 22
type input "$ 120,000"
click at [488, 266] on div "Propose Transfer" at bounding box center [477, 264] width 67 height 11
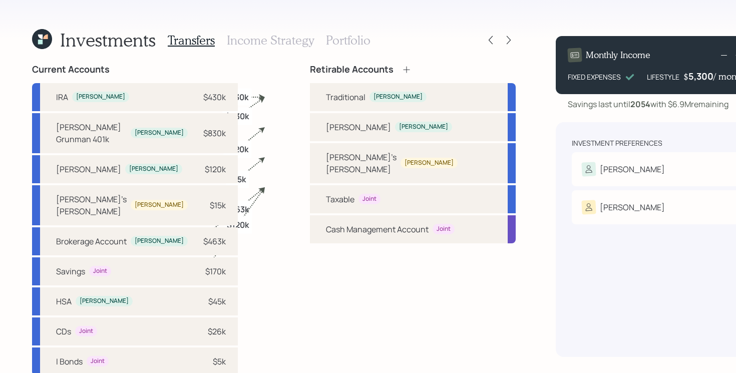
click at [269, 41] on h3 "Income Strategy" at bounding box center [270, 40] width 87 height 15
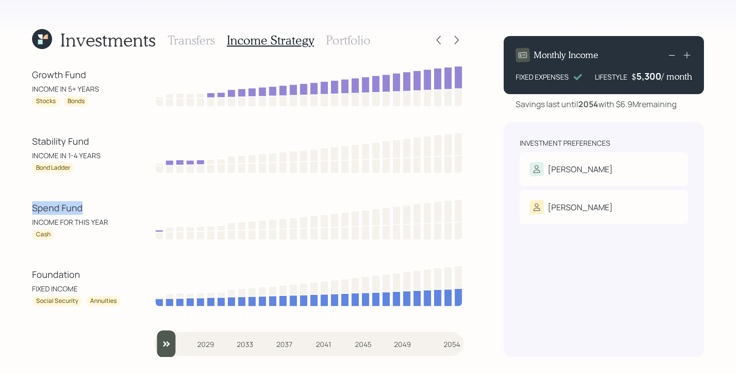
drag, startPoint x: 30, startPoint y: 210, endPoint x: 107, endPoint y: 207, distance: 76.7
click at [107, 207] on div "Investments Transfers Income Strategy Portfolio Growth Fund INCOME IN 5+ YEARS …" at bounding box center [368, 186] width 736 height 373
click at [80, 139] on div "Stability Fund" at bounding box center [77, 142] width 90 height 14
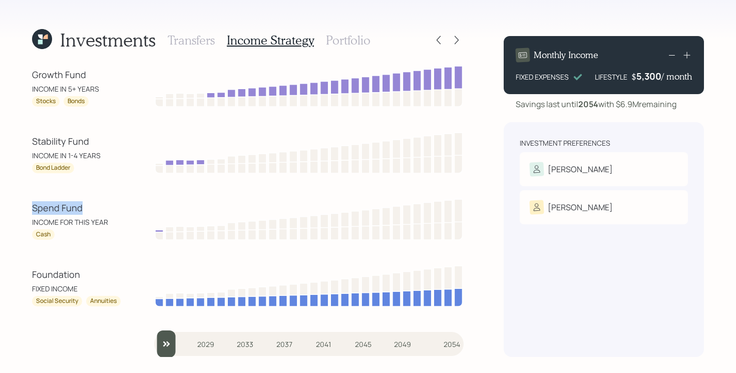
drag, startPoint x: 24, startPoint y: 213, endPoint x: 109, endPoint y: 213, distance: 85.1
click at [109, 213] on div "Investments Transfers Income Strategy Portfolio Growth Fund INCOME IN 5+ YEARS …" at bounding box center [368, 186] width 736 height 373
click at [30, 200] on div "Investments Transfers Income Strategy Portfolio Growth Fund INCOME IN 5+ YEARS …" at bounding box center [368, 186] width 736 height 373
drag, startPoint x: 29, startPoint y: 141, endPoint x: 102, endPoint y: 141, distance: 73.1
click at [102, 141] on div "Investments Transfers Income Strategy Portfolio Growth Fund INCOME IN 5+ YEARS …" at bounding box center [368, 186] width 736 height 373
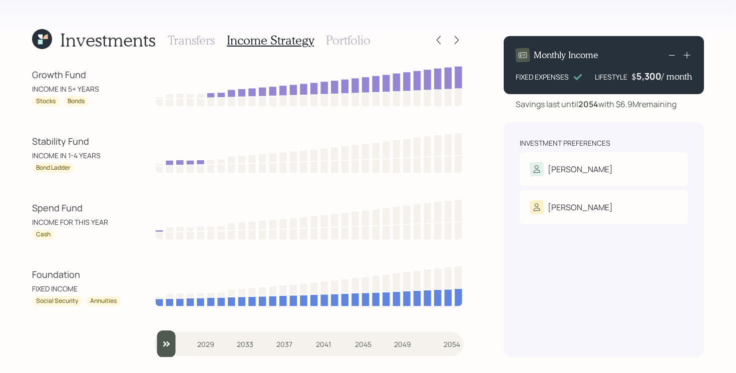
click at [48, 212] on div "Spend Fund" at bounding box center [77, 208] width 90 height 14
drag, startPoint x: 26, startPoint y: 80, endPoint x: 105, endPoint y: 80, distance: 79.6
click at [105, 80] on div "Investments Transfers Income Strategy Portfolio Growth Fund INCOME IN 5+ YEARS …" at bounding box center [368, 186] width 736 height 373
click at [11, 119] on div "Investments Transfers Income Strategy Portfolio Growth Fund INCOME IN 5+ YEARS …" at bounding box center [368, 186] width 736 height 373
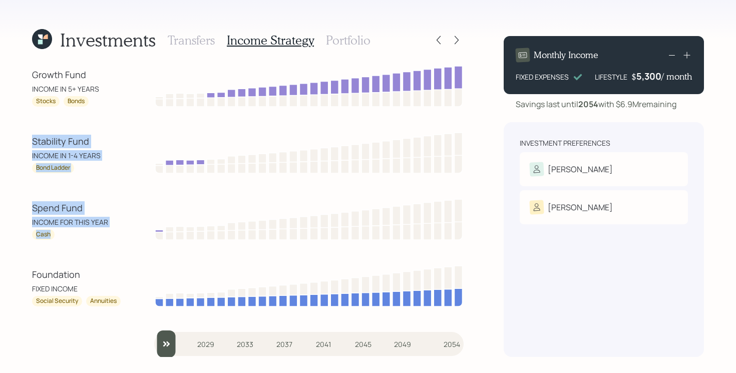
drag, startPoint x: 26, startPoint y: 142, endPoint x: 127, endPoint y: 244, distance: 143.8
click at [127, 244] on div "Investments Transfers Income Strategy Portfolio Growth Fund INCOME IN 5+ YEARS …" at bounding box center [368, 186] width 736 height 373
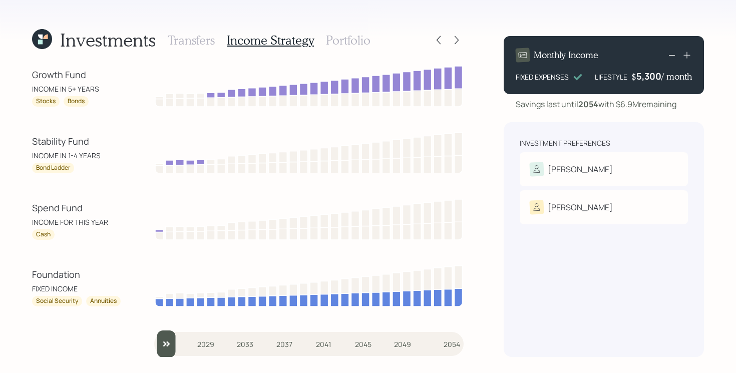
click at [33, 107] on div "Growth Fund INCOME IN 5+ YEARS Stocks Bonds Stability Fund INCOME IN 1-4 YEARS …" at bounding box center [248, 210] width 432 height 293
drag, startPoint x: 29, startPoint y: 74, endPoint x: 123, endPoint y: 79, distance: 93.8
click at [124, 79] on div "Investments Transfers Income Strategy Portfolio Growth Fund INCOME IN 5+ YEARS …" at bounding box center [368, 186] width 736 height 373
click at [120, 94] on div "INCOME IN 5+ YEARS" at bounding box center [77, 89] width 90 height 11
click at [353, 41] on h3 "Portfolio" at bounding box center [348, 40] width 45 height 15
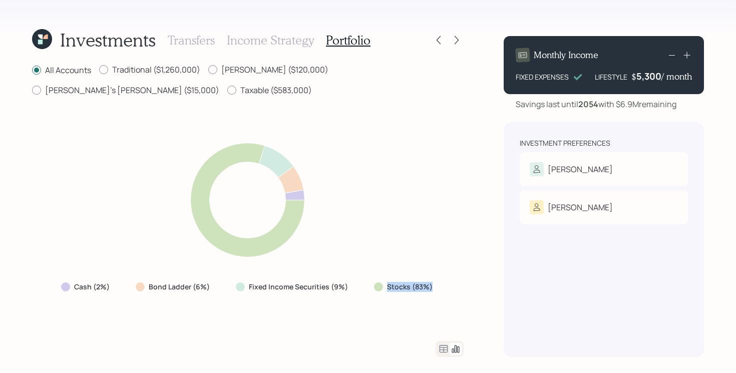
drag, startPoint x: 368, startPoint y: 286, endPoint x: 470, endPoint y: 284, distance: 102.2
click at [470, 284] on div "Investments Transfers Income Strategy Portfolio All Accounts Traditional ($1,26…" at bounding box center [368, 186] width 736 height 373
click at [395, 301] on div "Cash (2%) Bond Ladder (6%) Fixed Income Securities (9%) Stocks (83%)" at bounding box center [248, 219] width 432 height 220
drag, startPoint x: 356, startPoint y: 287, endPoint x: 136, endPoint y: 284, distance: 219.9
click at [136, 284] on div "Cash (2%) Bond Ladder (6%) Fixed Income Securities (9%) Stocks (83%)" at bounding box center [248, 287] width 390 height 18
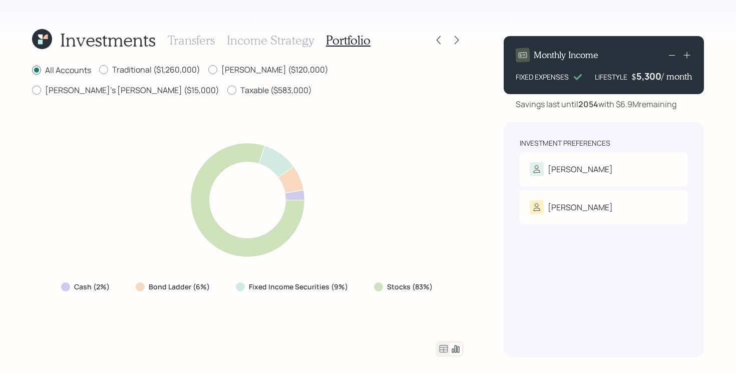
click at [124, 286] on div "Cash (2%) Bond Ladder (6%) Fixed Income Securities (9%) Stocks (83%)" at bounding box center [248, 287] width 390 height 18
drag, startPoint x: 120, startPoint y: 287, endPoint x: 51, endPoint y: 283, distance: 69.2
click at [51, 283] on div "Cash (2%) Bond Ladder (6%) Fixed Income Securities (9%) Stocks (83%)" at bounding box center [248, 219] width 432 height 220
click at [59, 311] on div "Cash (2%) Bond Ladder (6%) Fixed Income Securities (9%) Stocks (83%)" at bounding box center [248, 219] width 432 height 220
drag, startPoint x: 63, startPoint y: 292, endPoint x: 111, endPoint y: 290, distance: 48.1
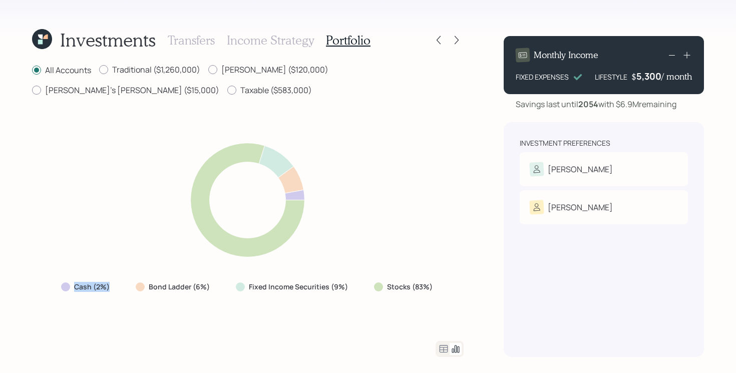
click at [111, 290] on div "Cash (2%)" at bounding box center [86, 287] width 51 height 10
drag, startPoint x: 445, startPoint y: 294, endPoint x: 239, endPoint y: 287, distance: 206.0
click at [239, 287] on div "Cash (2%) Bond Ladder (6%) Fixed Income Securities (9%) Stocks (83%)" at bounding box center [248, 219] width 432 height 220
drag, startPoint x: 136, startPoint y: 292, endPoint x: 221, endPoint y: 288, distance: 85.2
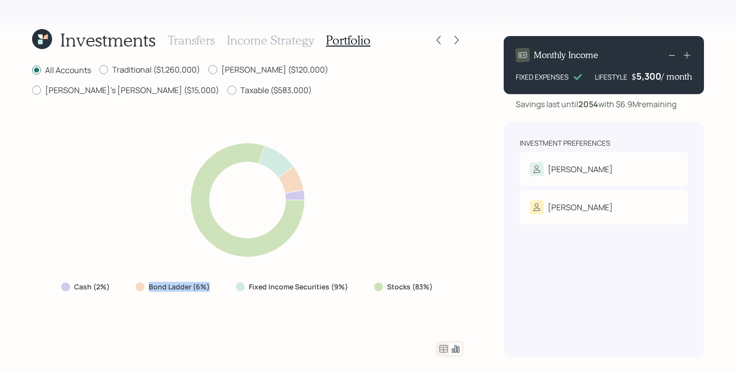
click at [221, 289] on div "Cash (2%) Bond Ladder (6%) Fixed Income Securities (9%) Stocks (83%)" at bounding box center [248, 287] width 390 height 18
click at [225, 314] on div "Cash (2%) Bond Ladder (6%) Fixed Income Securities (9%) Stocks (83%)" at bounding box center [248, 219] width 432 height 220
drag, startPoint x: 365, startPoint y: 291, endPoint x: 457, endPoint y: 285, distance: 92.4
click at [457, 285] on div "Cash (2%) Bond Ladder (6%) Fixed Income Securities (9%) Stocks (83%)" at bounding box center [248, 219] width 432 height 220
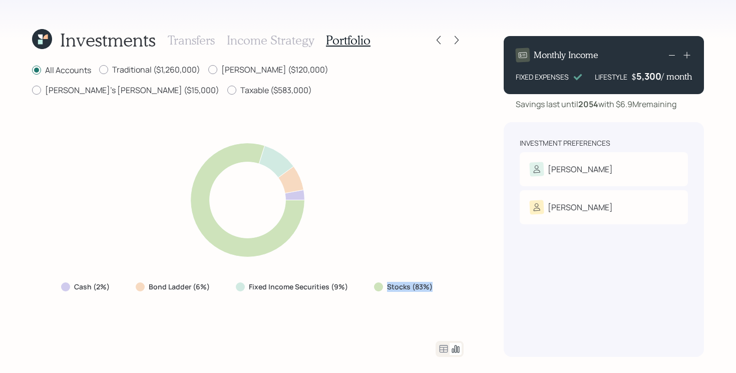
click at [457, 285] on div "Cash (2%) Bond Ladder (6%) Fixed Income Securities (9%) Stocks (83%)" at bounding box center [248, 219] width 432 height 220
click at [442, 347] on icon at bounding box center [444, 349] width 12 height 12
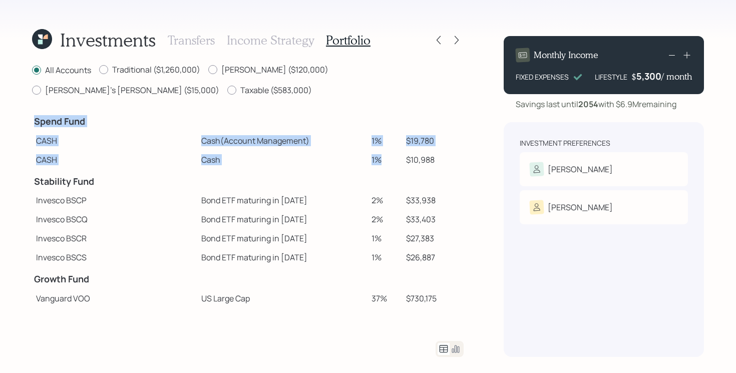
drag, startPoint x: 24, startPoint y: 125, endPoint x: 382, endPoint y: 165, distance: 360.8
click at [382, 165] on div "Investments Transfers Income Strategy Portfolio All Accounts Traditional ($1,26…" at bounding box center [368, 186] width 736 height 373
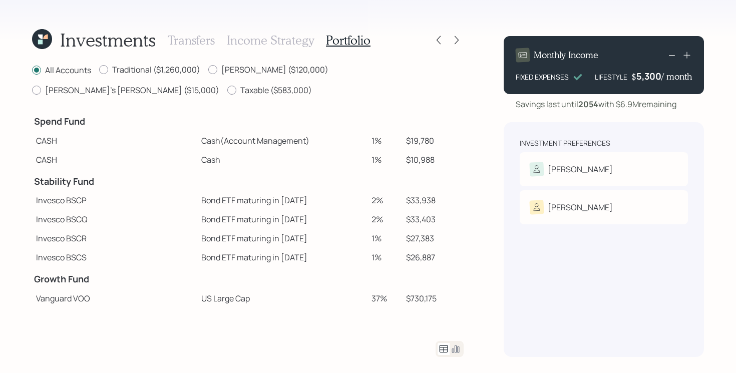
click at [448, 279] on table "Spend Fund CASH Cash (Account Management) 1% $19,780 CASH Cash 1% $10,988 Stabi…" at bounding box center [248, 294] width 432 height 370
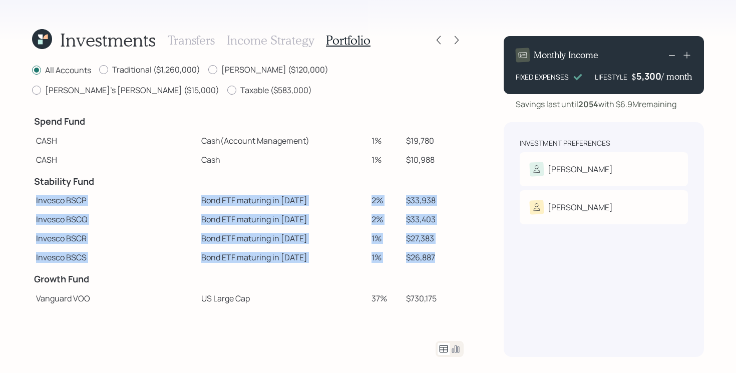
drag, startPoint x: 443, startPoint y: 260, endPoint x: 36, endPoint y: 196, distance: 412.1
click at [36, 196] on tbody "Spend Fund CASH Cash (Account Management) 1% $19,780 CASH Cash 1% $10,988 Stabi…" at bounding box center [248, 294] width 432 height 370
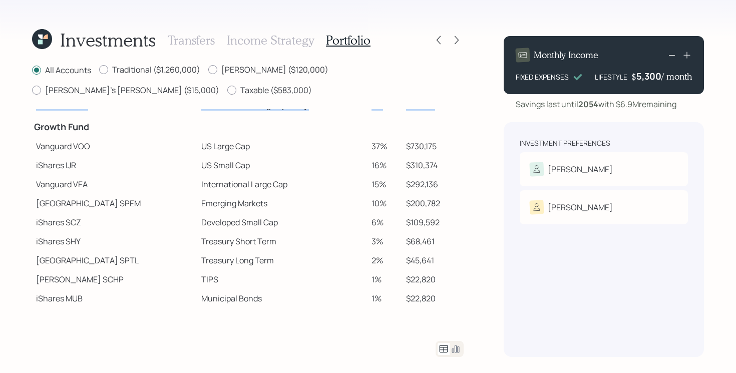
scroll to position [156, 0]
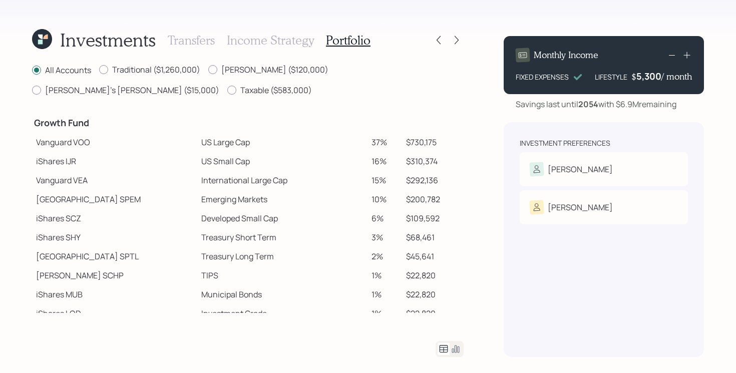
click at [197, 230] on td "Treasury Short Term" at bounding box center [282, 237] width 170 height 19
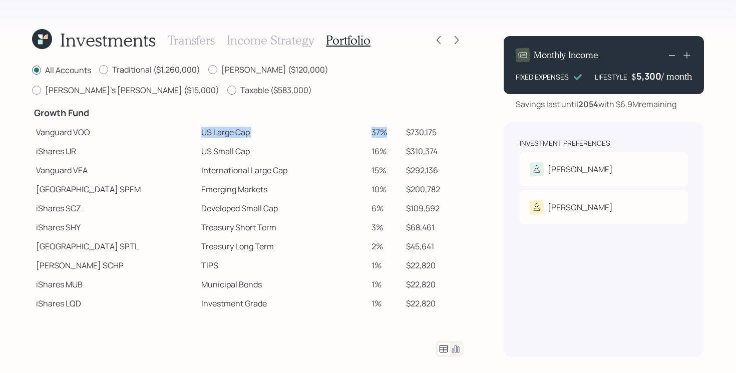
drag, startPoint x: 378, startPoint y: 129, endPoint x: 149, endPoint y: 130, distance: 228.9
click at [149, 130] on tr "Vanguard VOO US Large Cap 37% $730,175" at bounding box center [248, 132] width 432 height 19
click at [271, 156] on td "US Small Cap" at bounding box center [282, 151] width 170 height 19
drag, startPoint x: 382, startPoint y: 149, endPoint x: 131, endPoint y: 148, distance: 250.9
click at [131, 148] on tr "iShares IJR US Small Cap 16% $310,374" at bounding box center [248, 151] width 432 height 19
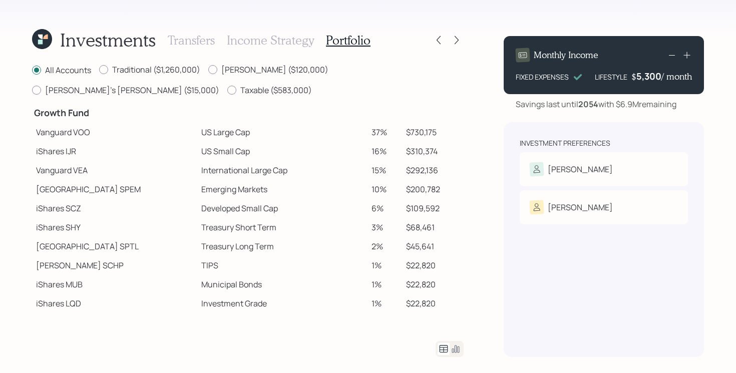
click at [250, 200] on td "Developed Small Cap" at bounding box center [282, 208] width 170 height 19
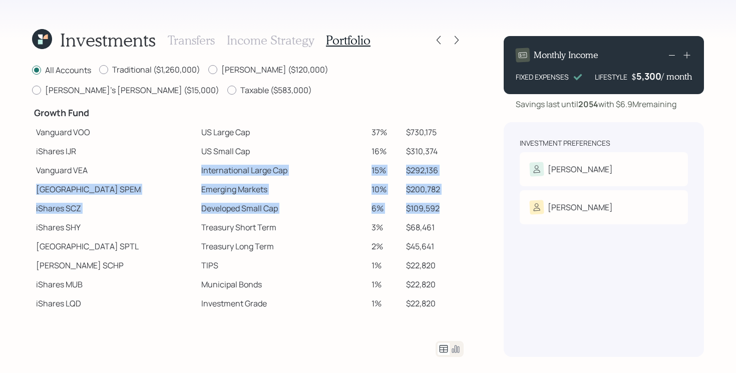
drag, startPoint x: 155, startPoint y: 172, endPoint x: 457, endPoint y: 213, distance: 305.4
click at [457, 213] on tbody "Spend Fund CASH Cash (Account Management) 1% $19,780 CASH Cash 1% $10,988 Stabi…" at bounding box center [248, 128] width 432 height 370
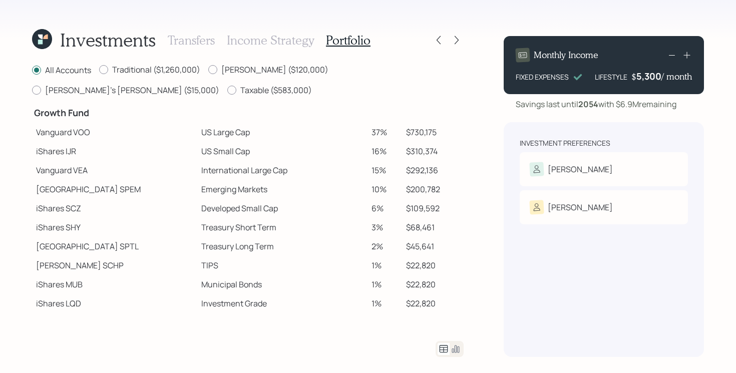
click at [234, 218] on td "Treasury Short Term" at bounding box center [282, 227] width 170 height 19
click at [437, 38] on icon at bounding box center [439, 40] width 10 height 10
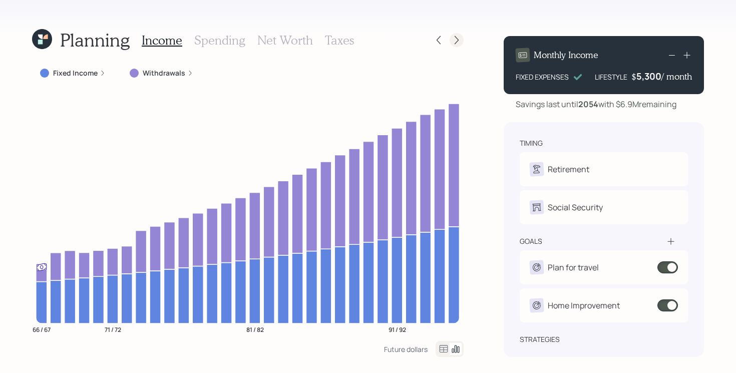
click at [456, 37] on icon at bounding box center [457, 40] width 4 height 9
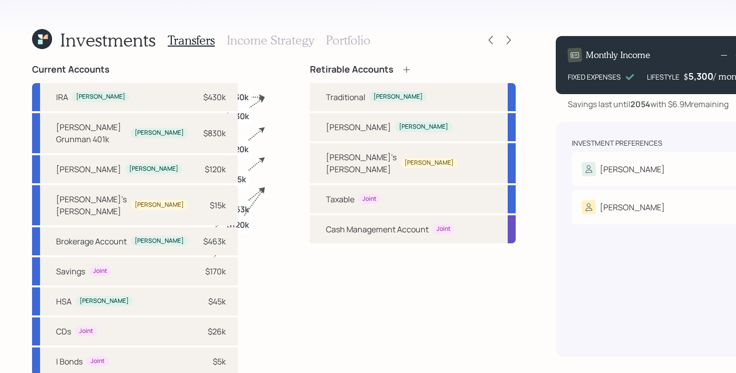
click at [507, 37] on icon at bounding box center [509, 40] width 4 height 9
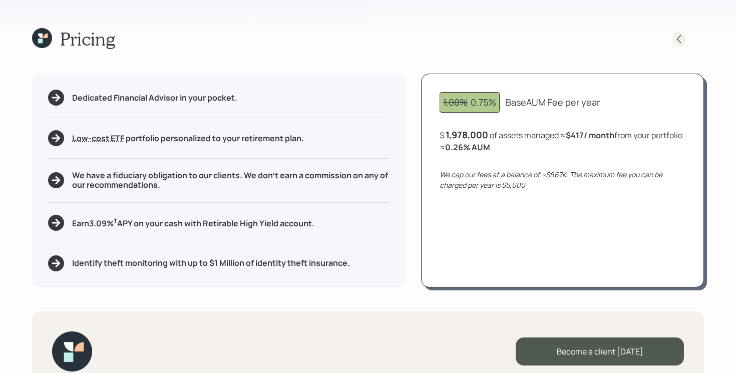
click at [682, 37] on icon at bounding box center [679, 39] width 10 height 10
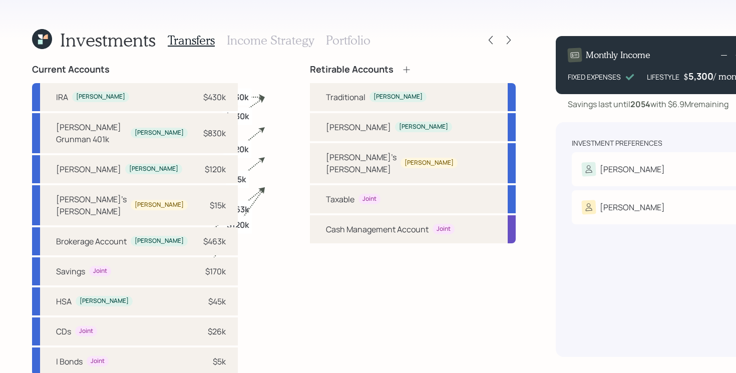
click at [354, 40] on h3 "Portfolio" at bounding box center [348, 40] width 45 height 15
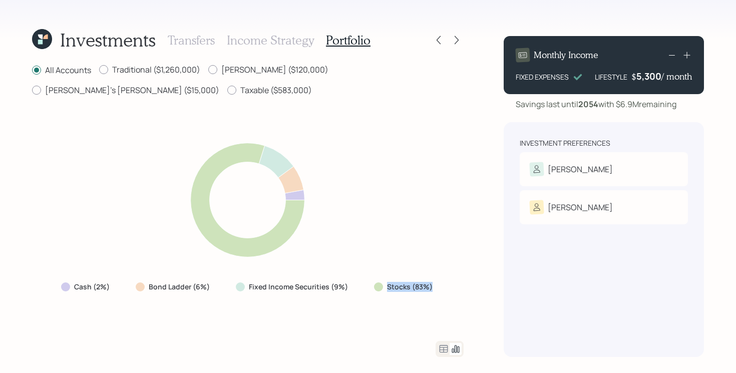
drag, startPoint x: 445, startPoint y: 289, endPoint x: 370, endPoint y: 289, distance: 74.6
click at [370, 289] on div "Cash (2%) Bond Ladder (6%) Fixed Income Securities (9%) Stocks (83%)" at bounding box center [248, 219] width 432 height 220
click at [389, 284] on label "Stocks (83%)" at bounding box center [410, 287] width 46 height 10
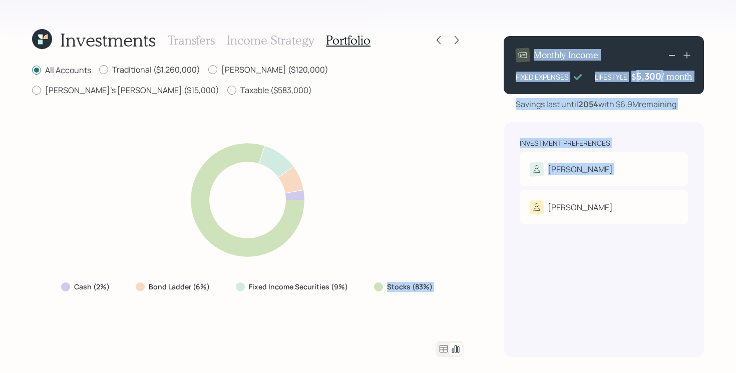
drag, startPoint x: 376, startPoint y: 287, endPoint x: 491, endPoint y: 289, distance: 115.7
click at [491, 289] on div "Investments Transfers Income Strategy Portfolio All Accounts Traditional ($1,26…" at bounding box center [368, 186] width 736 height 373
click at [440, 293] on div "Cash (2%) Bond Ladder (6%) Fixed Income Securities (9%) Stocks (83%)" at bounding box center [248, 287] width 390 height 18
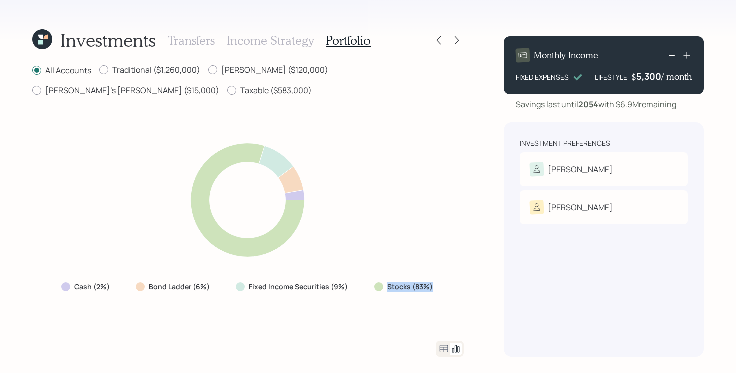
drag, startPoint x: 366, startPoint y: 294, endPoint x: 451, endPoint y: 290, distance: 85.2
click at [451, 290] on div "Cash (2%) Bond Ladder (6%) Fixed Income Securities (9%) Stocks (83%)" at bounding box center [248, 219] width 432 height 220
click at [439, 272] on div "Cash (2%) Bond Ladder (6%) Fixed Income Securities (9%) Stocks (83%)" at bounding box center [248, 219] width 432 height 220
click at [456, 43] on icon at bounding box center [457, 40] width 10 height 10
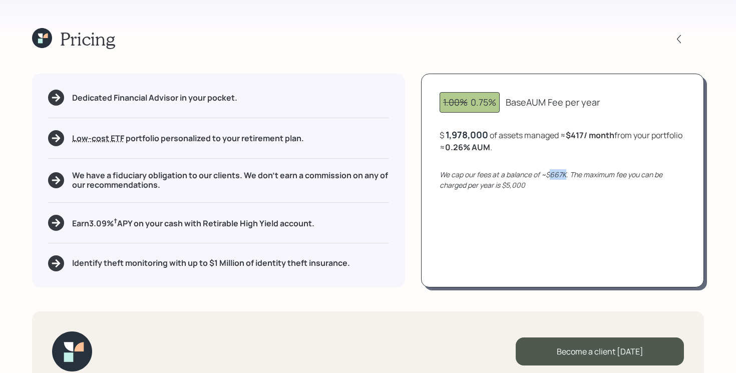
drag, startPoint x: 548, startPoint y: 175, endPoint x: 566, endPoint y: 172, distance: 18.2
click at [566, 172] on icon "We cap our fees at a balance of ~$667K. The maximum fee you can be charged per …" at bounding box center [551, 180] width 223 height 20
click at [463, 133] on div "1,978,000" at bounding box center [467, 135] width 43 height 12
click at [463, 134] on div "1978000" at bounding box center [465, 135] width 38 height 12
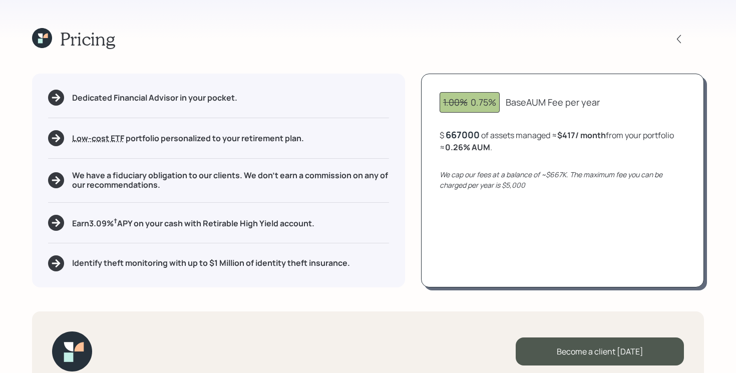
click at [510, 221] on div "1.00% 0.75% Base AUM Fee per year $ 667000 of assets managed ≈ $417 / month fro…" at bounding box center [562, 180] width 283 height 213
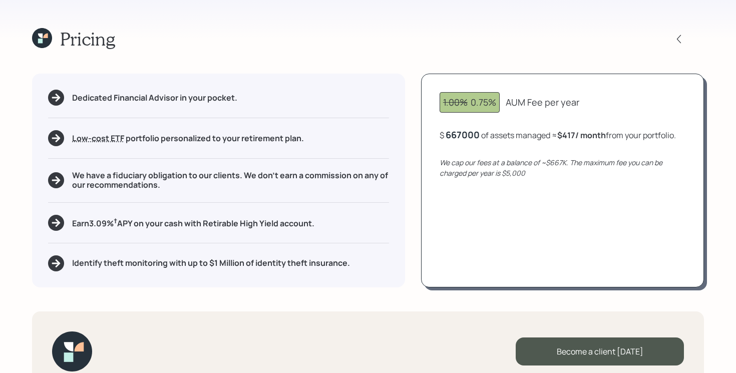
click at [472, 135] on div "667000" at bounding box center [463, 135] width 34 height 12
click at [481, 237] on div "1.00% 0.75% AUM Fee per year $ 667000 of assets managed ≈ $417 / month from you…" at bounding box center [562, 180] width 283 height 213
click at [461, 135] on div "667,000" at bounding box center [464, 135] width 37 height 12
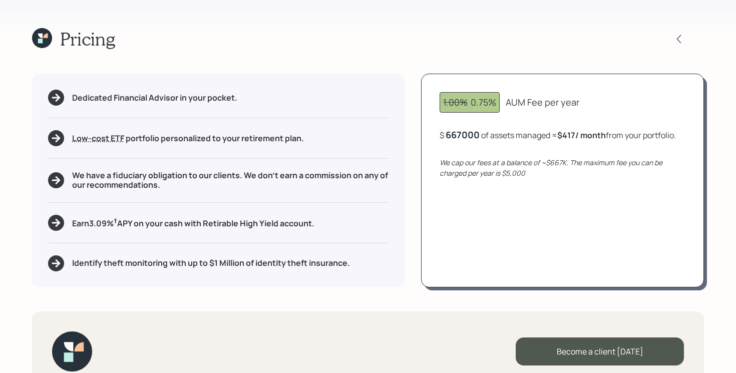
click at [461, 135] on div "667000" at bounding box center [463, 135] width 34 height 12
click at [476, 197] on div "1.00% 0.75% AUM Fee per year $ 1980000 of assets managed ≈ $417 / month from yo…" at bounding box center [562, 180] width 283 height 213
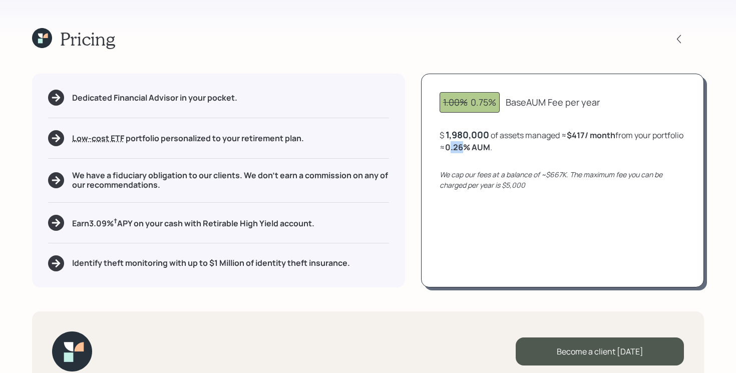
drag, startPoint x: 482, startPoint y: 148, endPoint x: 498, endPoint y: 146, distance: 16.1
click at [490, 147] on b "0.26 % AUM" at bounding box center [467, 147] width 45 height 11
click at [543, 212] on div "1.00% 0.75% Base AUM Fee per year $ 1,980,000 of assets managed ≈ $417 / month …" at bounding box center [562, 180] width 283 height 213
drag, startPoint x: 573, startPoint y: 135, endPoint x: 594, endPoint y: 135, distance: 20.5
click at [594, 135] on b "$417 / month" at bounding box center [591, 135] width 49 height 11
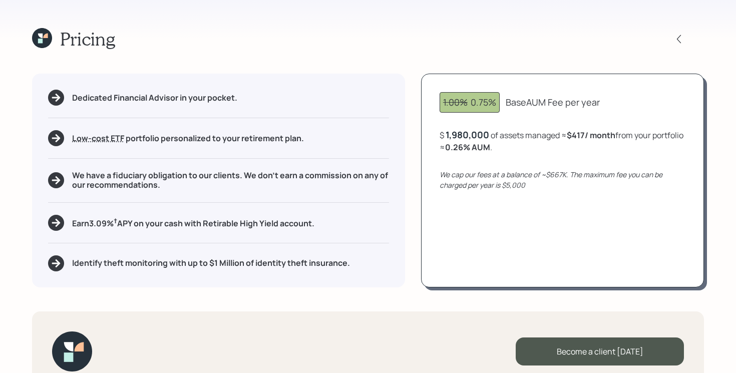
click at [574, 193] on div "1.00% 0.75% Base AUM Fee per year $ 1,980,000 of assets managed ≈ $417 / month …" at bounding box center [562, 180] width 283 height 213
drag, startPoint x: 510, startPoint y: 183, endPoint x: 536, endPoint y: 184, distance: 25.6
click at [536, 184] on div "We cap our fees at a balance of ~$667K. The maximum fee you can be charged per …" at bounding box center [563, 179] width 246 height 21
click at [549, 203] on div "1.00% 0.75% Base AUM Fee per year $ 1,980,000 of assets managed ≈ $417 / month …" at bounding box center [562, 180] width 283 height 213
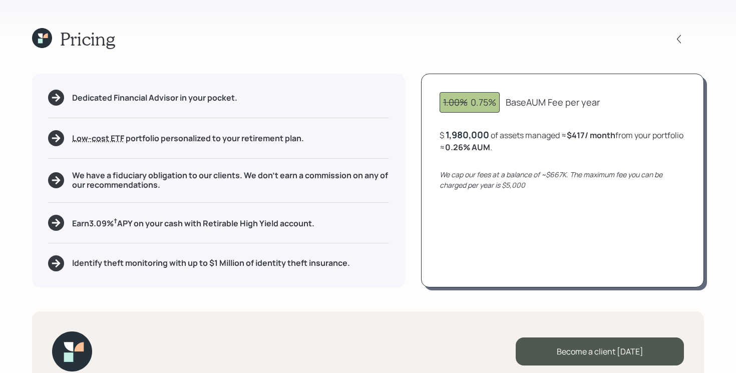
click at [134, 177] on h5 "We have a fiduciary obligation to our clients. We don't earn a commission on an…" at bounding box center [230, 180] width 317 height 19
click at [199, 270] on div "Identify theft monitoring with up to $1 Million of identity theft insurance." at bounding box center [218, 263] width 341 height 16
click at [201, 226] on h5 "Earn 3.09 % † APY on your cash with Retirable High Yield account." at bounding box center [193, 222] width 242 height 13
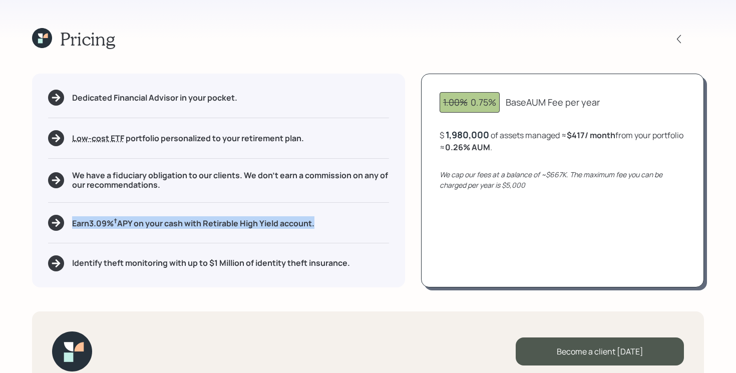
click at [201, 226] on h5 "Earn 3.09 % † APY on your cash with Retirable High Yield account." at bounding box center [193, 222] width 242 height 13
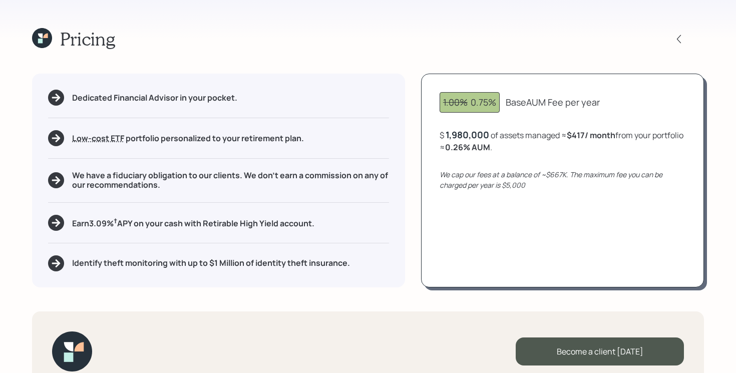
click at [215, 303] on div "Pricing Dedicated Financial Advisor in your pocket. Low-cost ETF Retirable uses…" at bounding box center [368, 186] width 736 height 373
click at [218, 259] on h5 "Identify theft monitoring with up to $1 Million of identity theft insurance." at bounding box center [211, 263] width 278 height 10
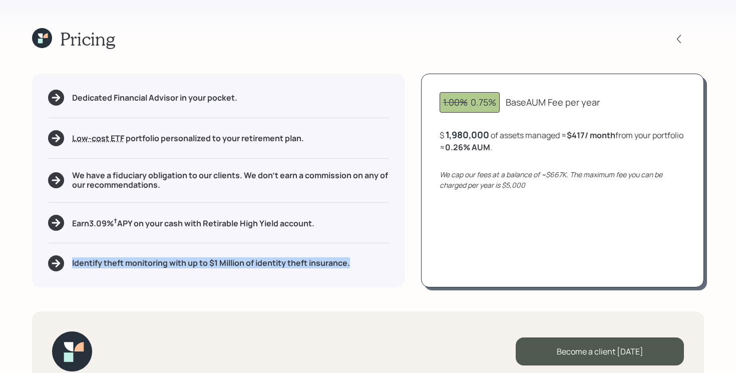
click at [218, 259] on h5 "Identify theft monitoring with up to $1 Million of identity theft insurance." at bounding box center [211, 263] width 278 height 10
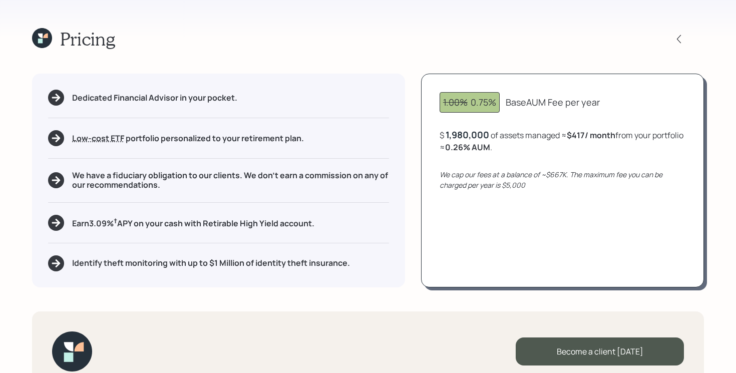
click at [322, 301] on div "Pricing Dedicated Financial Advisor in your pocket. Low-cost ETF Retirable uses…" at bounding box center [368, 186] width 736 height 373
click at [326, 303] on div "Pricing Dedicated Financial Advisor in your pocket. Low-cost ETF Retirable uses…" at bounding box center [368, 186] width 736 height 373
click at [40, 40] on icon at bounding box center [40, 41] width 5 height 5
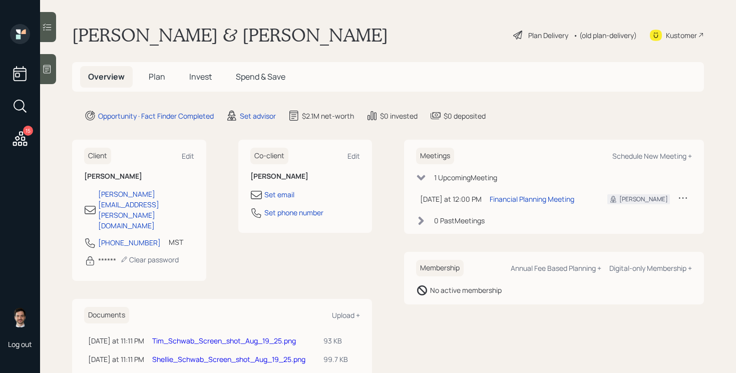
scroll to position [34, 0]
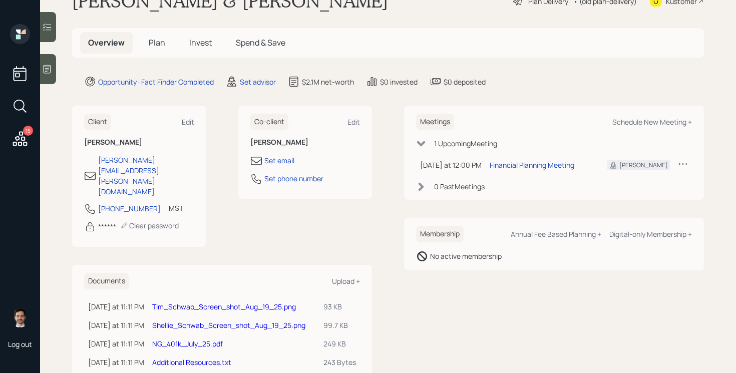
click at [205, 358] on link "Additional Resources.txt" at bounding box center [191, 363] width 79 height 10
